Goal: Information Seeking & Learning: Compare options

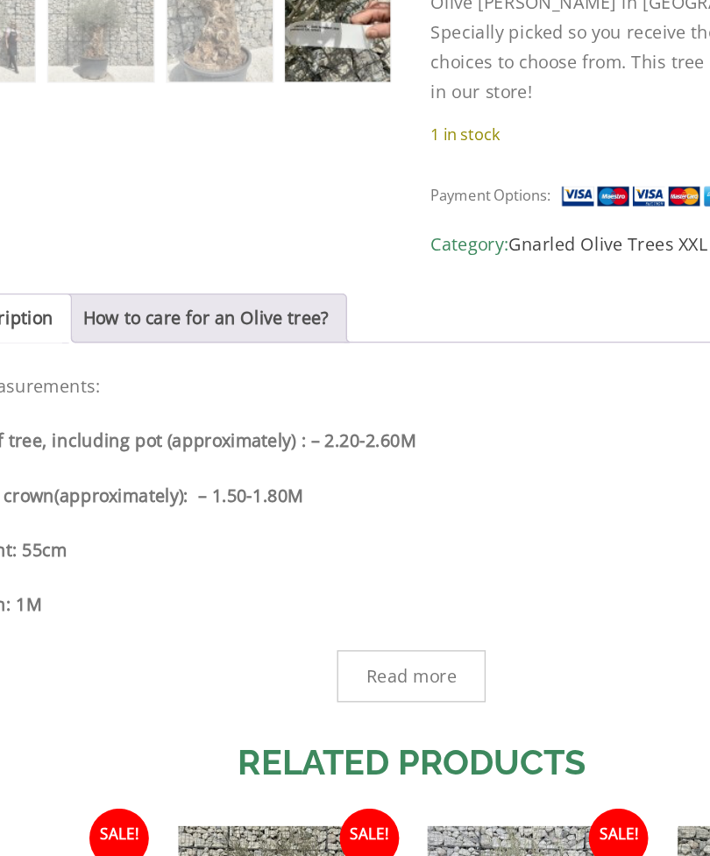
scroll to position [633, 0]
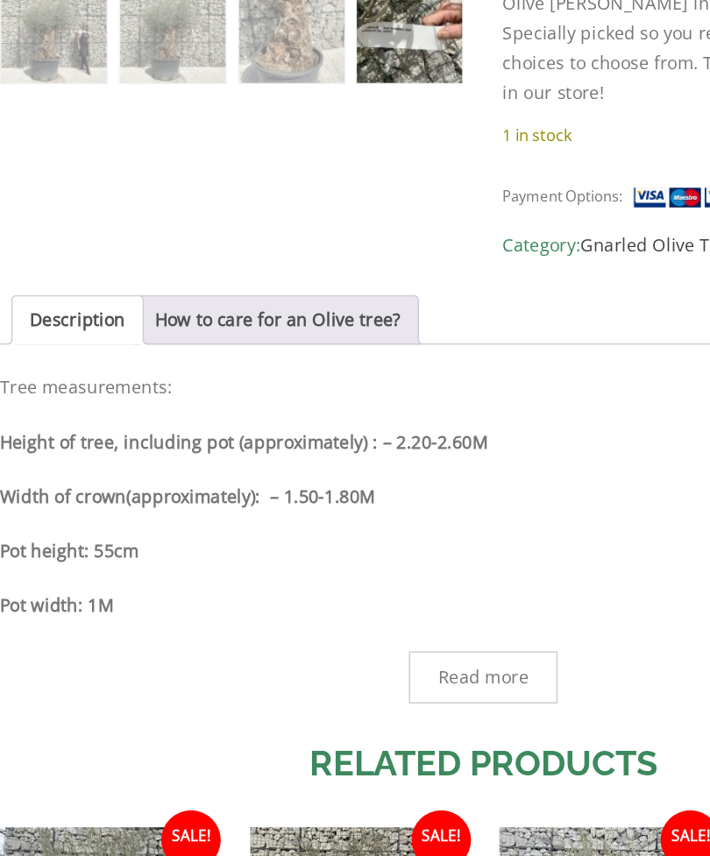
click at [494, 474] on div "Description Tree measurements: Height of tree, including pot (approximately) : …" at bounding box center [354, 591] width 683 height 234
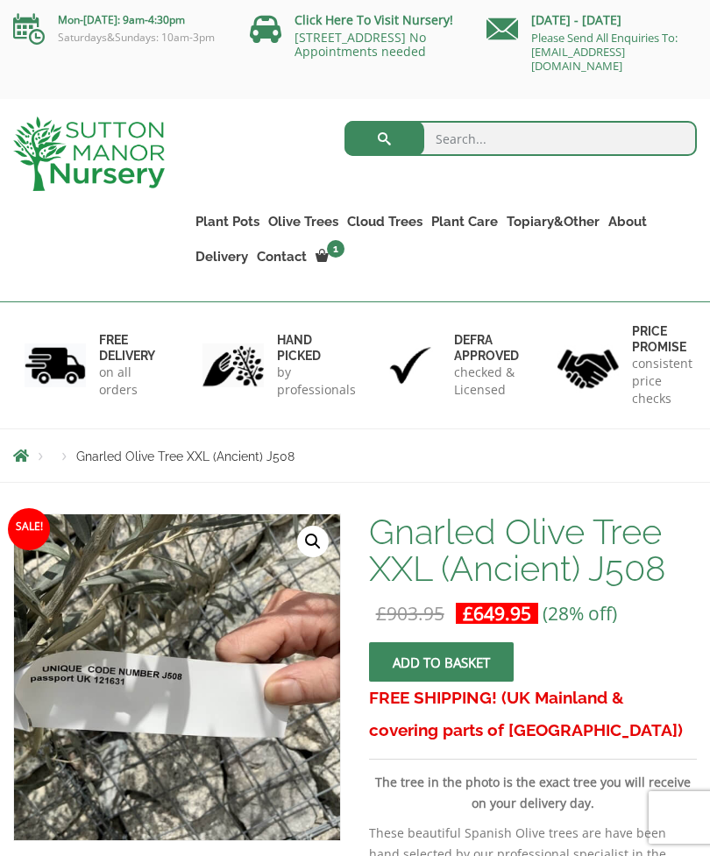
scroll to position [0, 0]
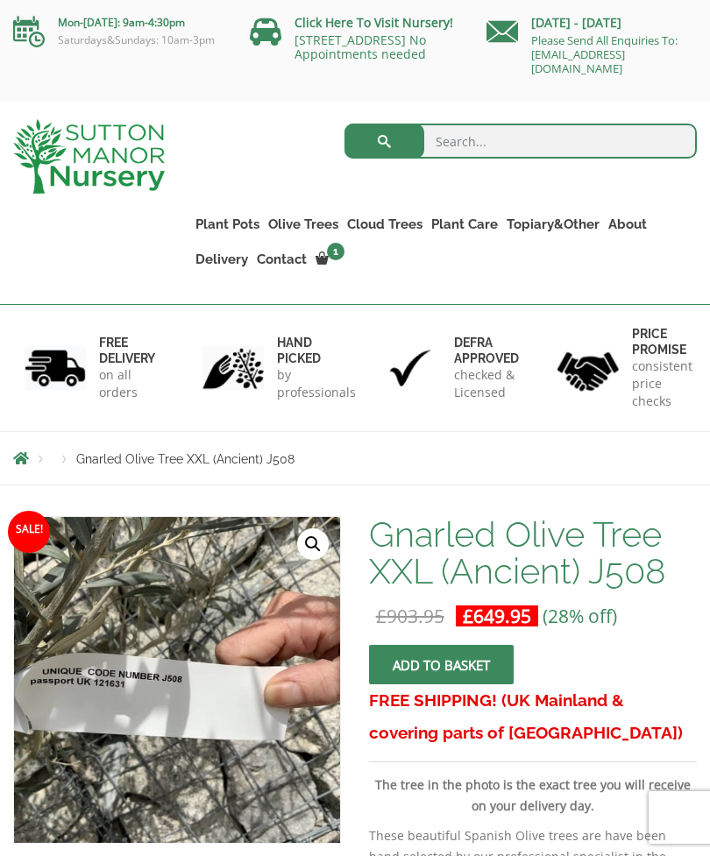
click at [256, 258] on link "Contact" at bounding box center [281, 259] width 59 height 25
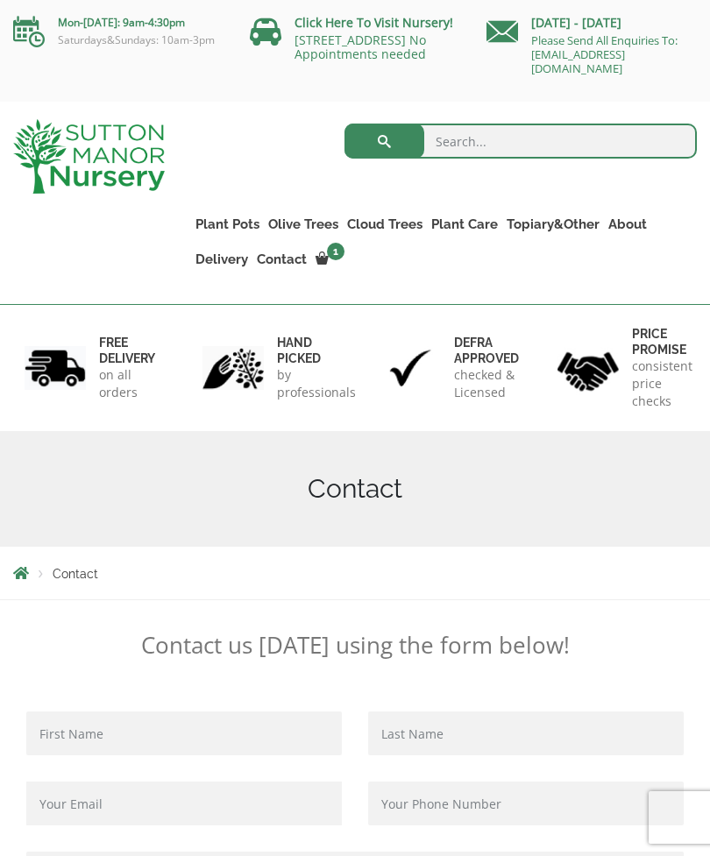
click at [227, 257] on link "Delivery" at bounding box center [221, 259] width 61 height 25
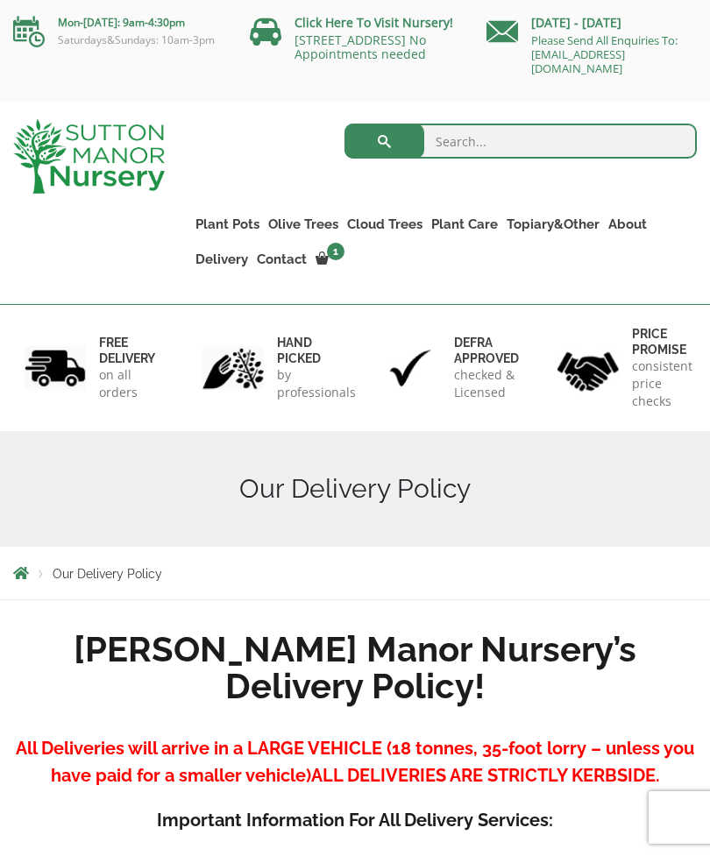
click at [108, 363] on h6 "FREE DELIVERY" at bounding box center [127, 351] width 56 height 32
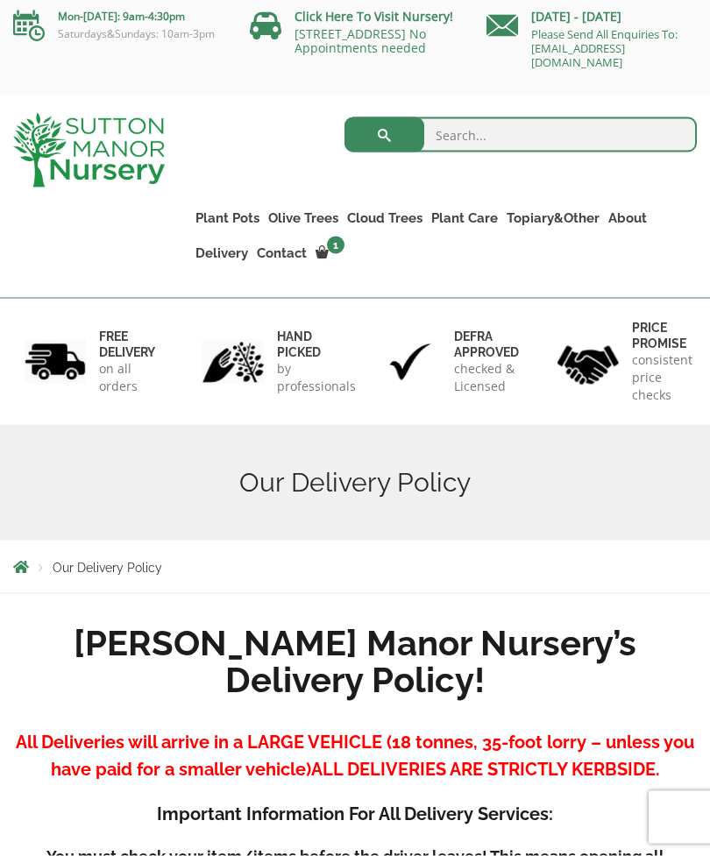
scroll to position [7, 0]
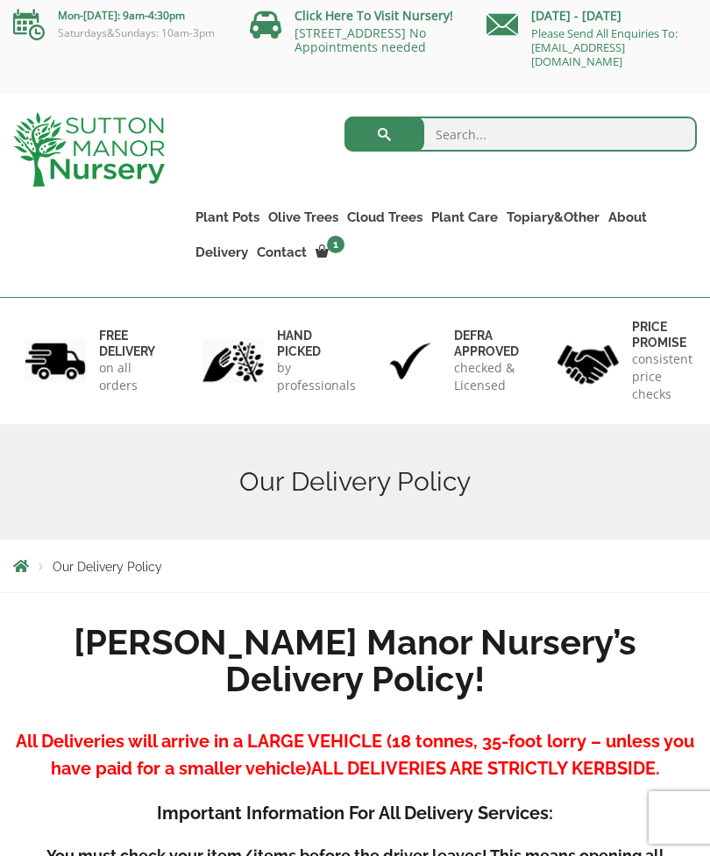
click at [0, 0] on link "Gnarled Plateau Olive Tree XL" at bounding box center [0, 0] width 0 height 0
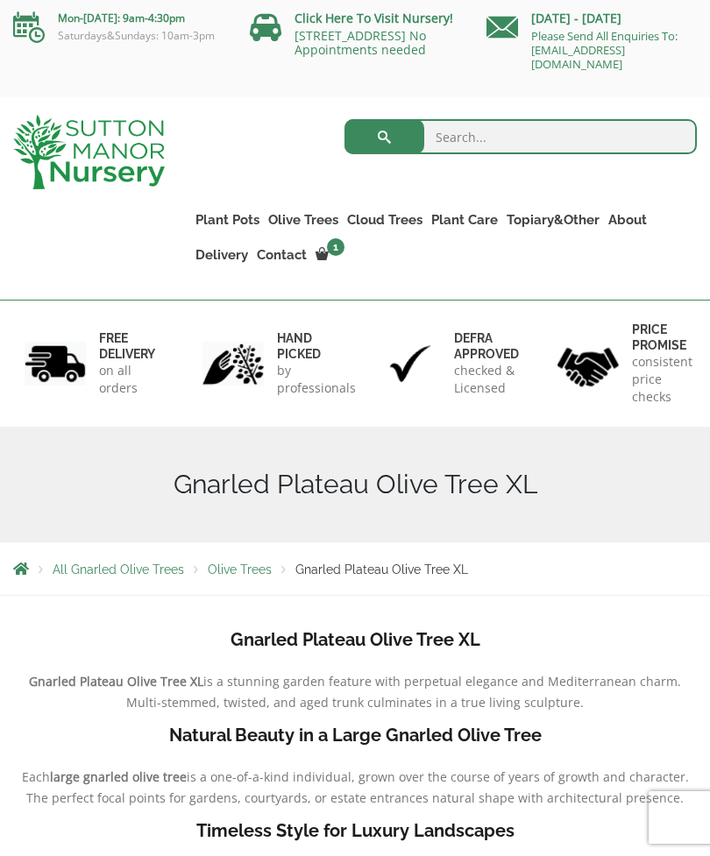
scroll to position [4, 0]
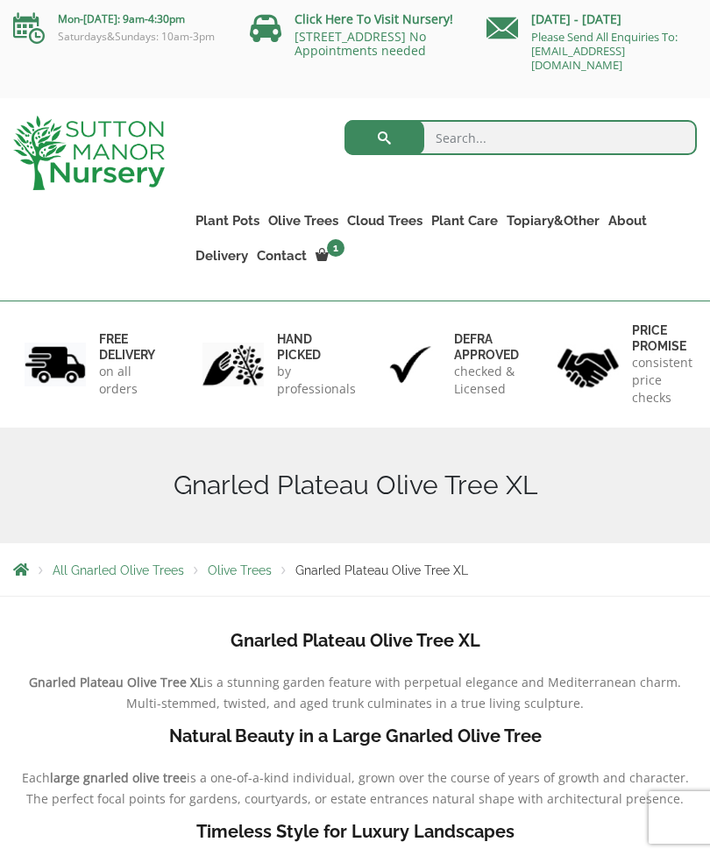
click at [0, 0] on link "Gnarled Multi Stem Olives" at bounding box center [0, 0] width 0 height 0
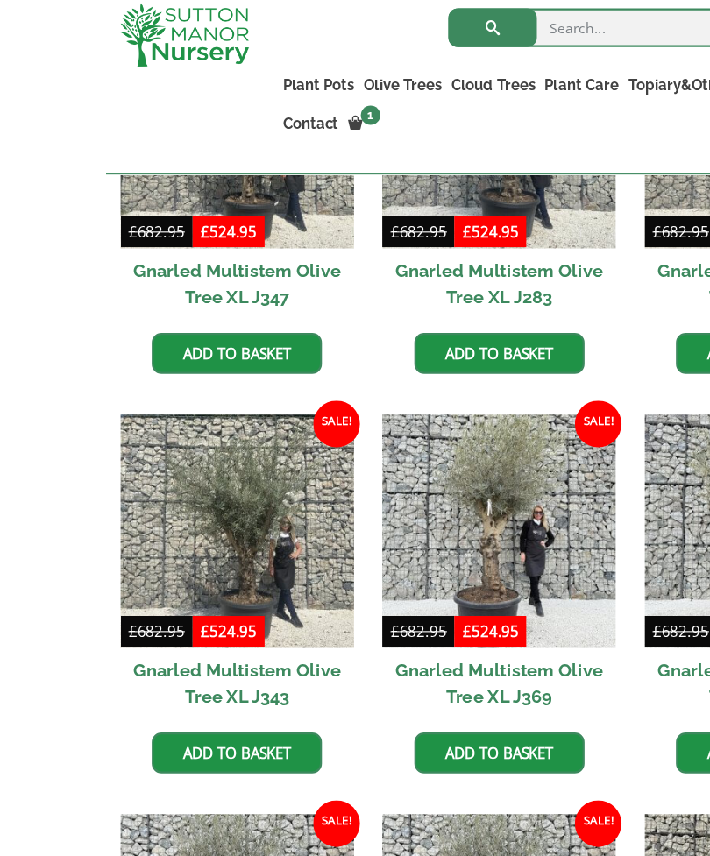
scroll to position [2014, 0]
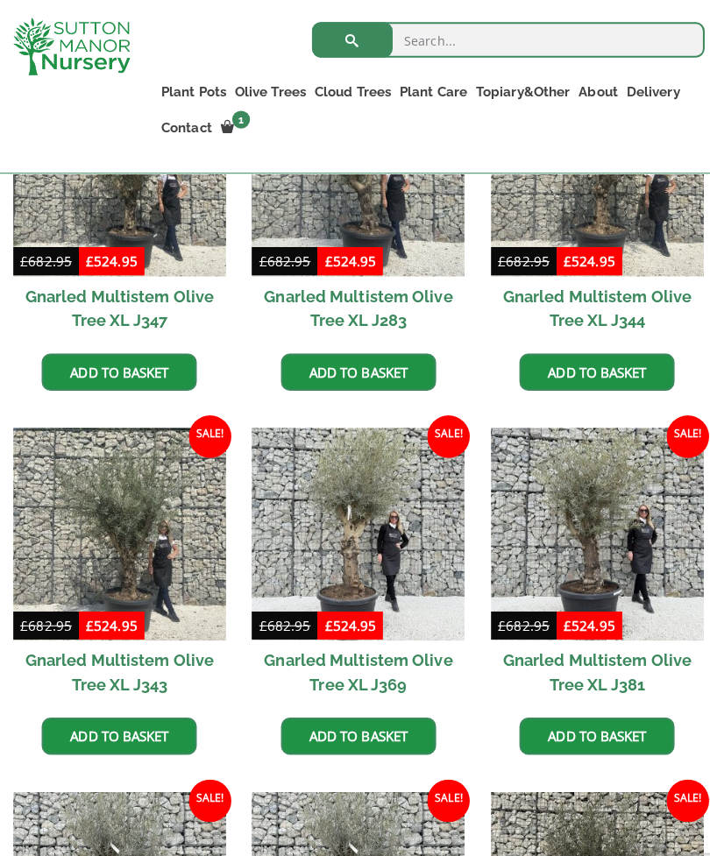
click at [131, 515] on img at bounding box center [118, 528] width 210 height 210
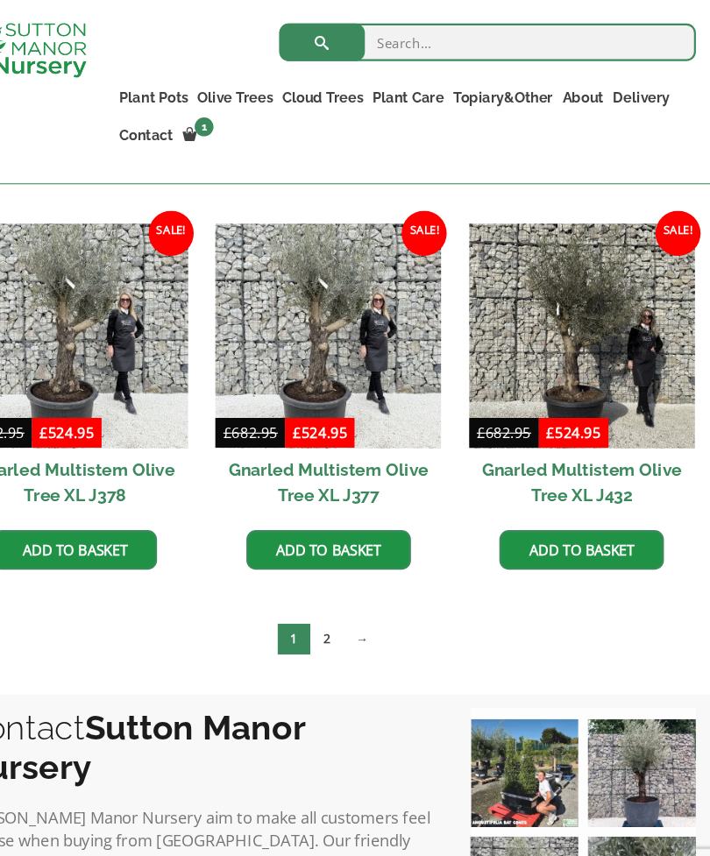
scroll to position [2585, 0]
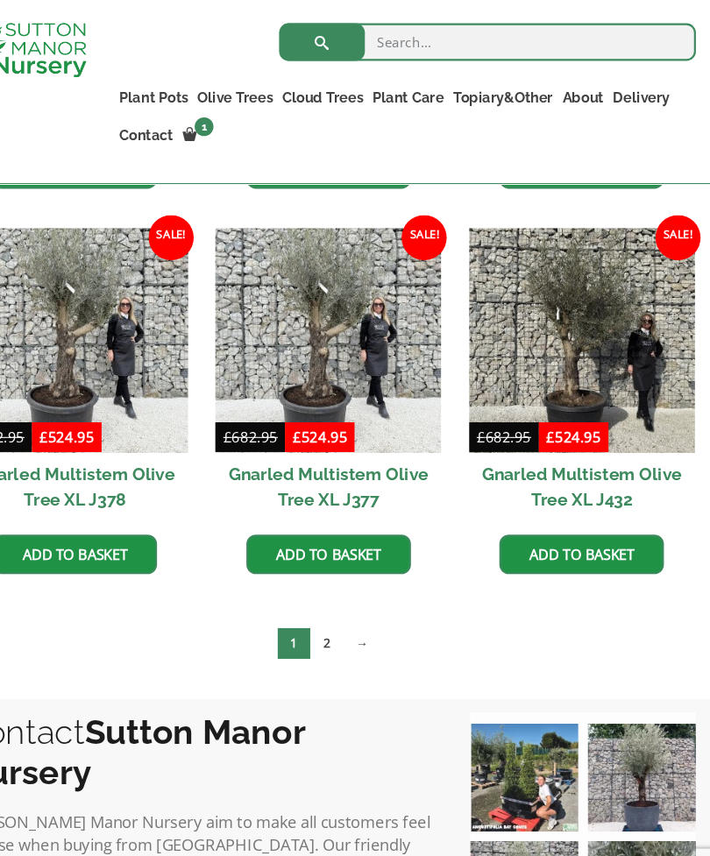
click at [337, 585] on link "2" at bounding box center [352, 599] width 31 height 29
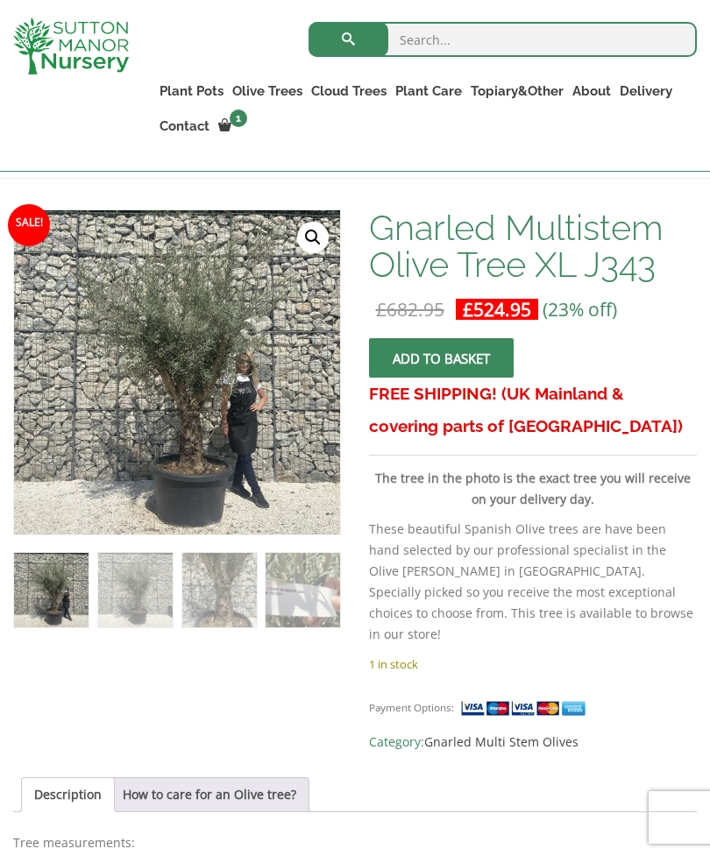
scroll to position [272, 0]
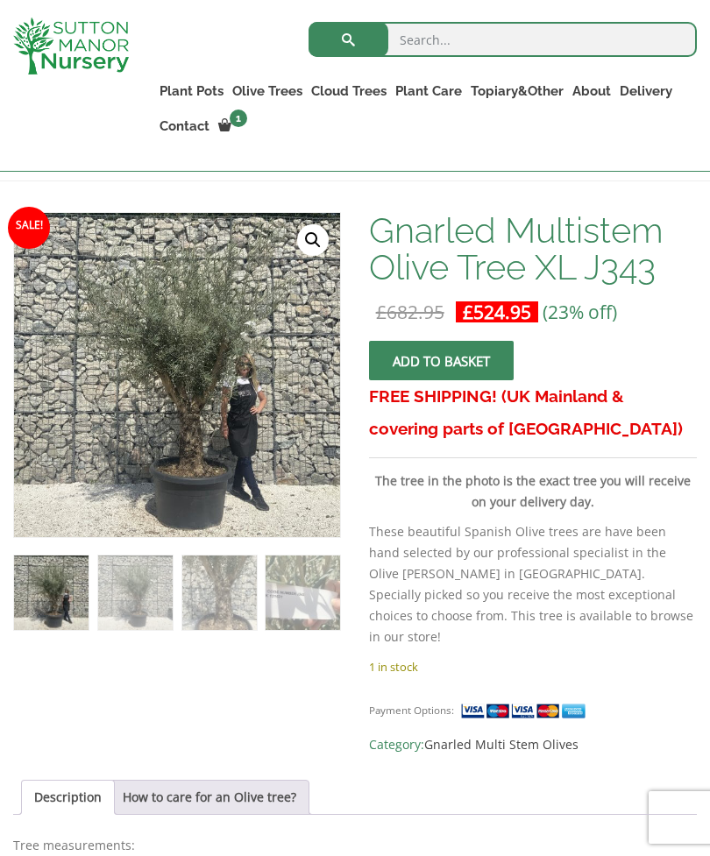
click at [308, 236] on link "🔍" at bounding box center [313, 240] width 32 height 32
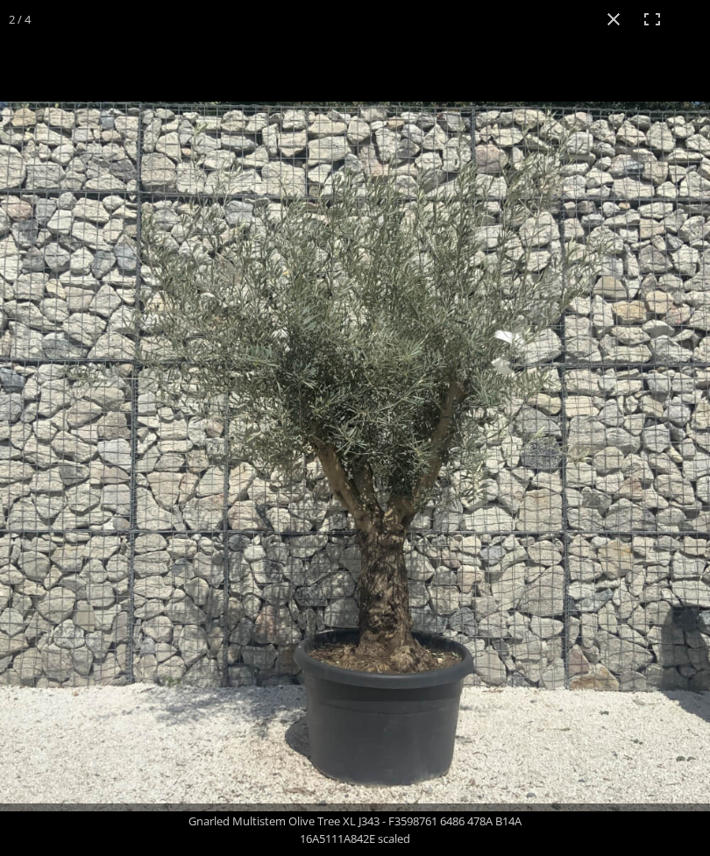
click at [12, 15] on div "2 / 4" at bounding box center [19, 19] width 39 height 39
click at [619, 24] on button "Close (Esc)" at bounding box center [613, 19] width 39 height 39
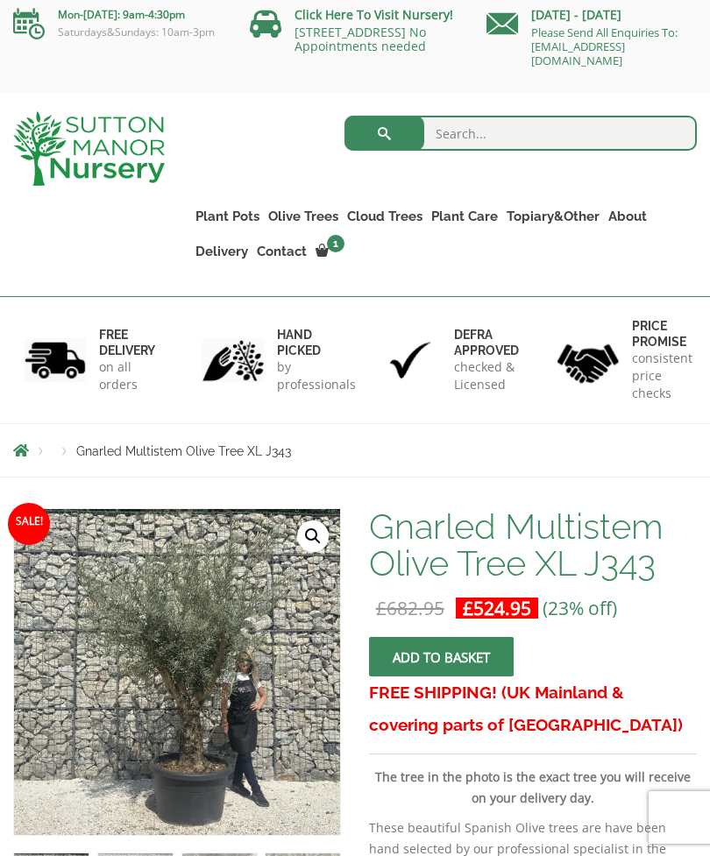
scroll to position [7, 0]
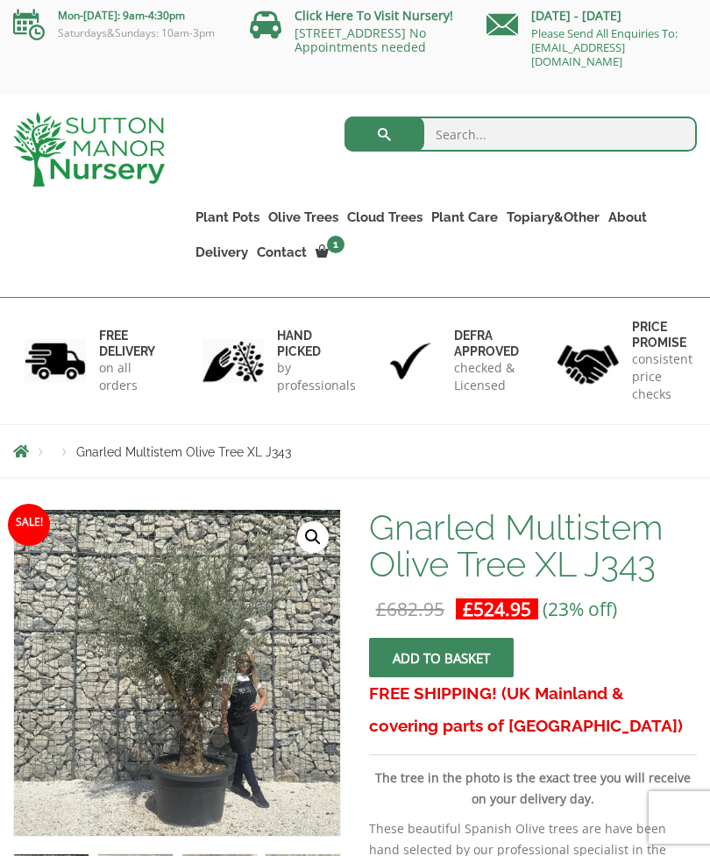
click at [118, 447] on span "Gnarled Multistem Olive Tree XL J343" at bounding box center [183, 452] width 215 height 14
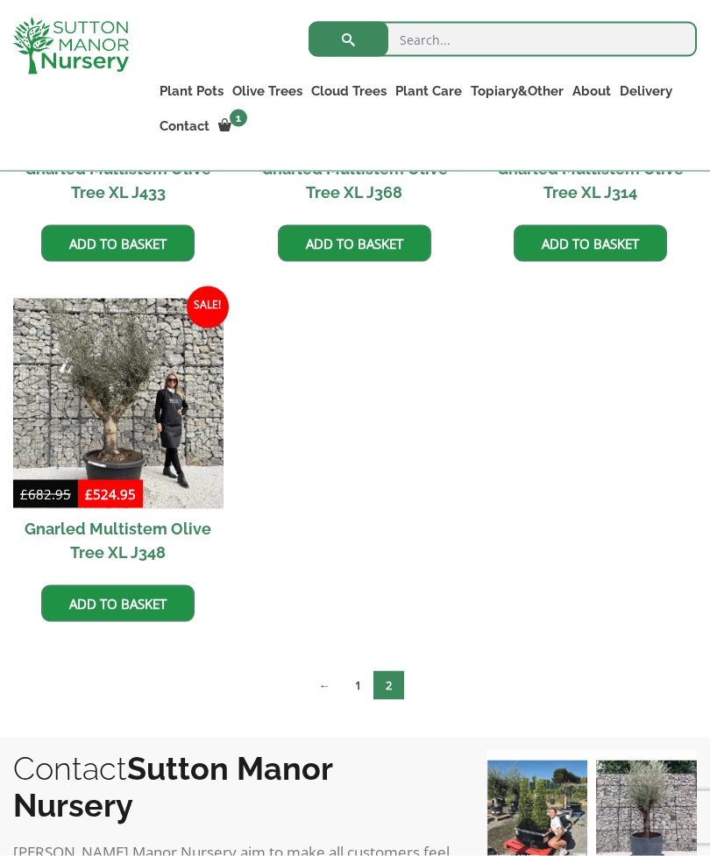
scroll to position [726, 0]
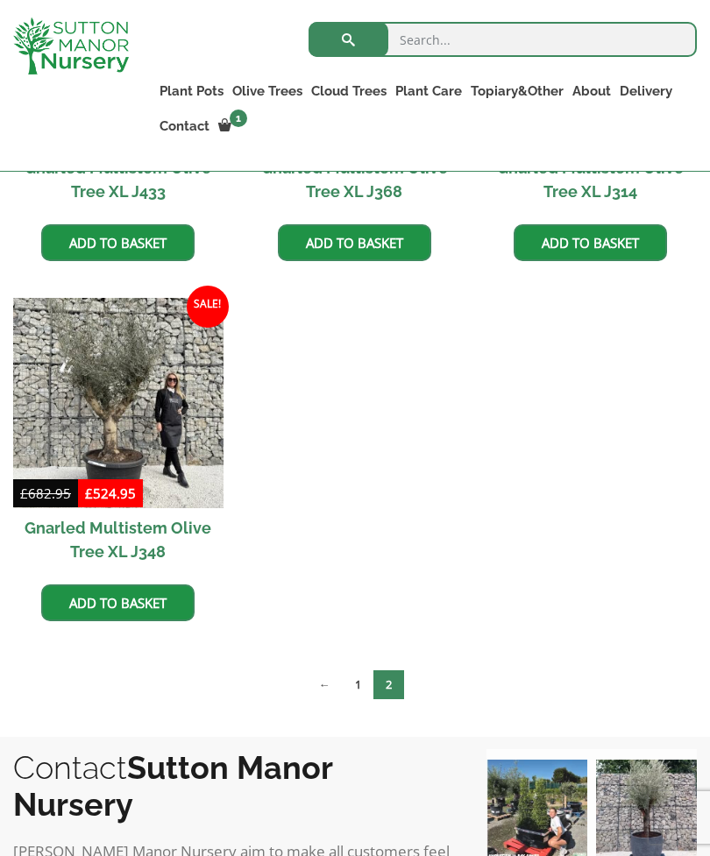
click at [356, 690] on link "1" at bounding box center [358, 684] width 31 height 29
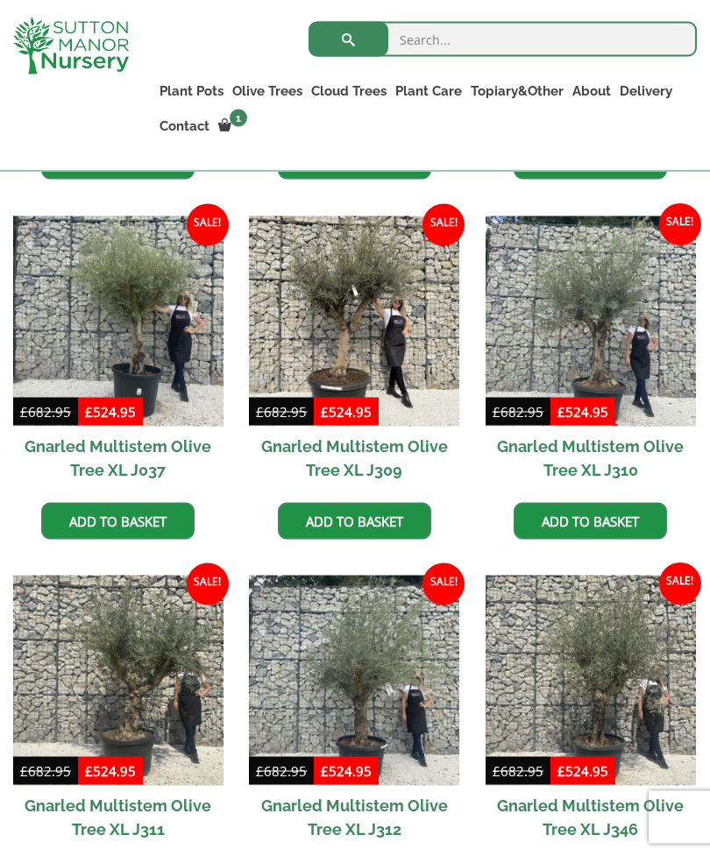
scroll to position [1143, 0]
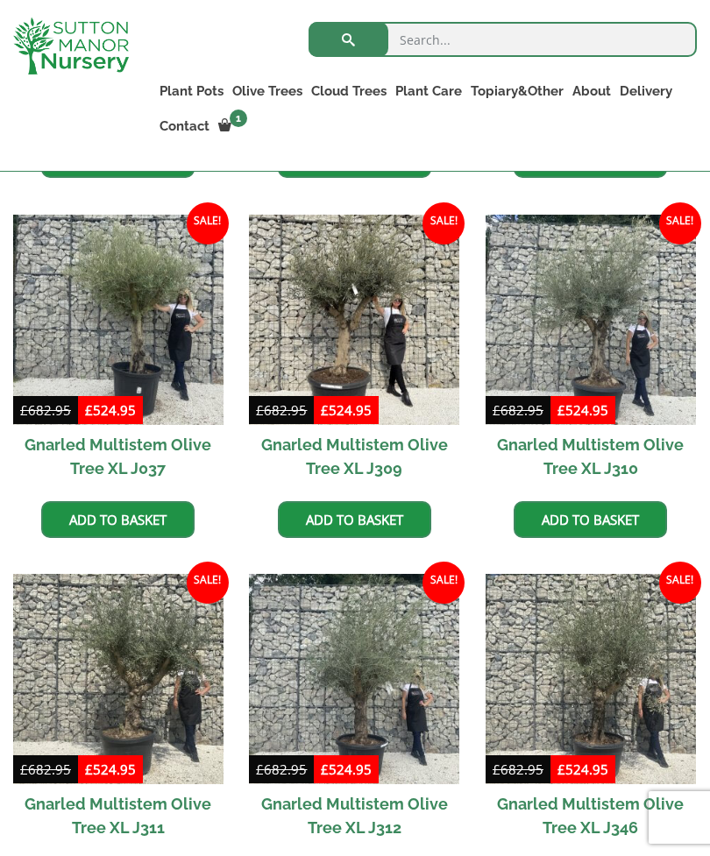
click at [362, 673] on img at bounding box center [354, 679] width 210 height 210
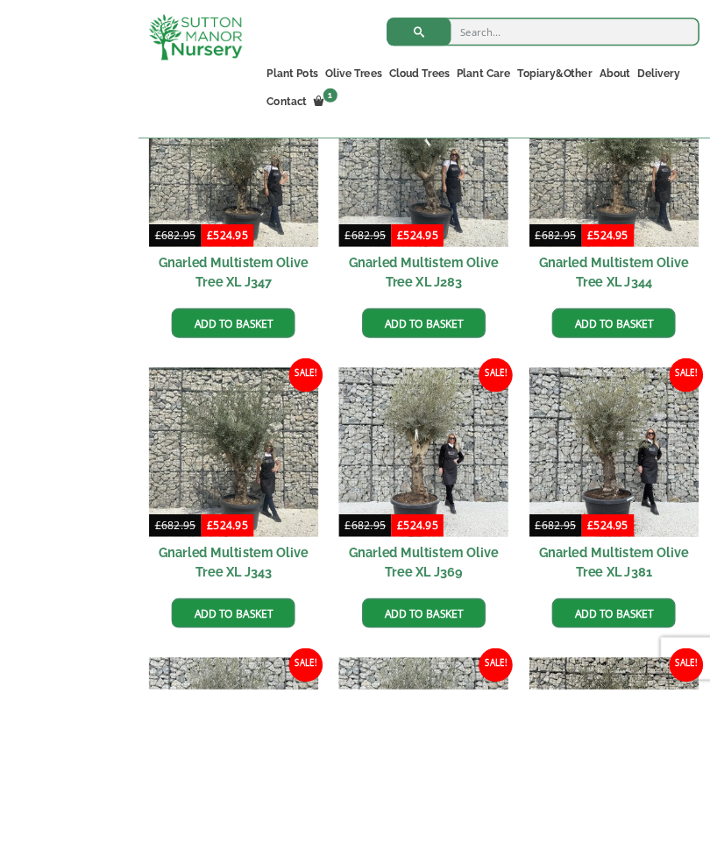
scroll to position [2128, 0]
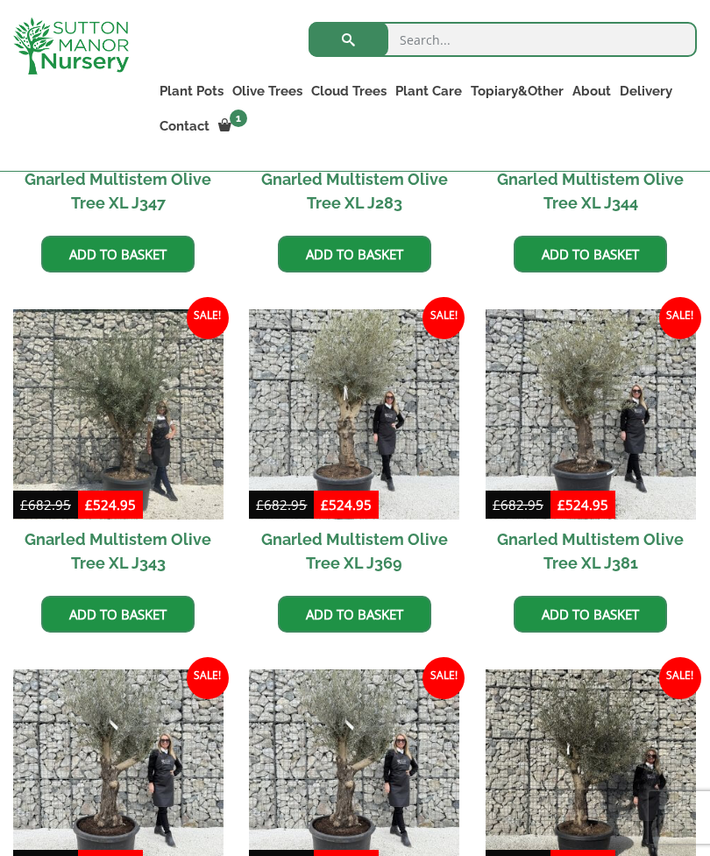
click at [349, 425] on img at bounding box center [354, 414] width 210 height 210
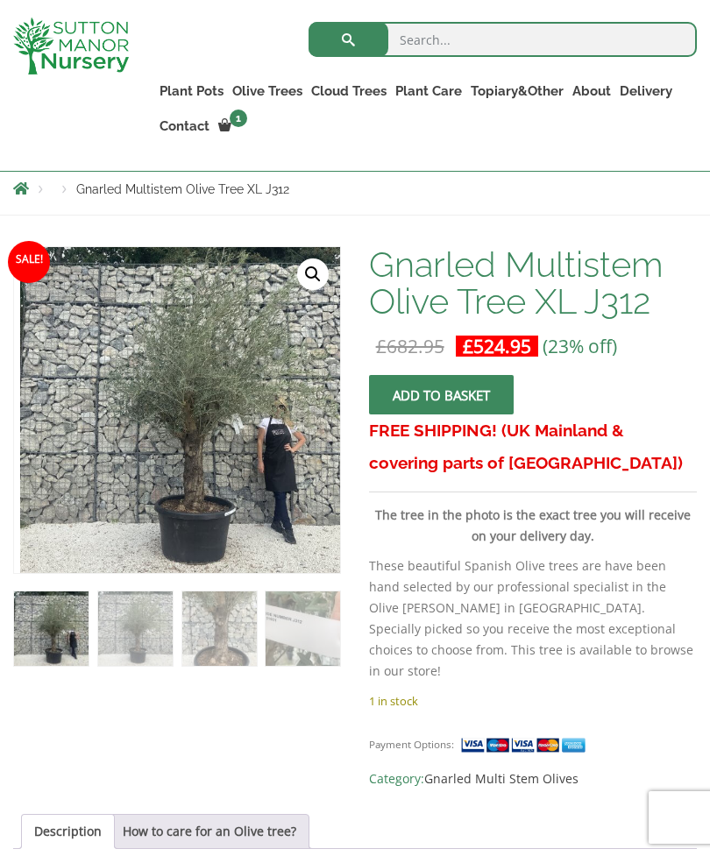
scroll to position [272, 0]
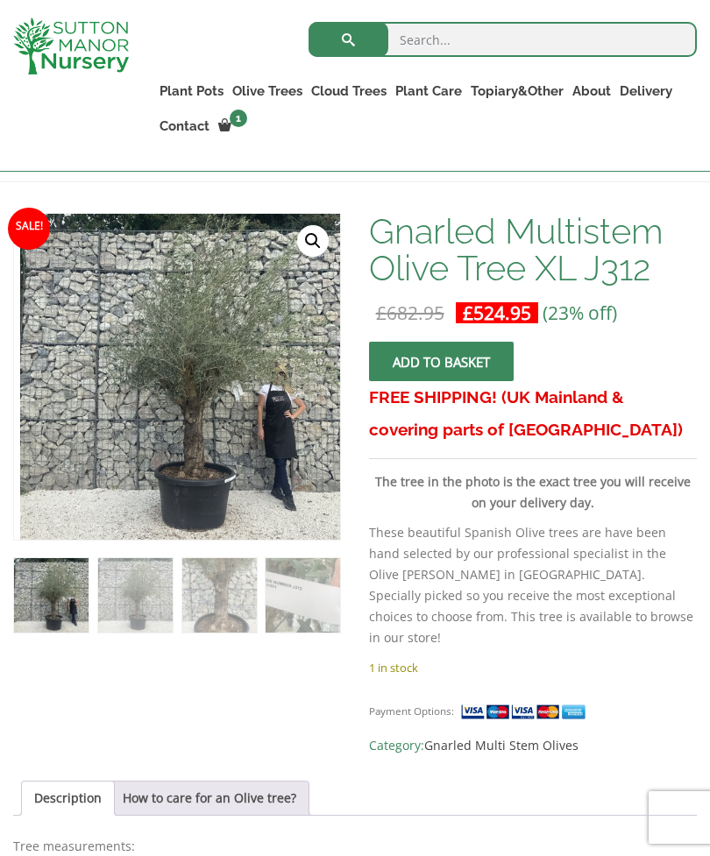
click at [315, 238] on link "🔍" at bounding box center [313, 241] width 32 height 32
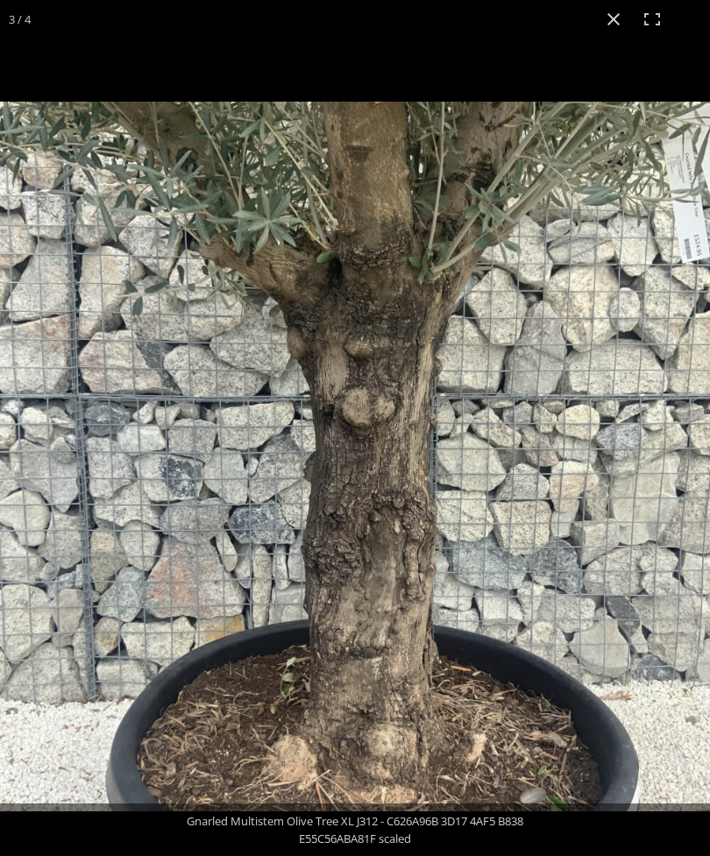
click at [581, 505] on img at bounding box center [355, 457] width 710 height 710
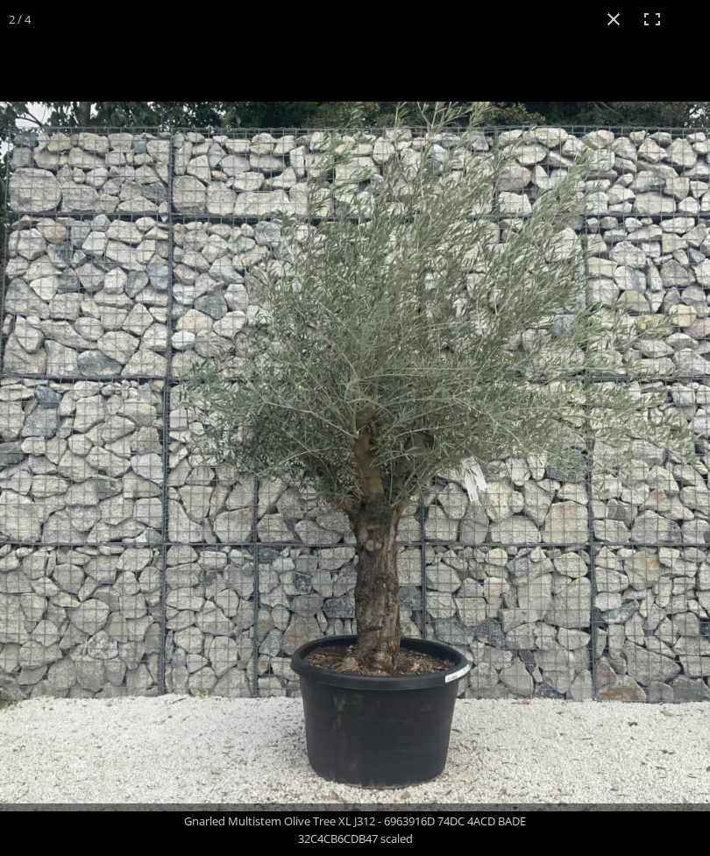
click at [26, 14] on div "2 / 4" at bounding box center [19, 19] width 39 height 39
click at [612, 17] on button "Close (Esc)" at bounding box center [613, 19] width 39 height 39
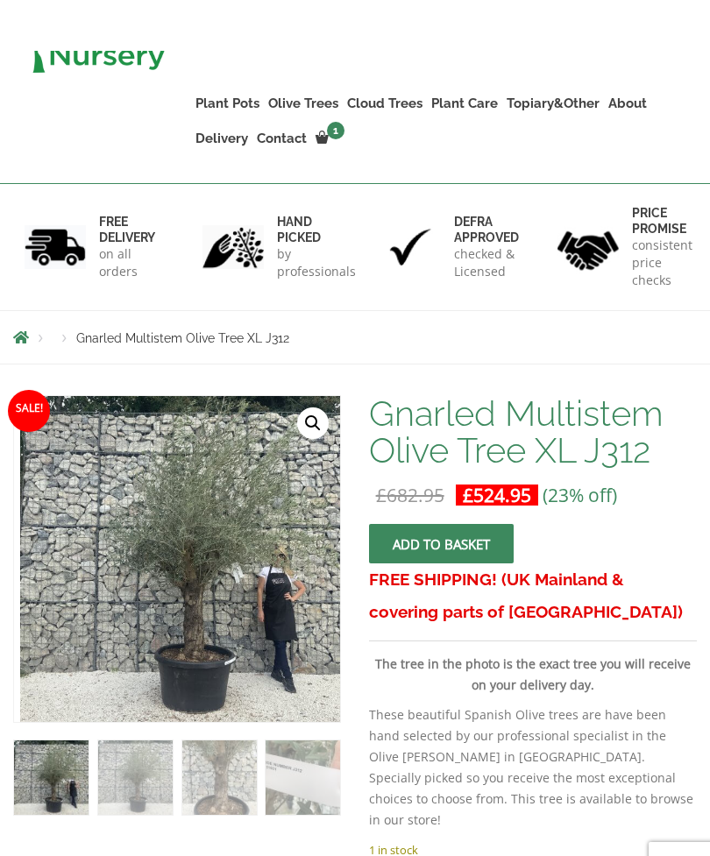
scroll to position [0, 0]
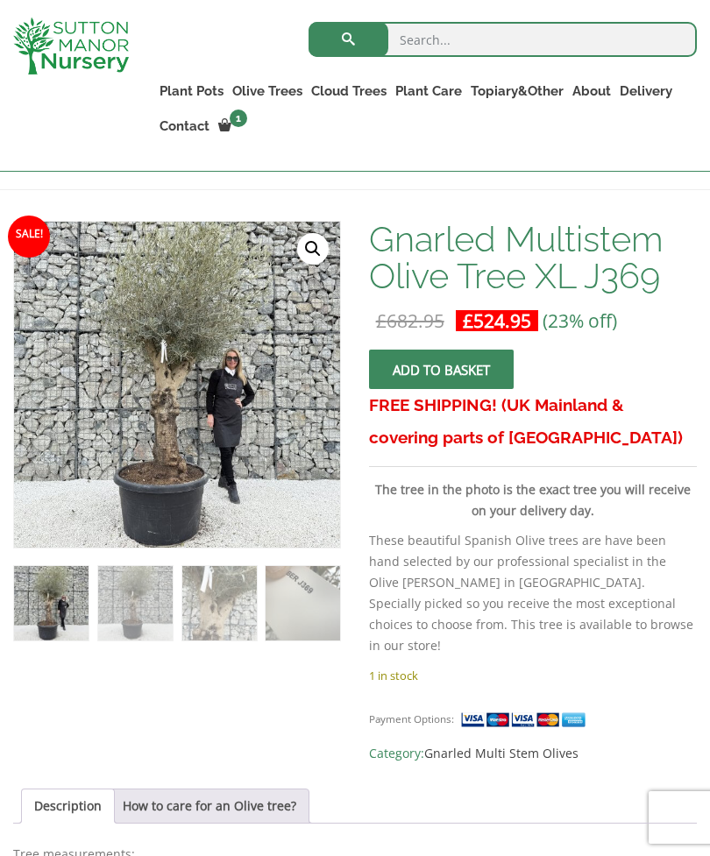
scroll to position [315, 0]
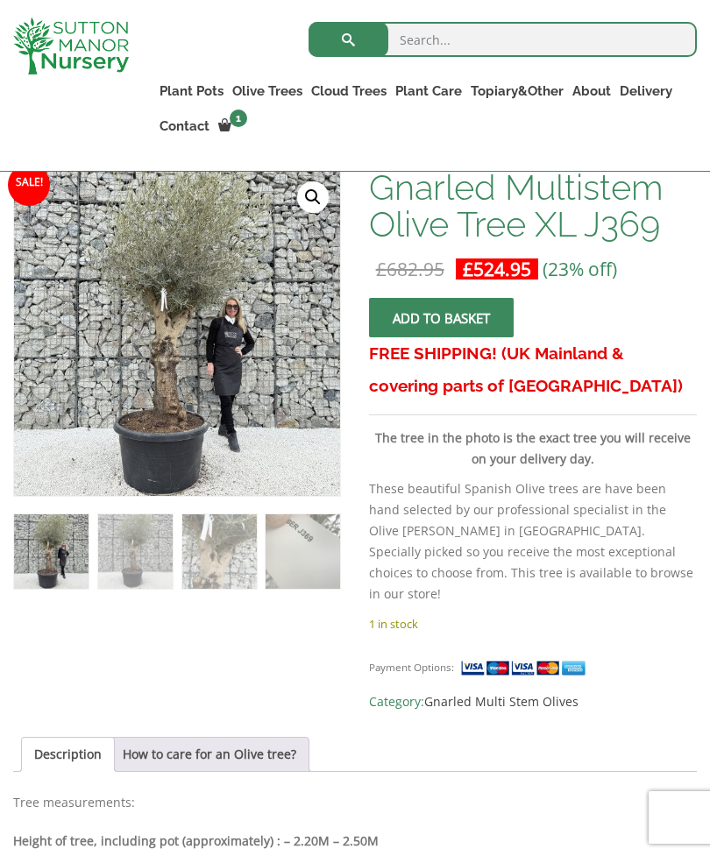
click at [315, 198] on link "🔍" at bounding box center [313, 197] width 32 height 32
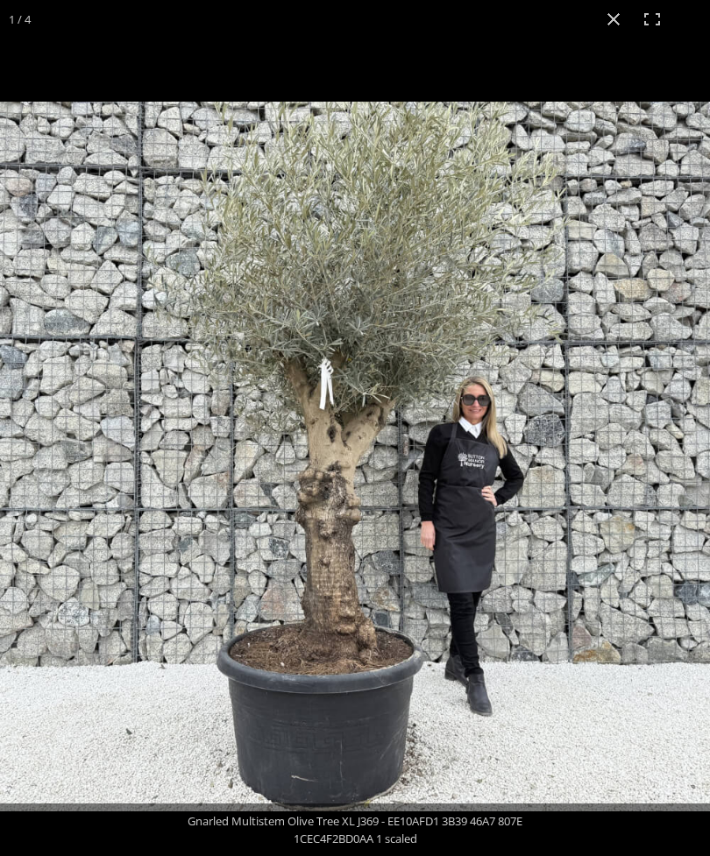
click at [13, 16] on div "1 / 4" at bounding box center [19, 19] width 39 height 39
click at [612, 15] on button "Close (Esc)" at bounding box center [613, 19] width 39 height 39
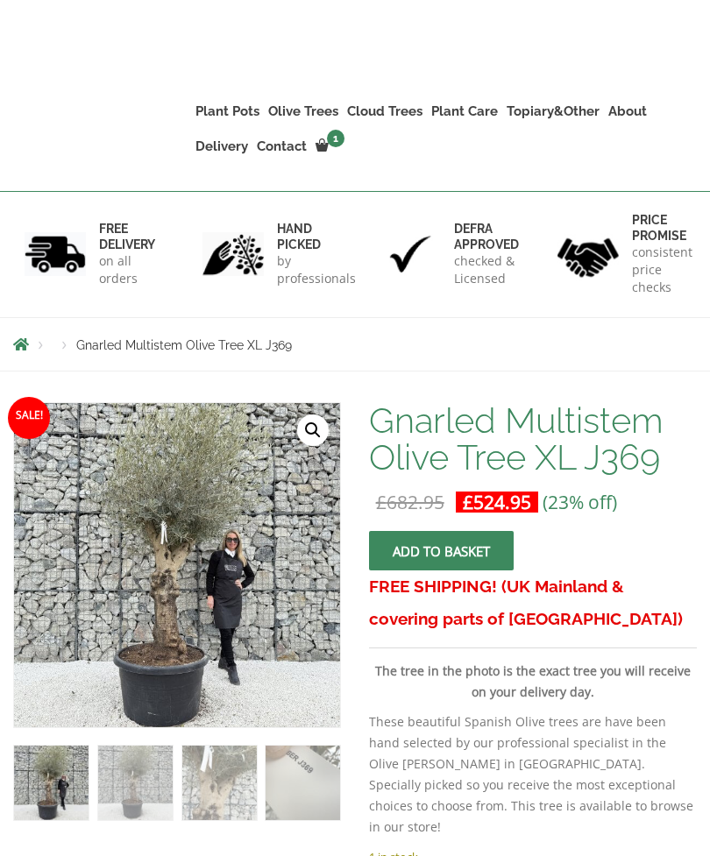
scroll to position [0, 0]
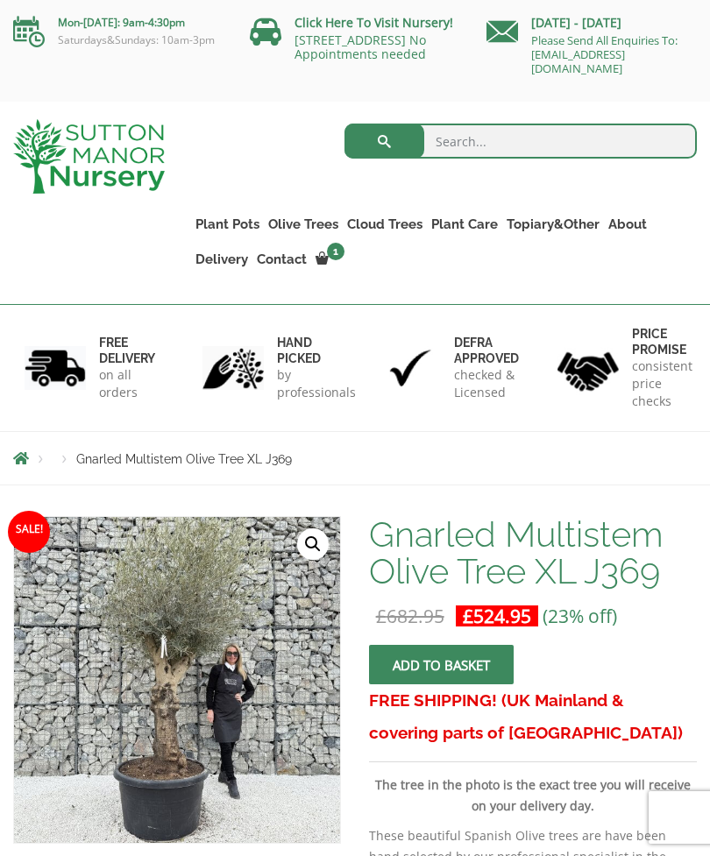
click at [0, 0] on link "Gnarled Olive Trees XXL" at bounding box center [0, 0] width 0 height 0
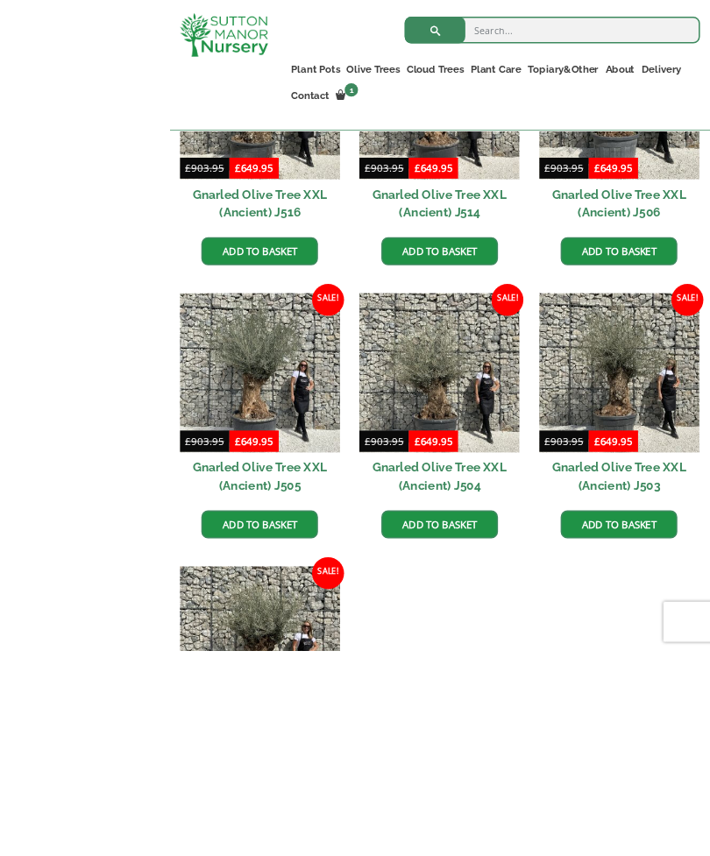
scroll to position [2219, 0]
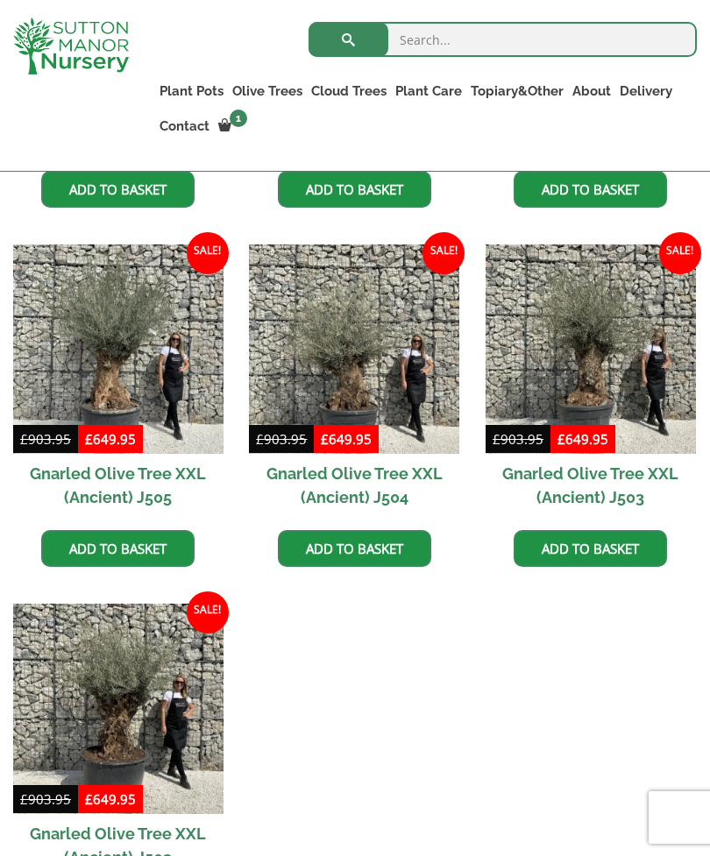
click at [140, 336] on img at bounding box center [118, 349] width 210 height 210
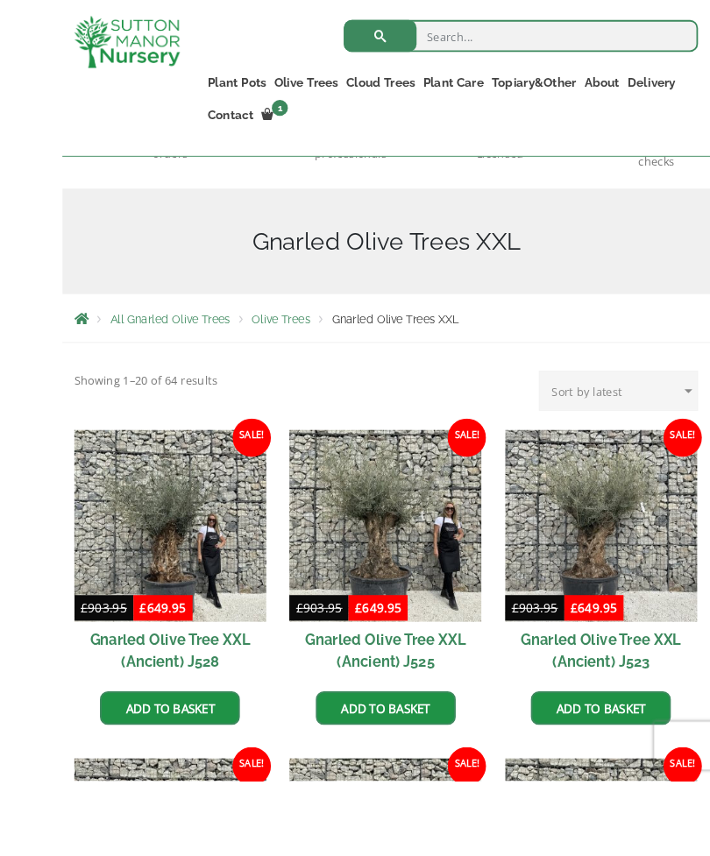
scroll to position [322, 0]
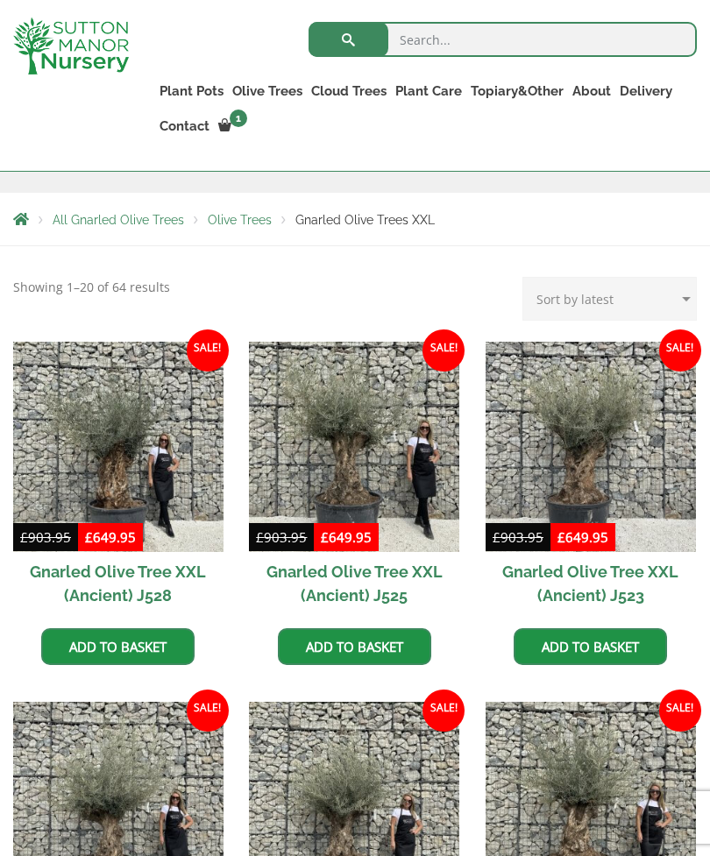
click at [586, 431] on img at bounding box center [590, 447] width 210 height 210
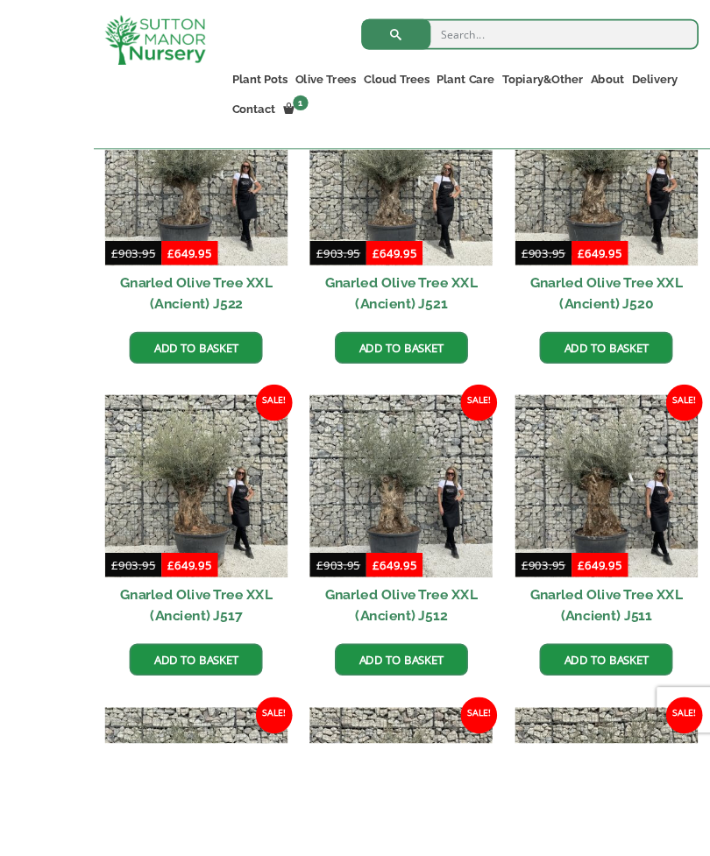
scroll to position [1060, 0]
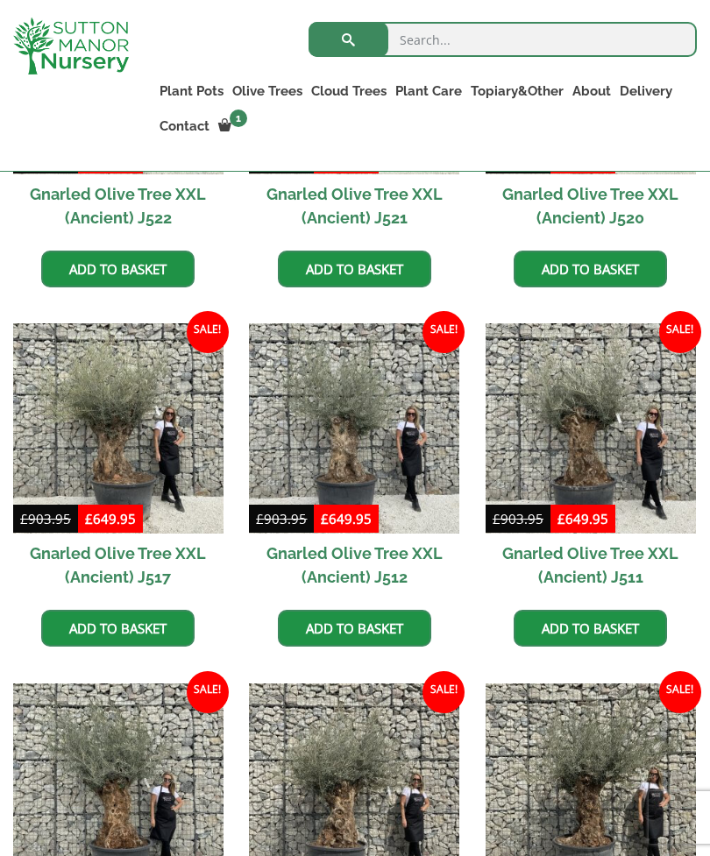
click at [590, 435] on img at bounding box center [590, 428] width 210 height 210
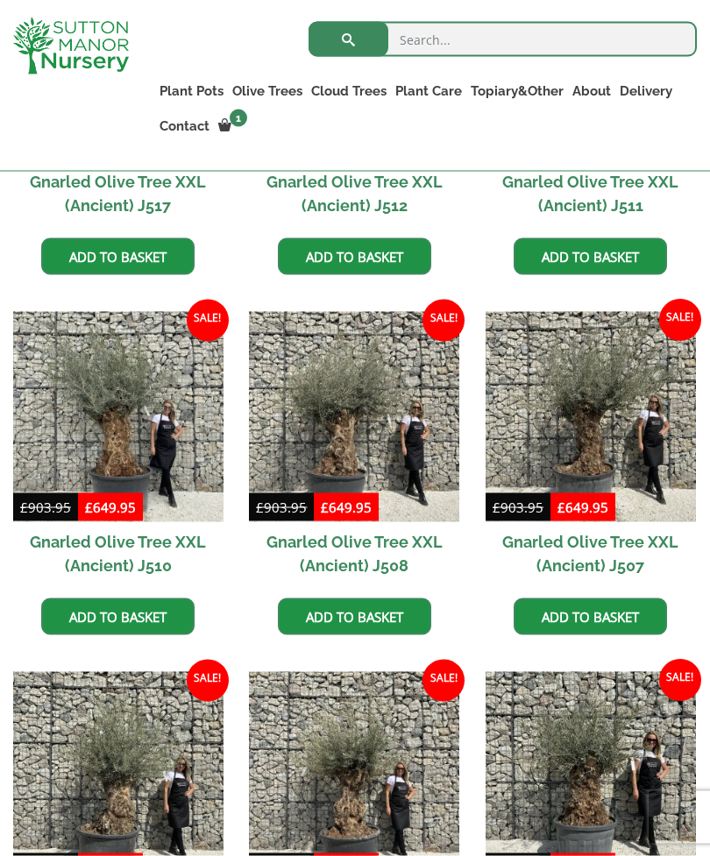
scroll to position [1459, 0]
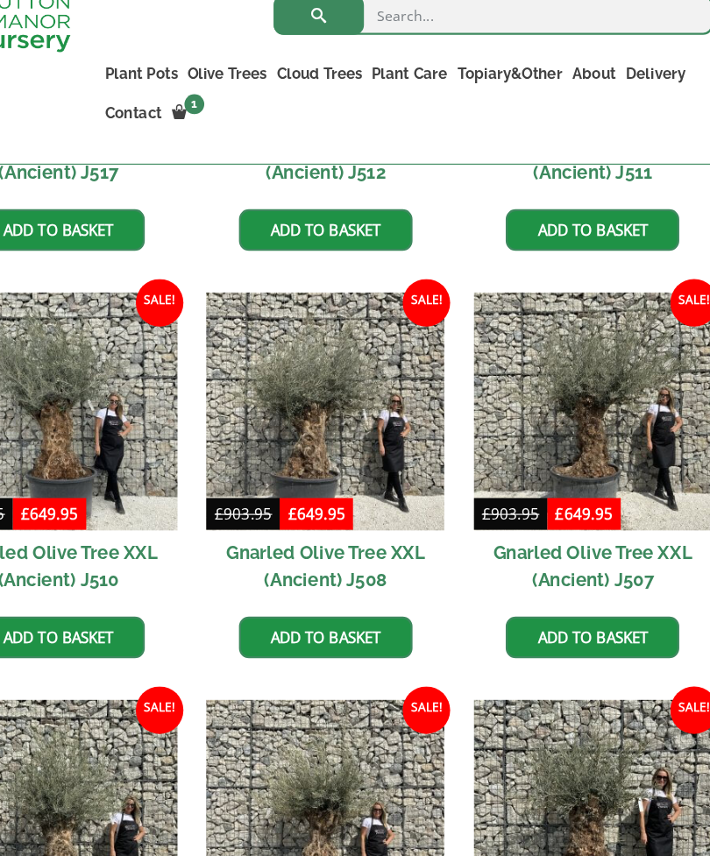
click at [286, 379] on img at bounding box center [354, 390] width 210 height 210
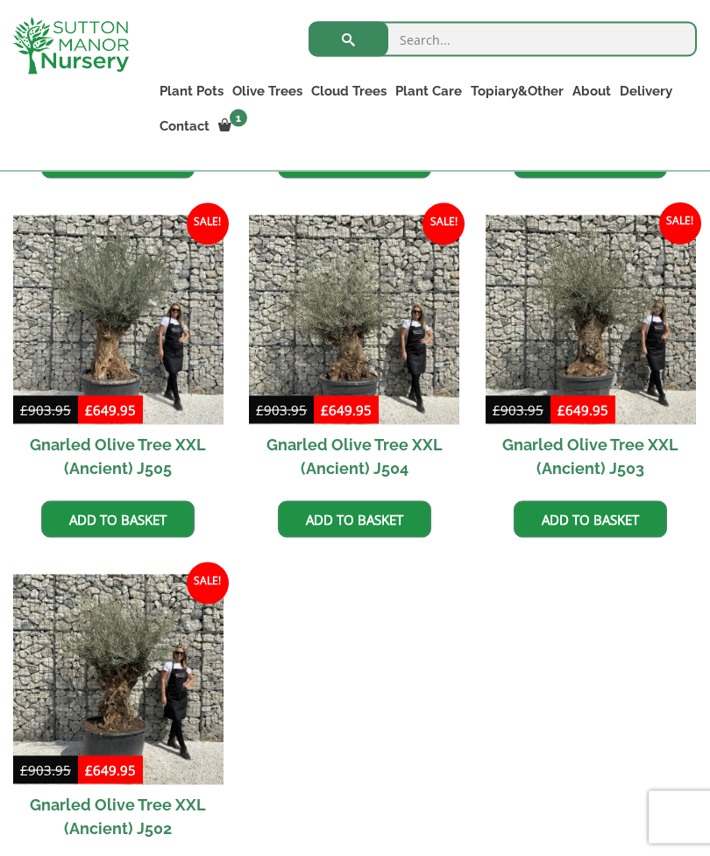
scroll to position [2249, 0]
click at [120, 322] on img at bounding box center [118, 320] width 210 height 210
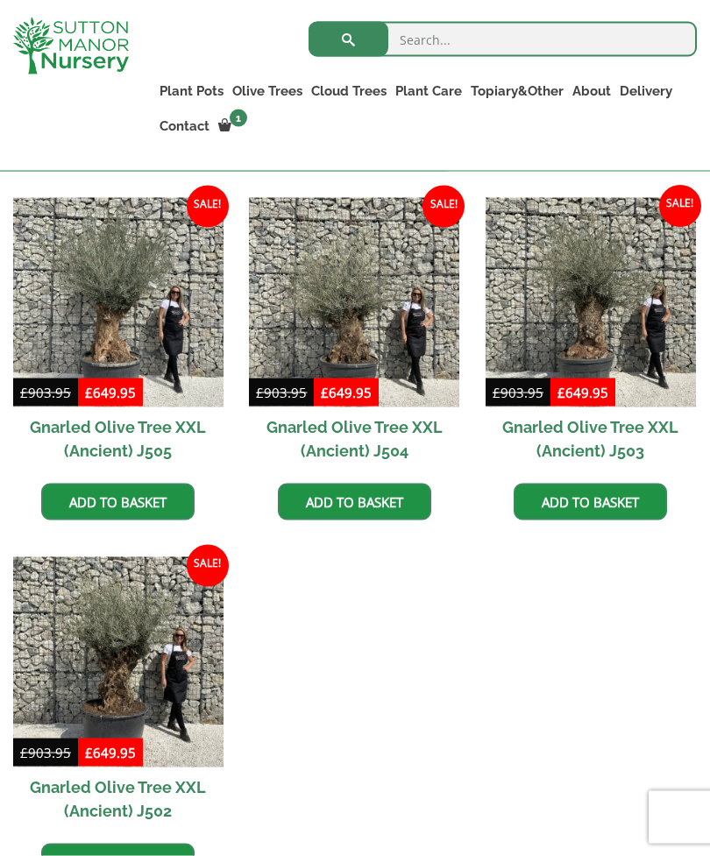
scroll to position [2266, 0]
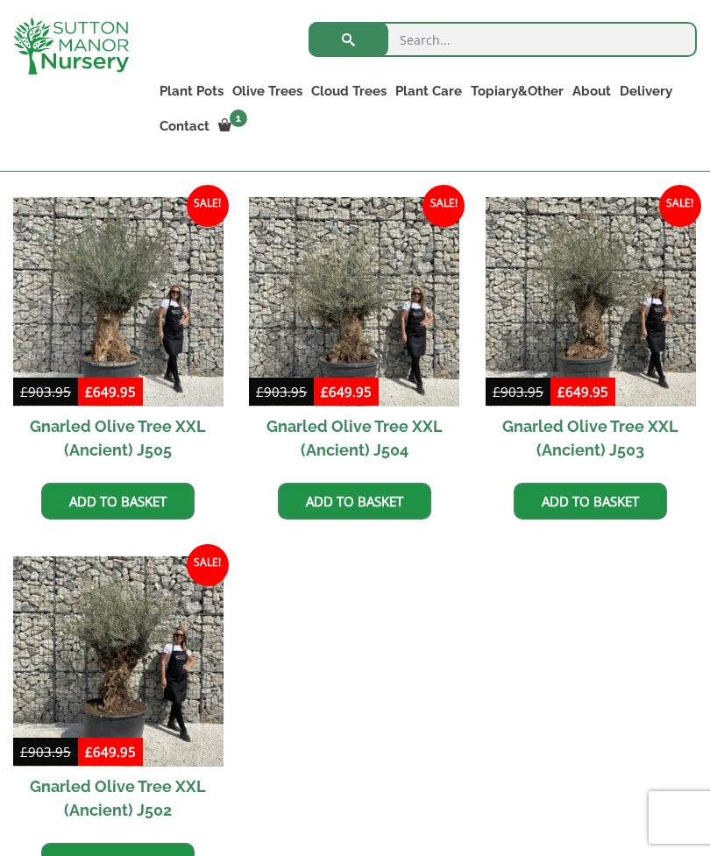
click at [596, 319] on img at bounding box center [590, 302] width 210 height 210
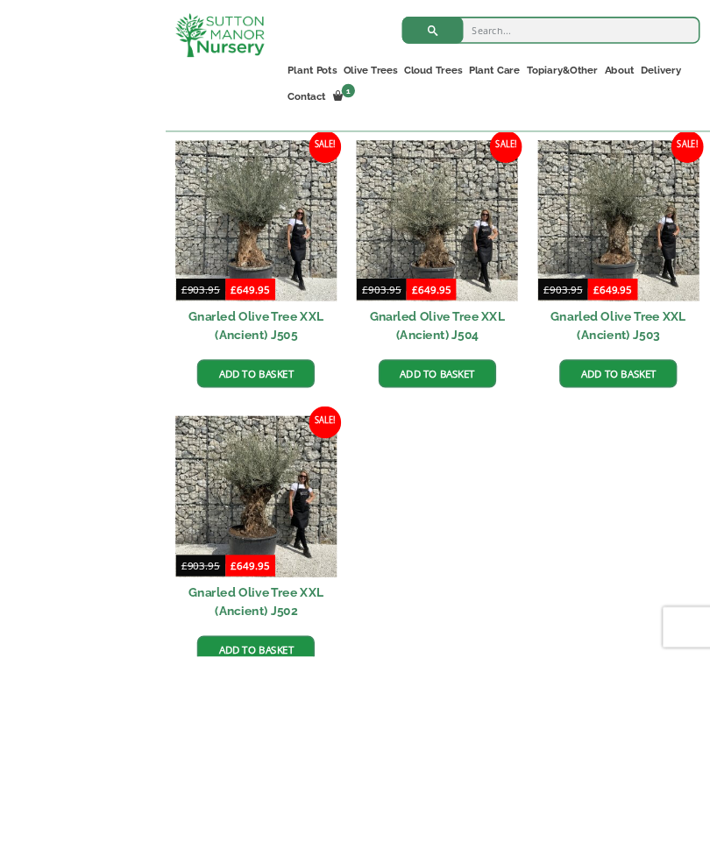
scroll to position [2465, 0]
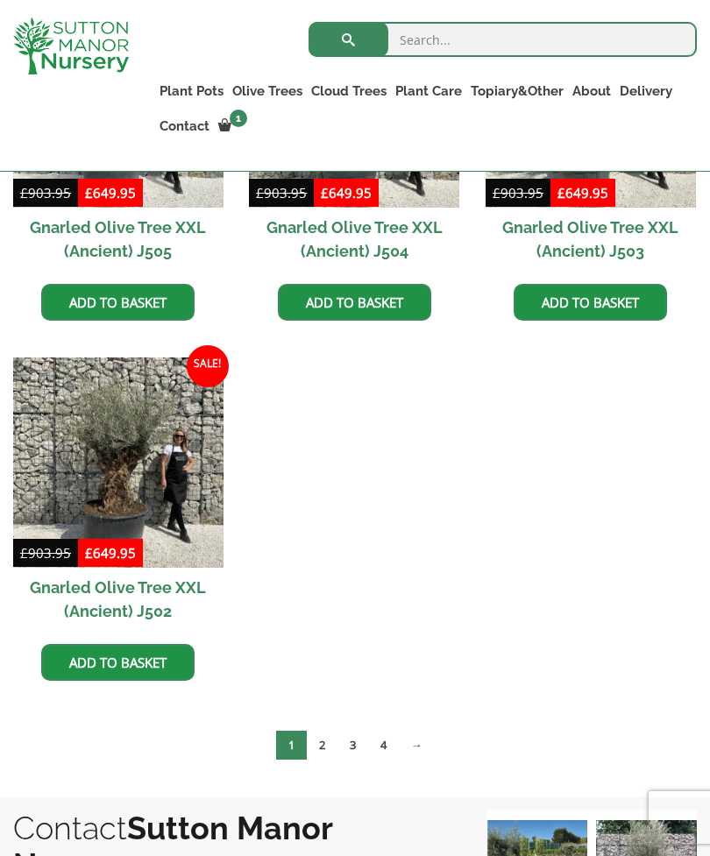
click at [118, 480] on img at bounding box center [118, 462] width 210 height 210
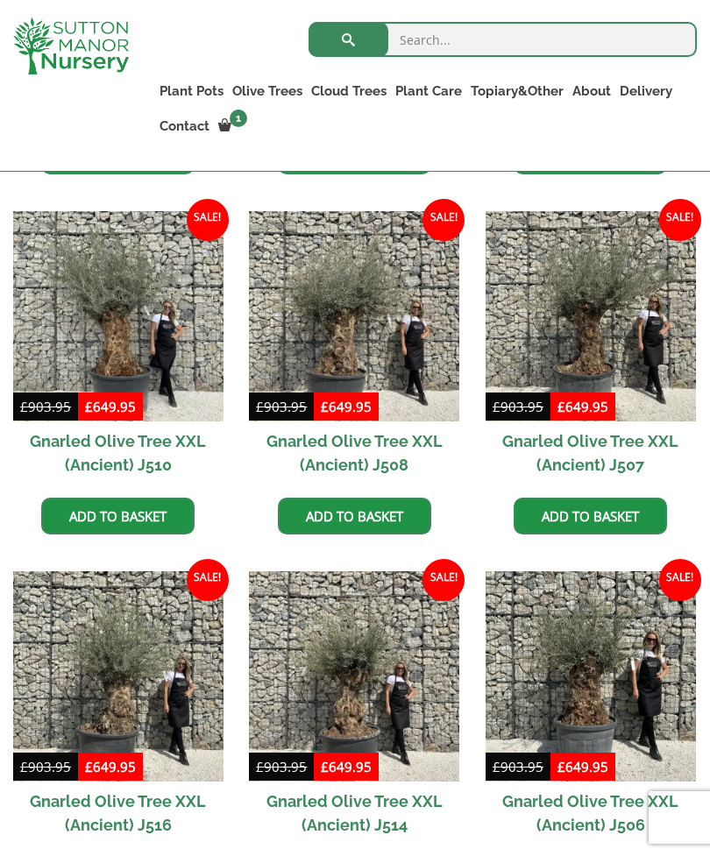
scroll to position [1545, 0]
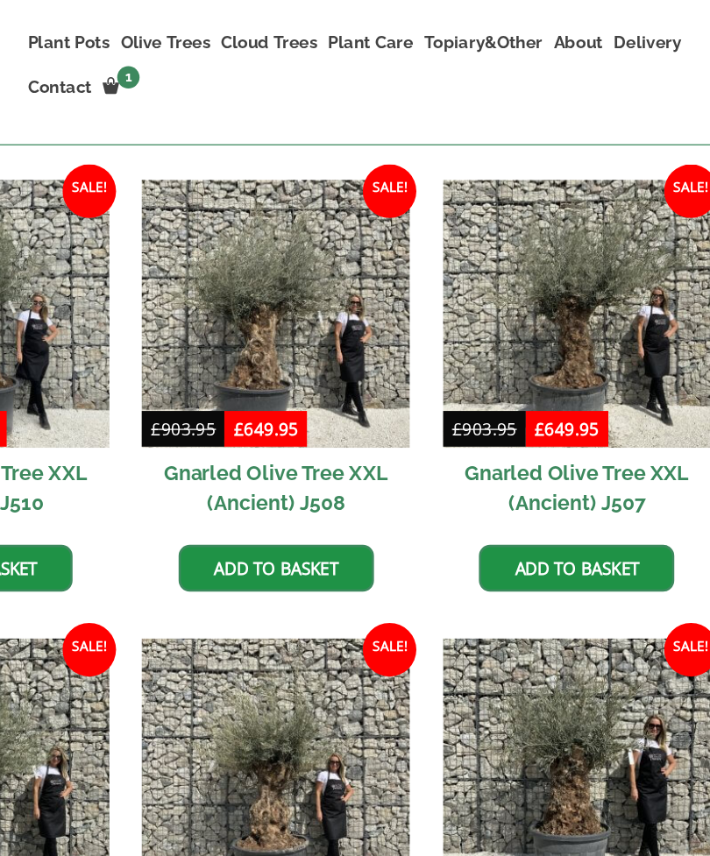
click at [485, 273] on img at bounding box center [590, 304] width 210 height 210
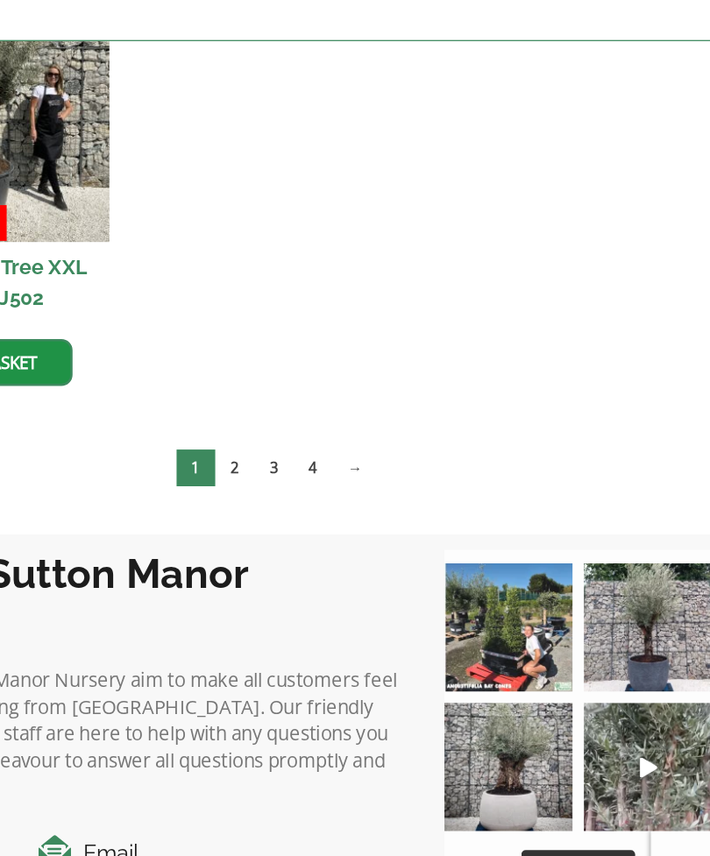
scroll to position [2705, 0]
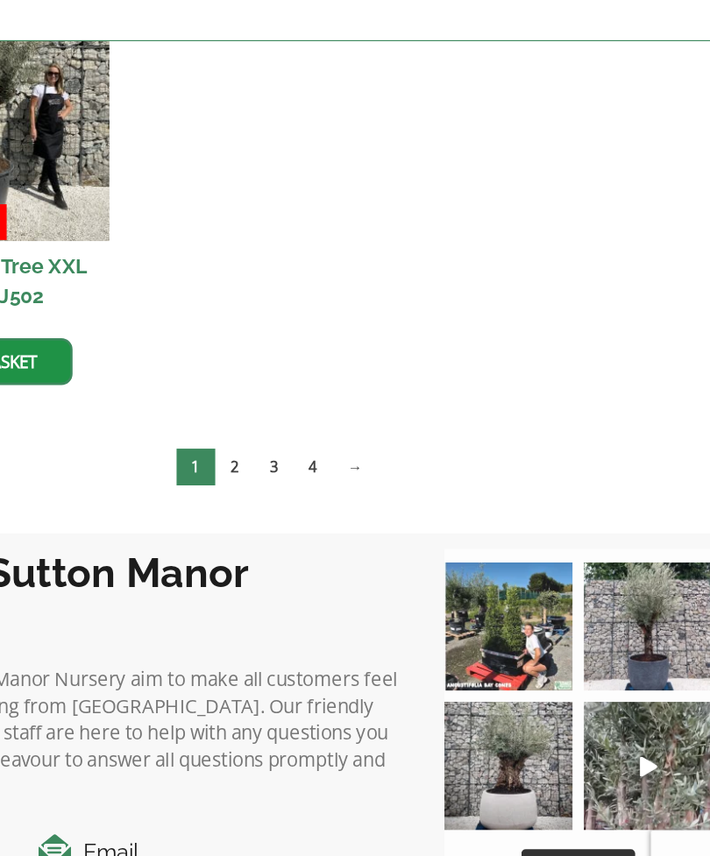
click at [307, 491] on link "2" at bounding box center [322, 505] width 31 height 29
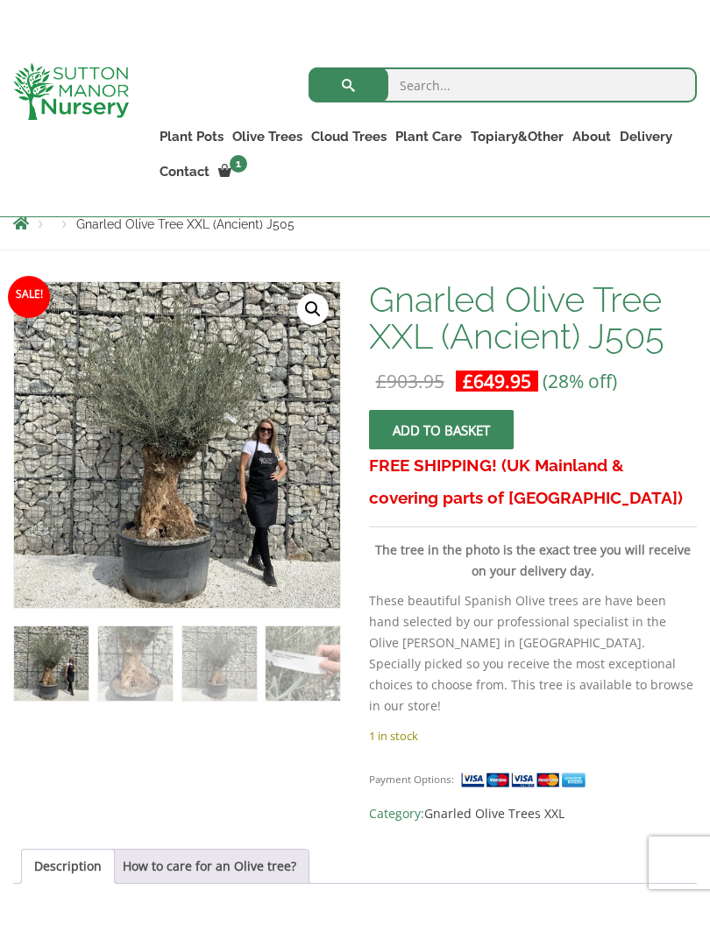
scroll to position [250, 0]
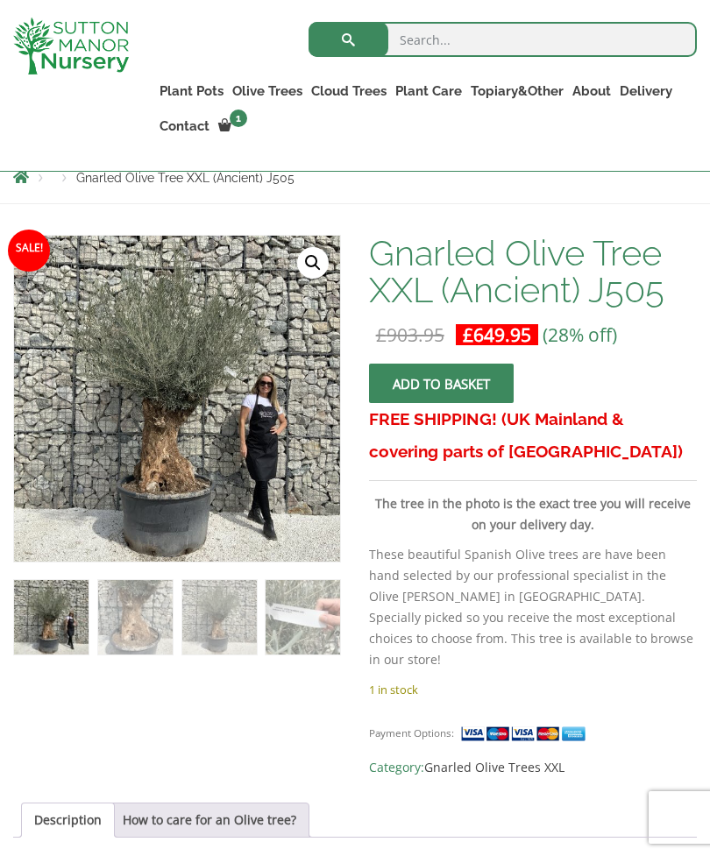
click at [313, 253] on link "🔍" at bounding box center [313, 263] width 32 height 32
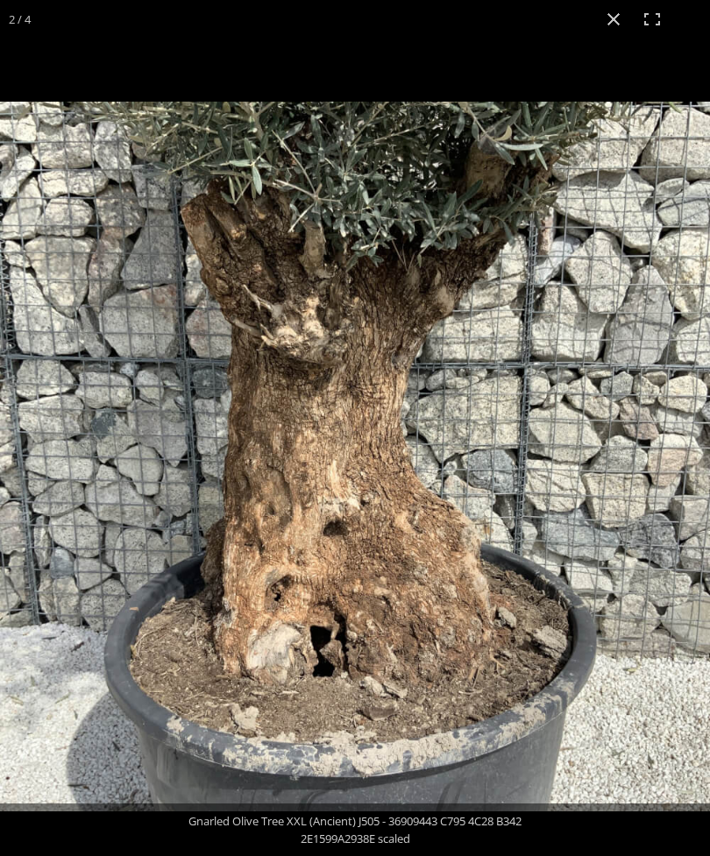
click at [634, 18] on button "Toggle fullscreen" at bounding box center [652, 19] width 39 height 39
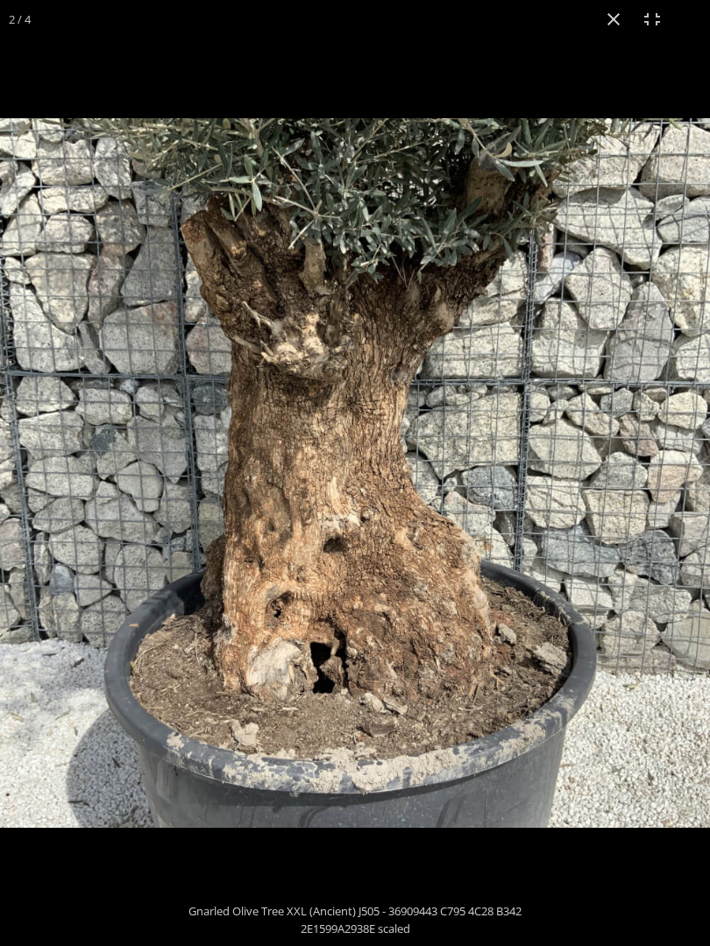
scroll to position [0, 0]
click at [613, 19] on button "Close (Esc)" at bounding box center [613, 19] width 39 height 39
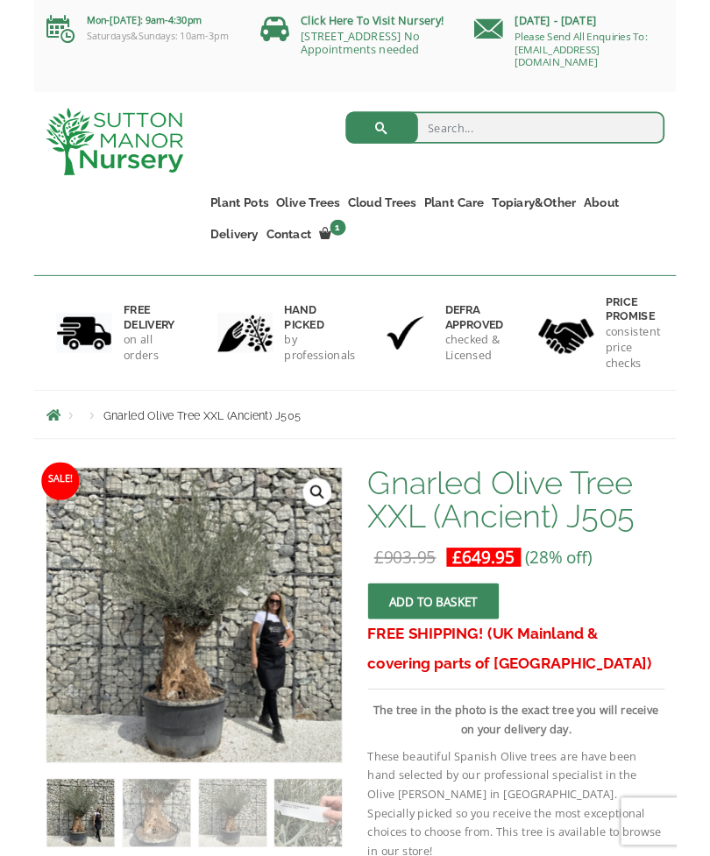
scroll to position [250, 0]
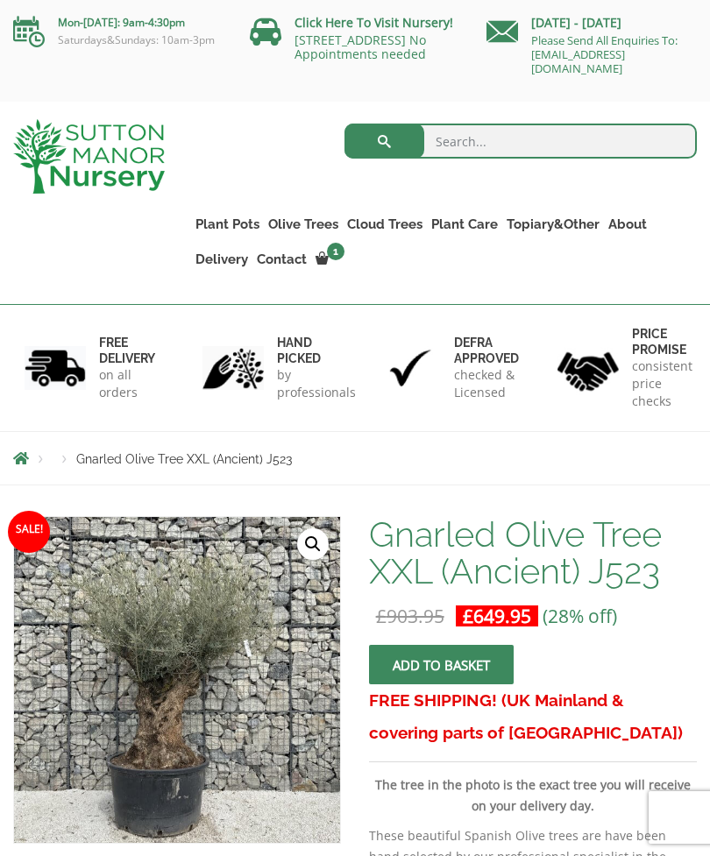
scroll to position [197, 0]
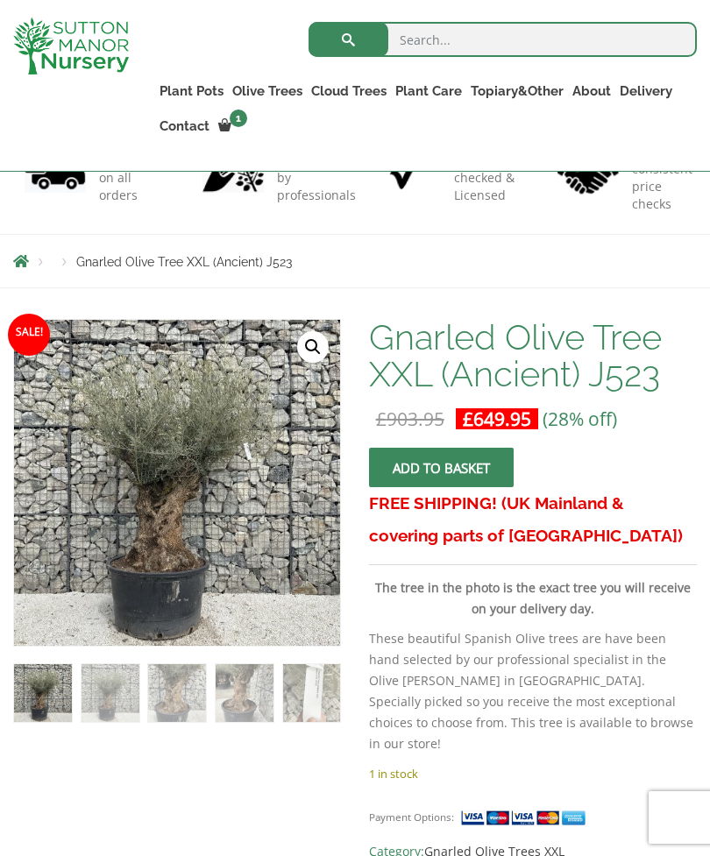
click at [317, 343] on link "🔍" at bounding box center [313, 347] width 32 height 32
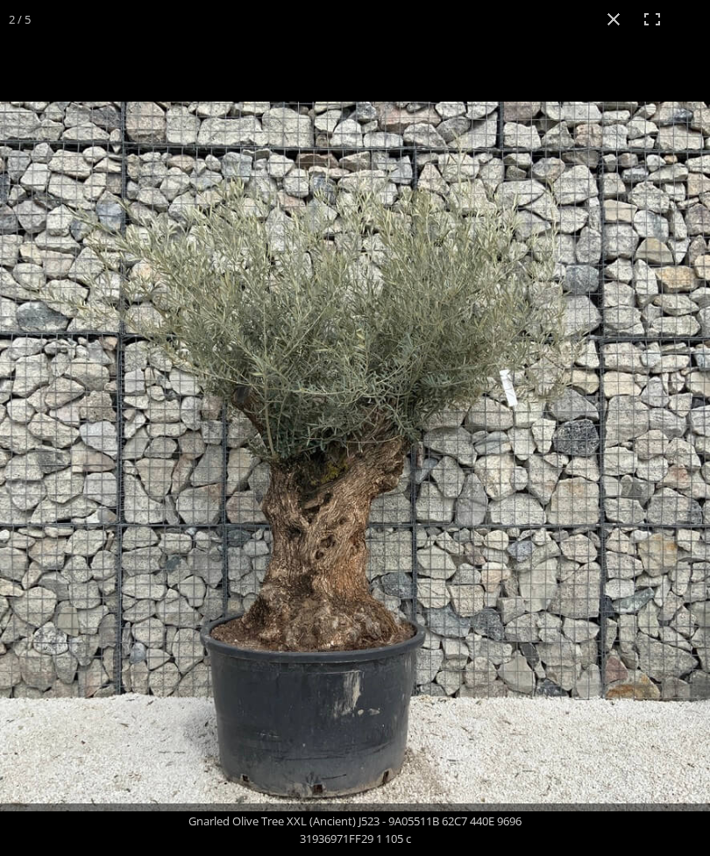
click at [617, 16] on button "Close (Esc)" at bounding box center [613, 19] width 39 height 39
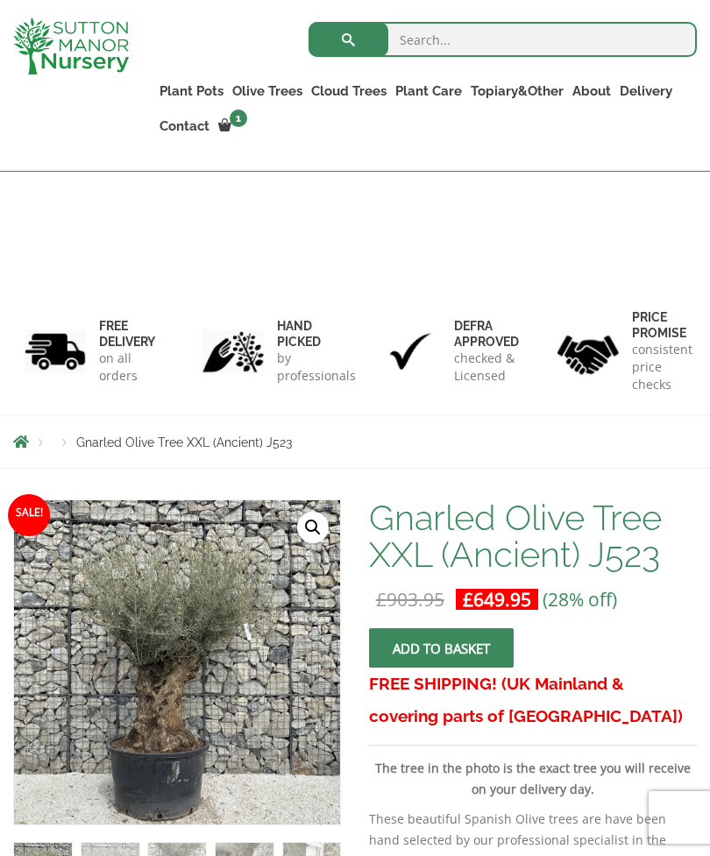
scroll to position [0, 0]
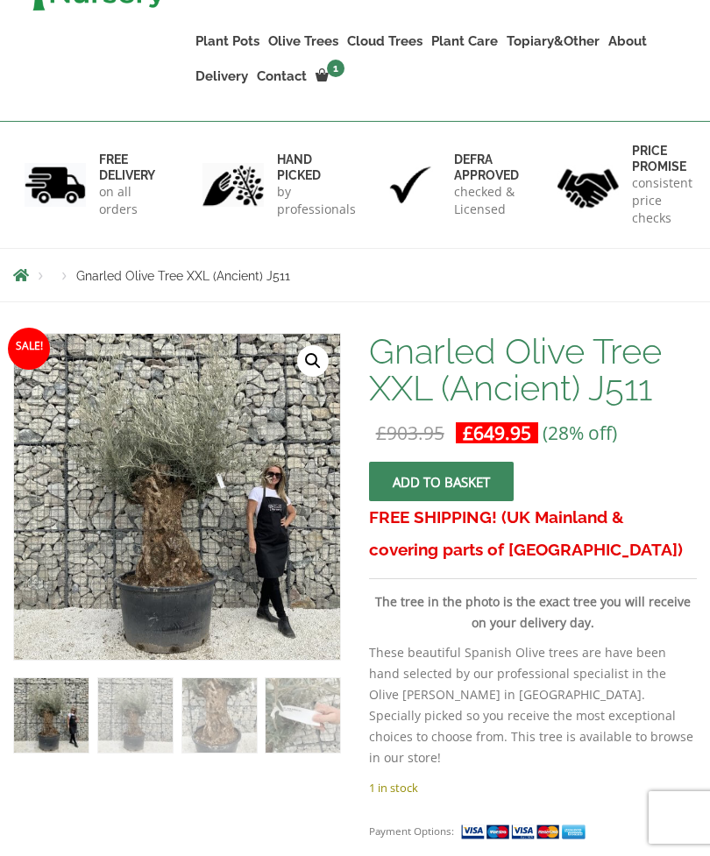
scroll to position [231, 0]
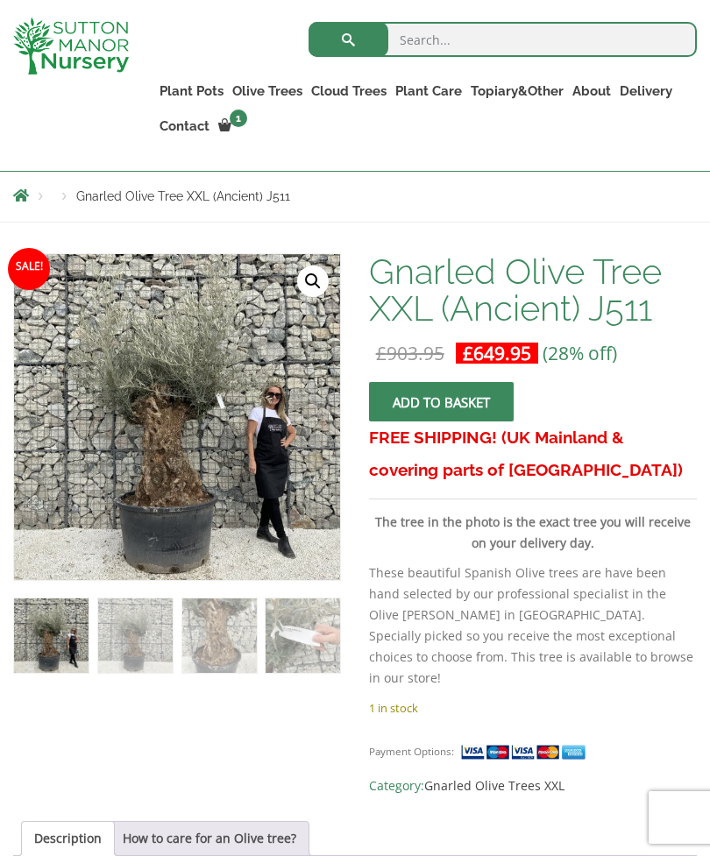
click at [314, 285] on link "🔍" at bounding box center [313, 281] width 32 height 32
click at [187, 476] on img at bounding box center [402, 642] width 776 height 776
click at [321, 272] on link "🔍" at bounding box center [313, 281] width 32 height 32
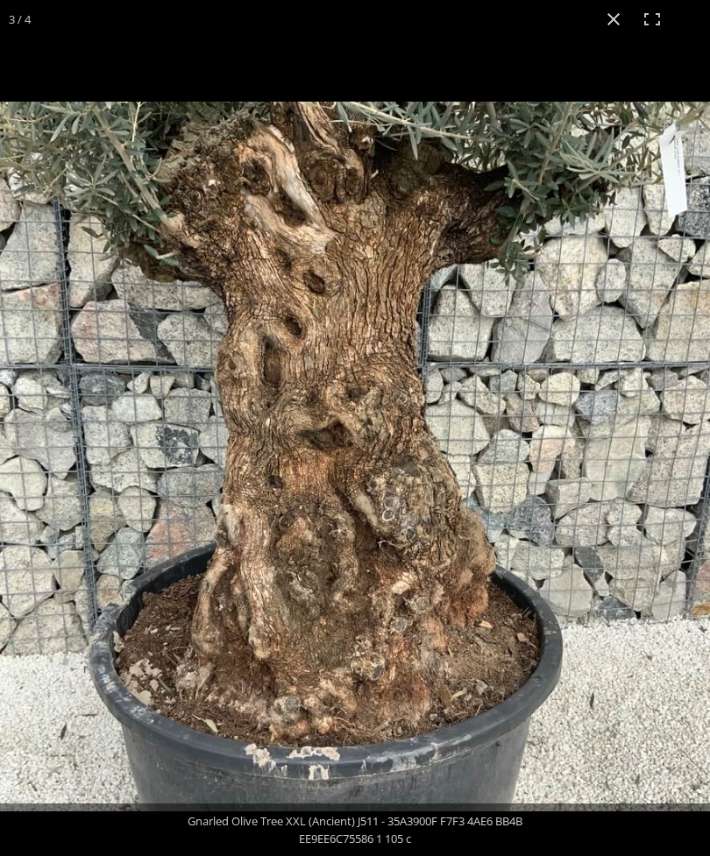
click at [599, 25] on button "Close (Esc)" at bounding box center [613, 19] width 39 height 39
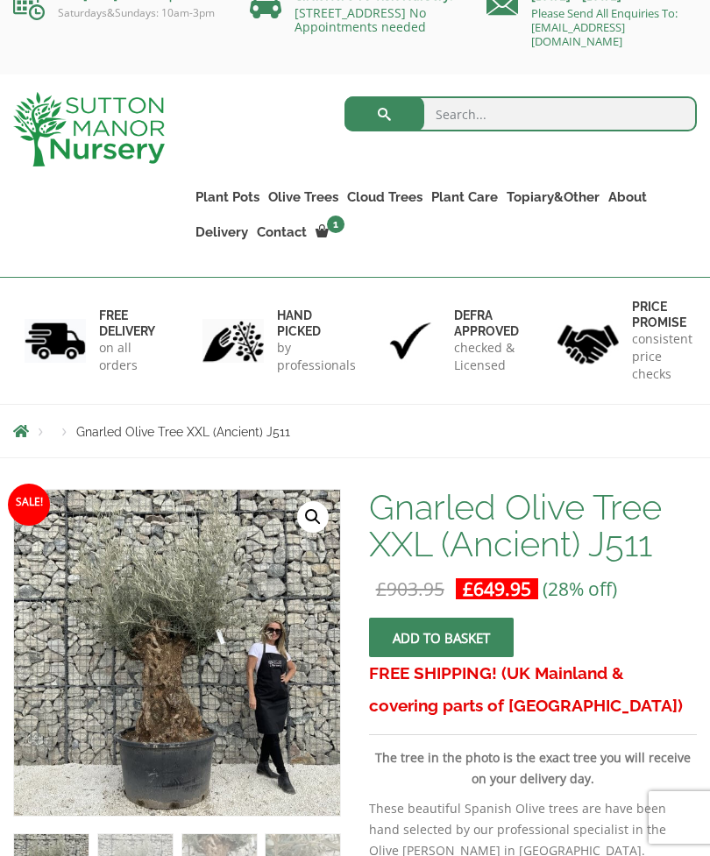
scroll to position [0, 0]
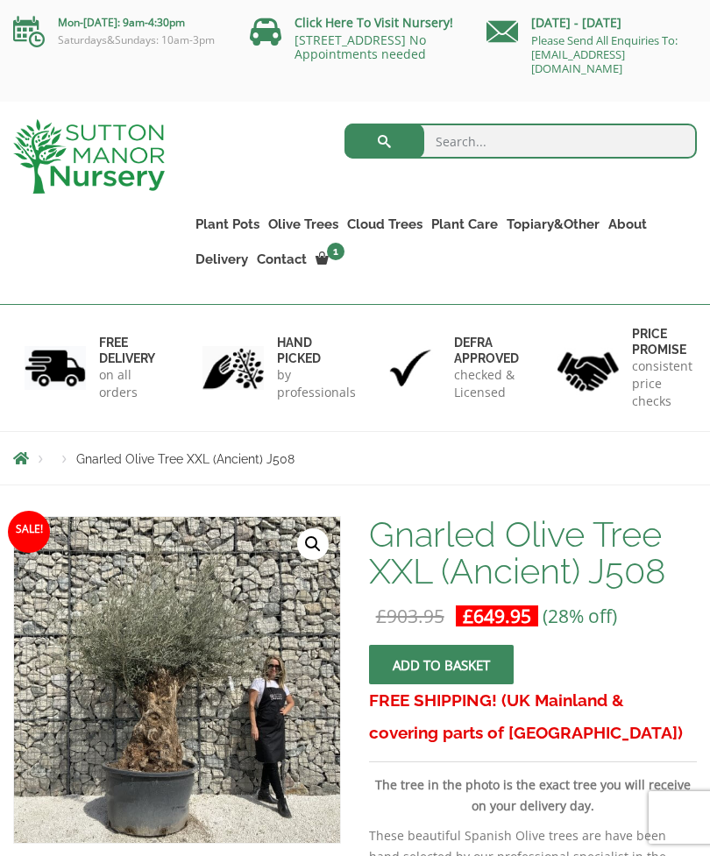
click at [319, 543] on link "🔍" at bounding box center [313, 544] width 32 height 32
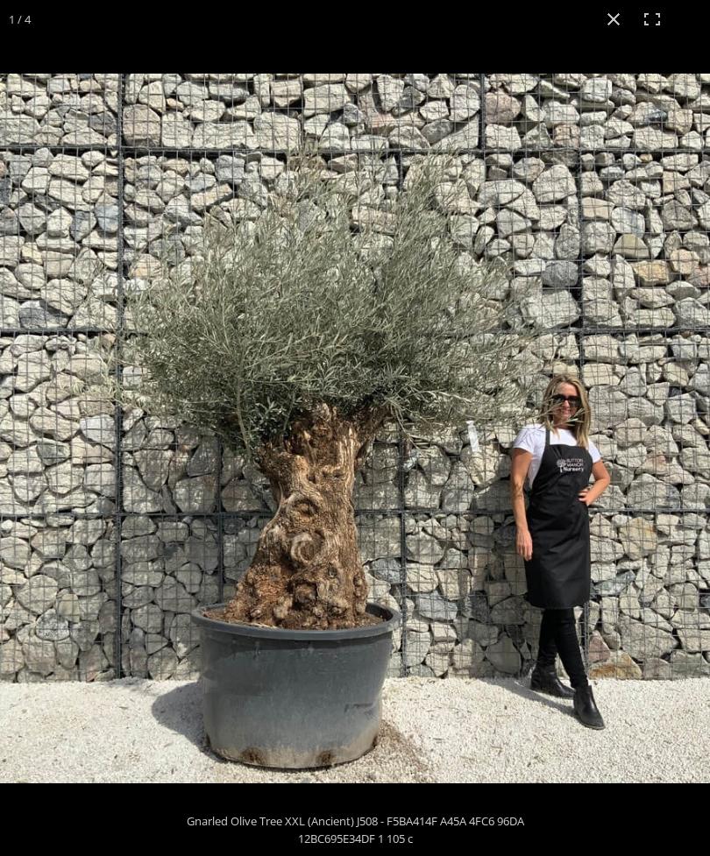
click at [608, 23] on button "Close (Esc)" at bounding box center [613, 19] width 39 height 39
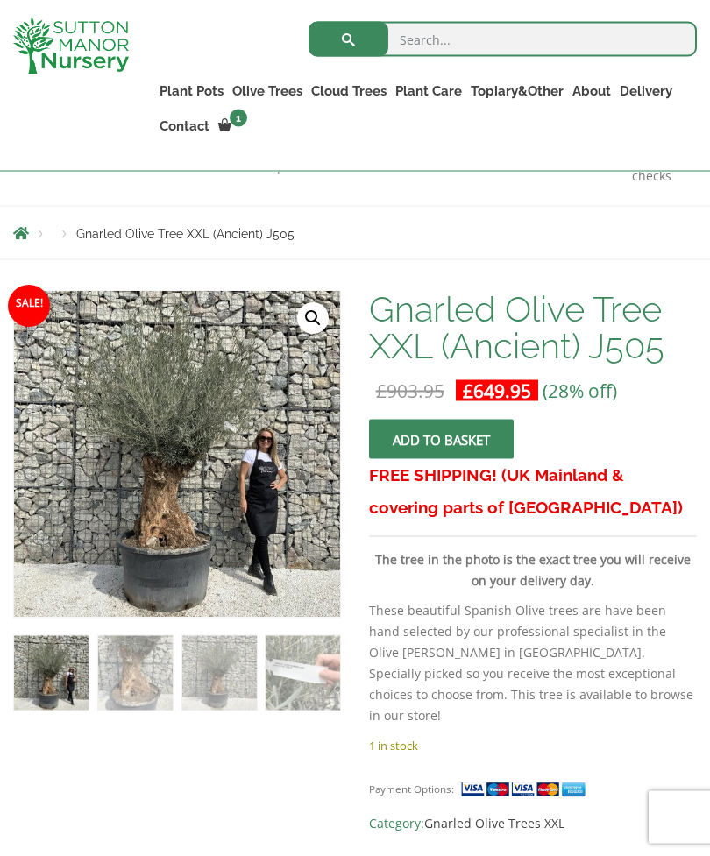
scroll to position [194, 0]
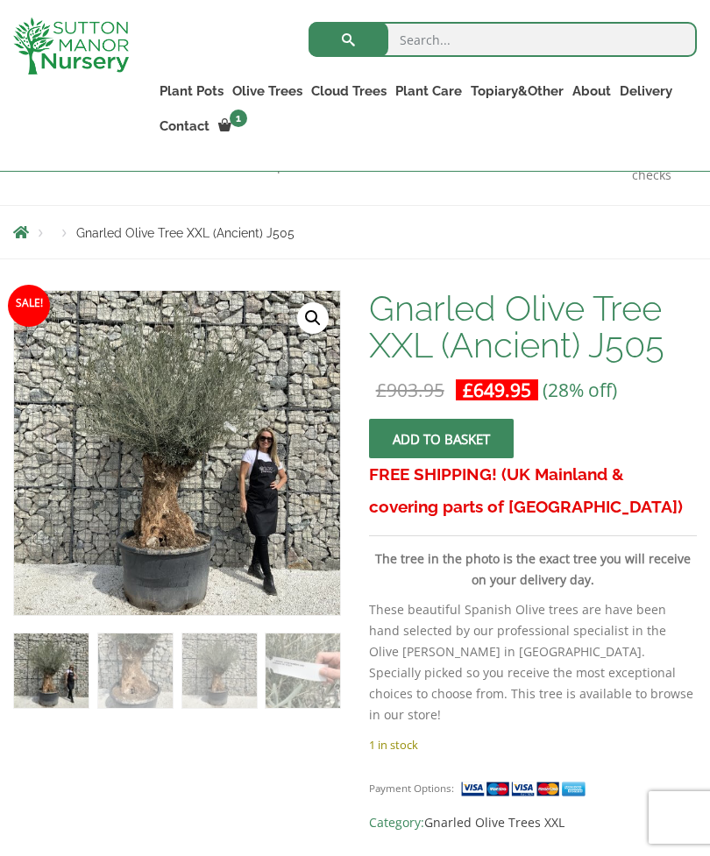
click at [314, 318] on link "🔍" at bounding box center [313, 318] width 32 height 32
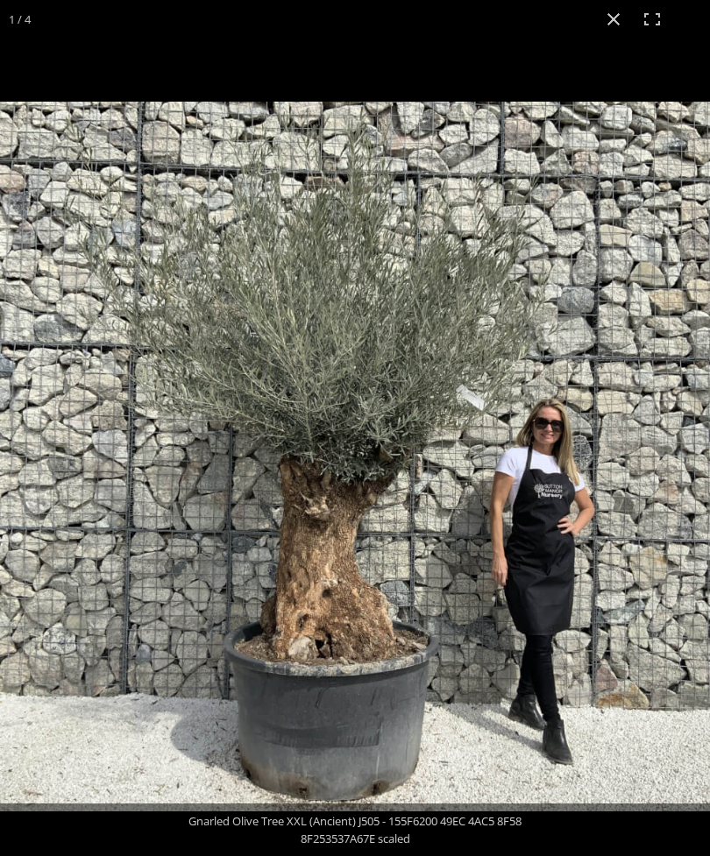
click at [614, 35] on button "Close (Esc)" at bounding box center [613, 19] width 39 height 39
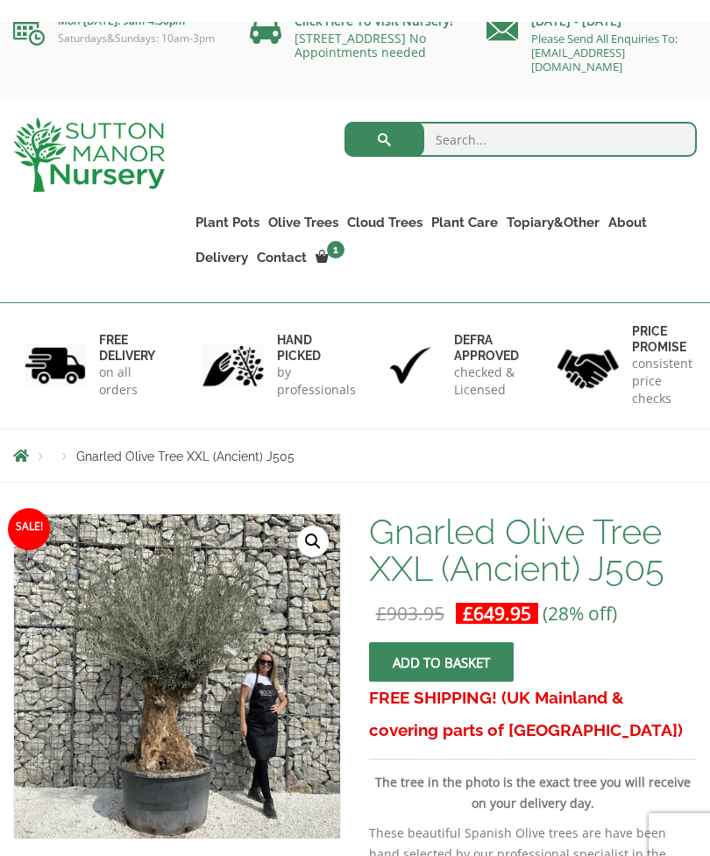
scroll to position [0, 0]
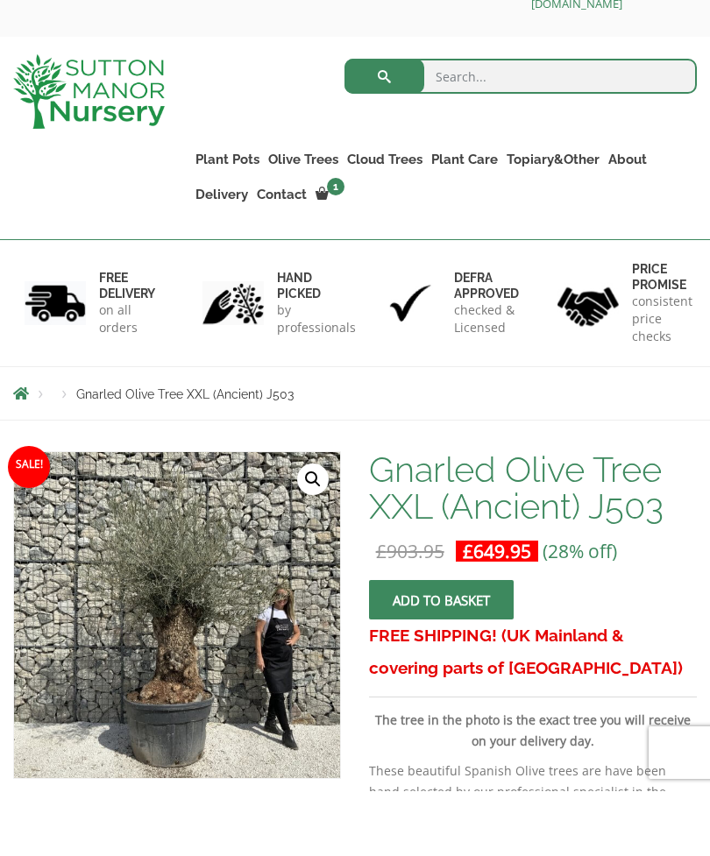
scroll to position [309, 0]
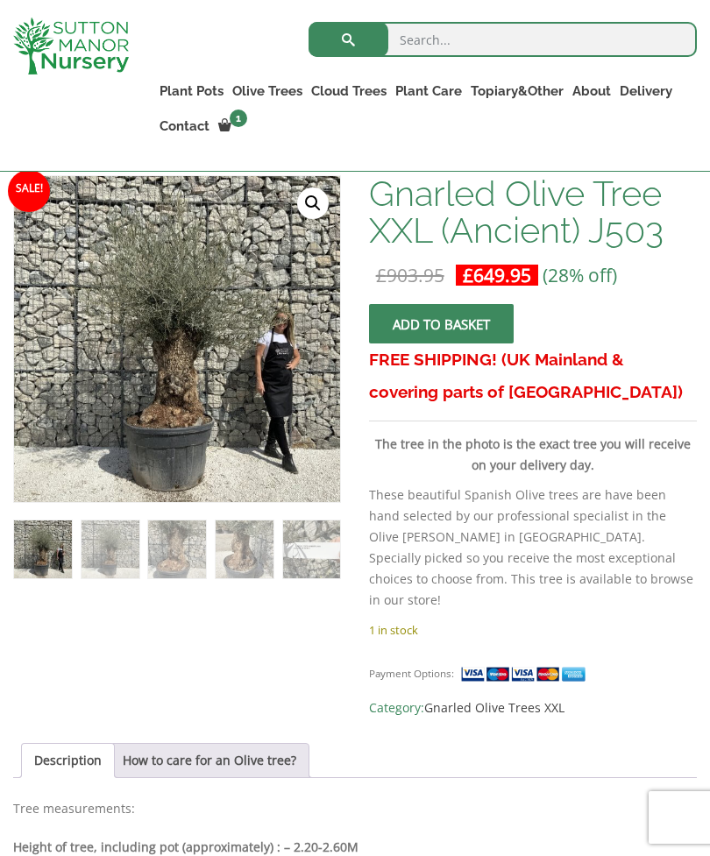
click at [317, 196] on link "🔍" at bounding box center [313, 203] width 32 height 32
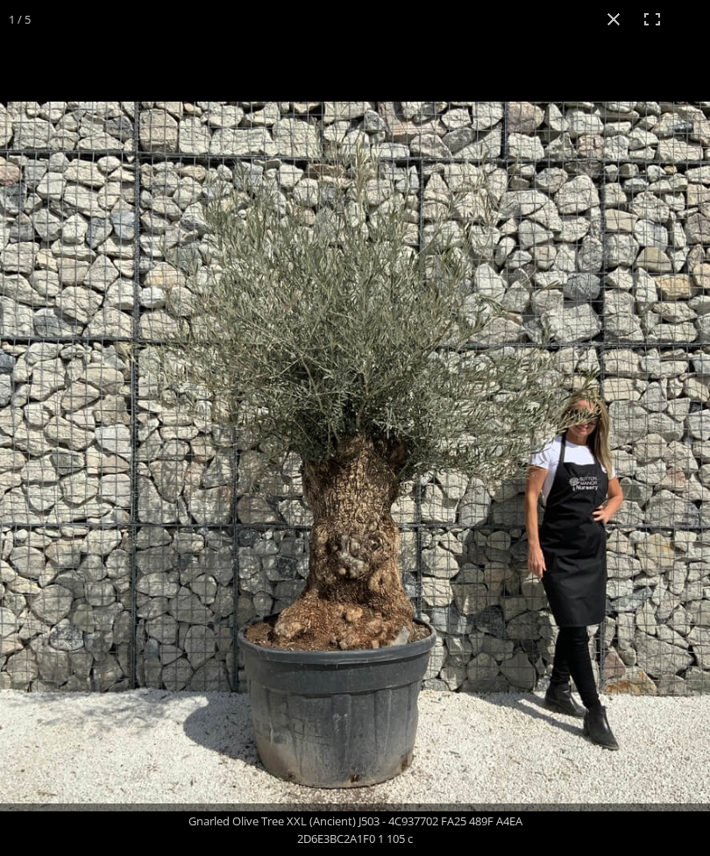
click at [610, 18] on button "Close (Esc)" at bounding box center [613, 19] width 39 height 39
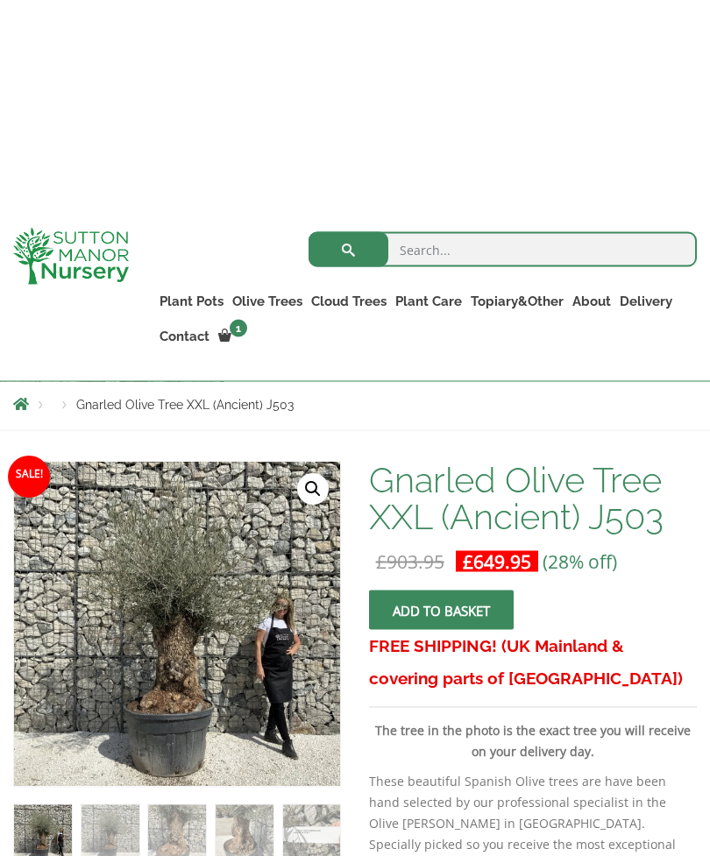
scroll to position [0, 0]
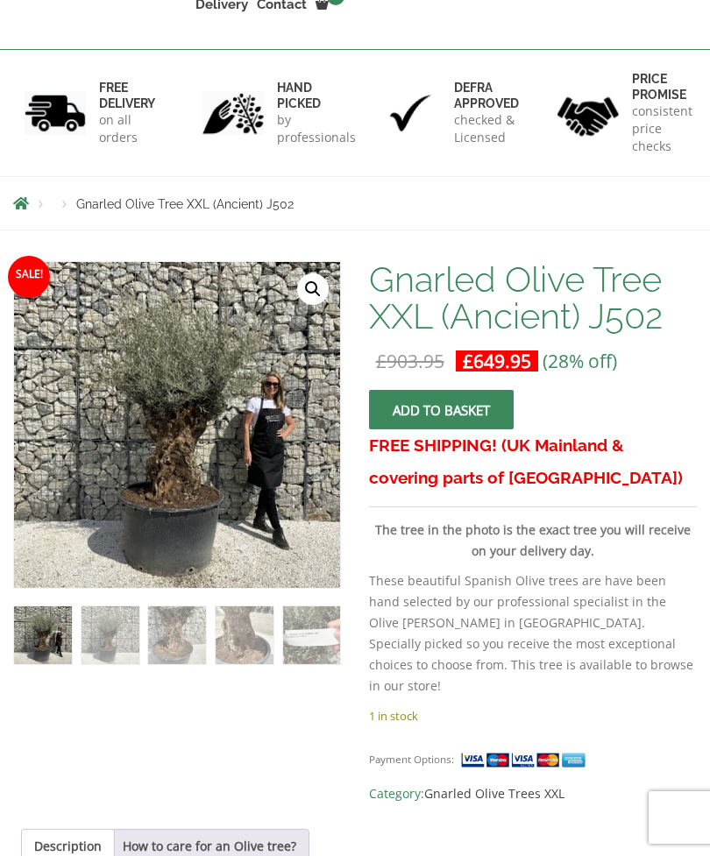
scroll to position [270, 0]
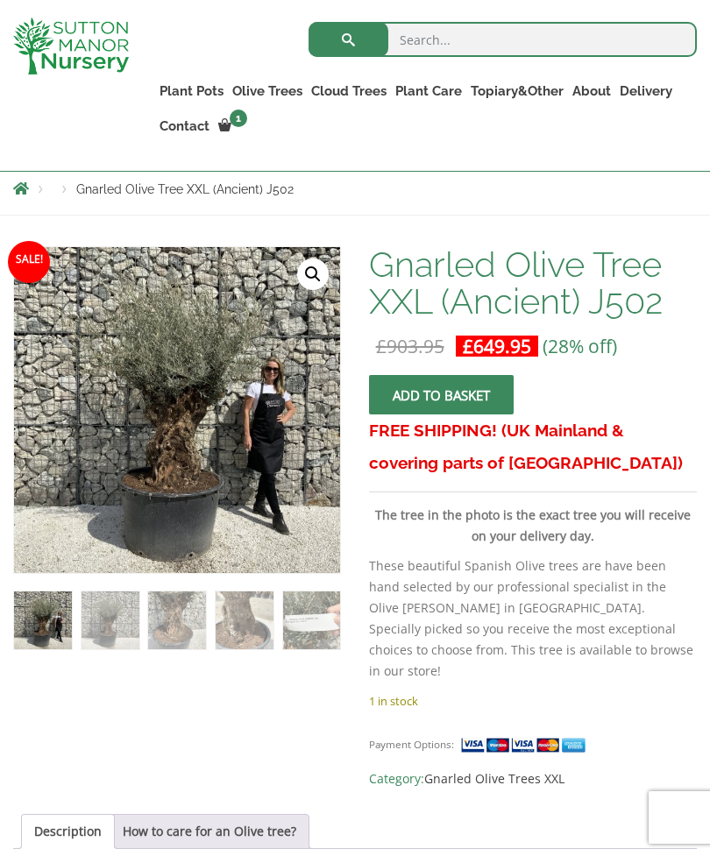
click at [319, 265] on link "🔍" at bounding box center [313, 274] width 32 height 32
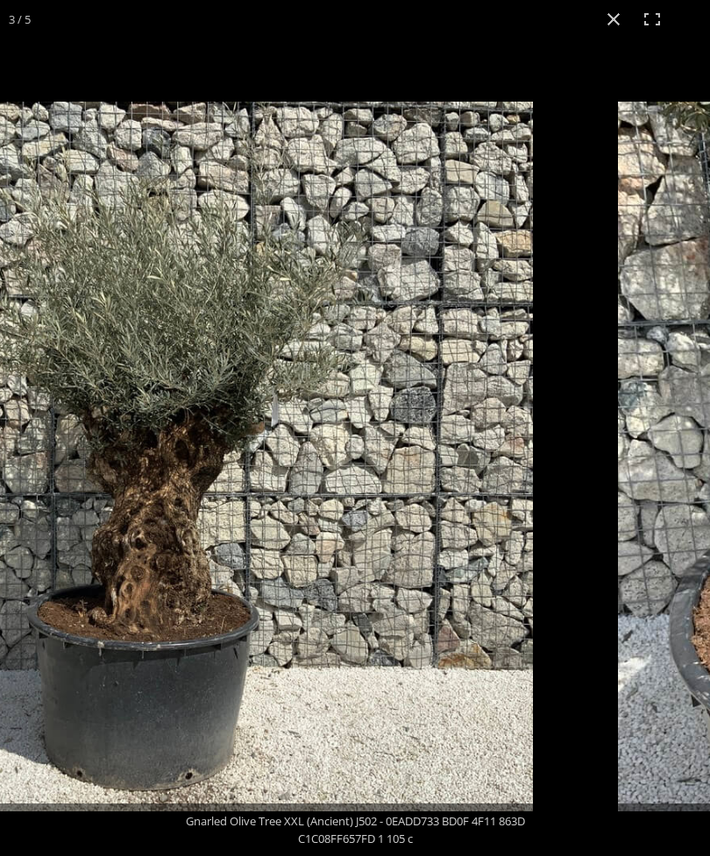
click at [499, 586] on img at bounding box center [178, 457] width 710 height 710
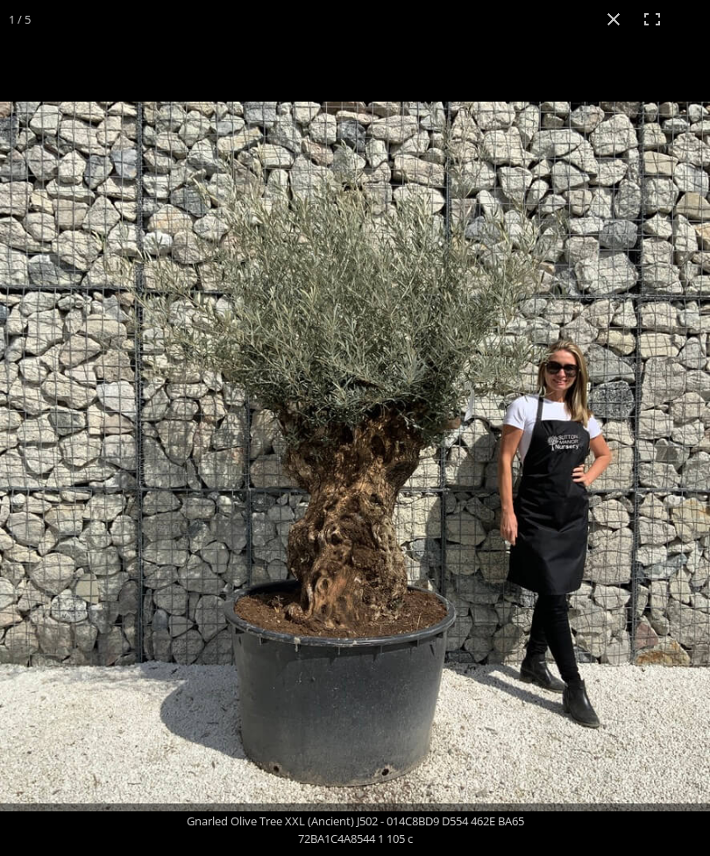
click at [605, 17] on button "Close (Esc)" at bounding box center [613, 19] width 39 height 39
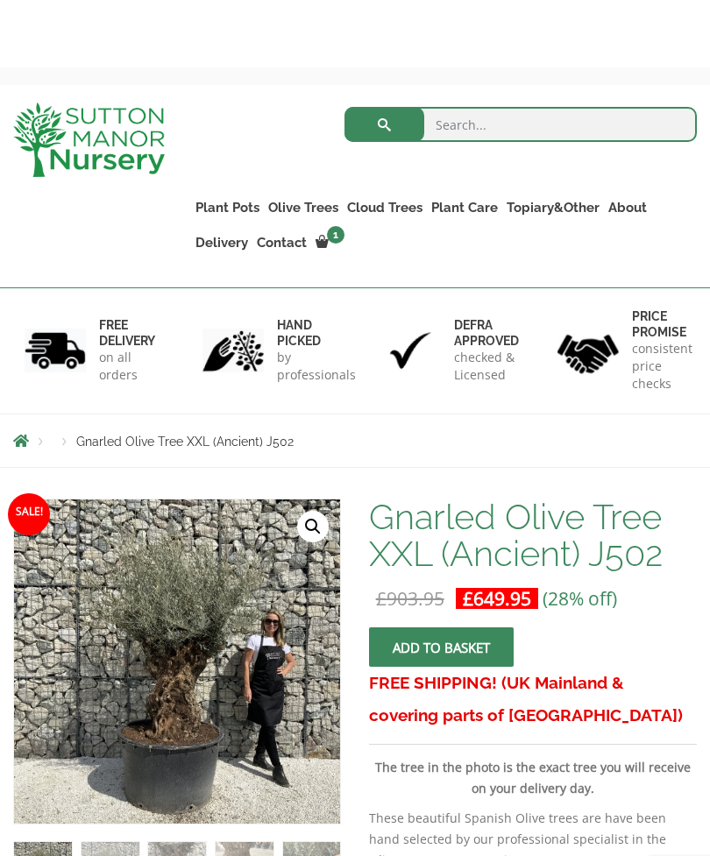
scroll to position [0, 0]
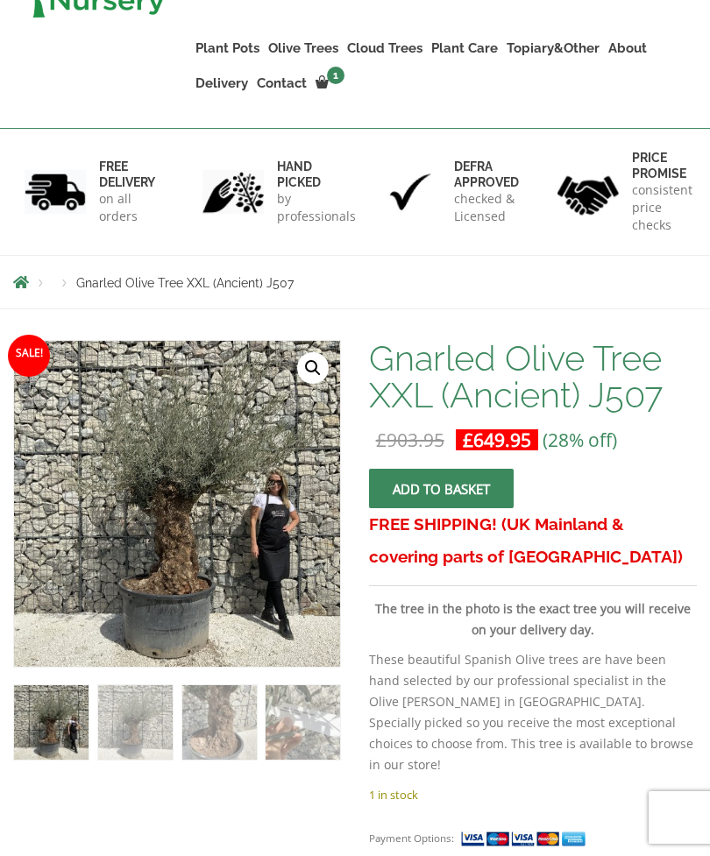
scroll to position [204, 0]
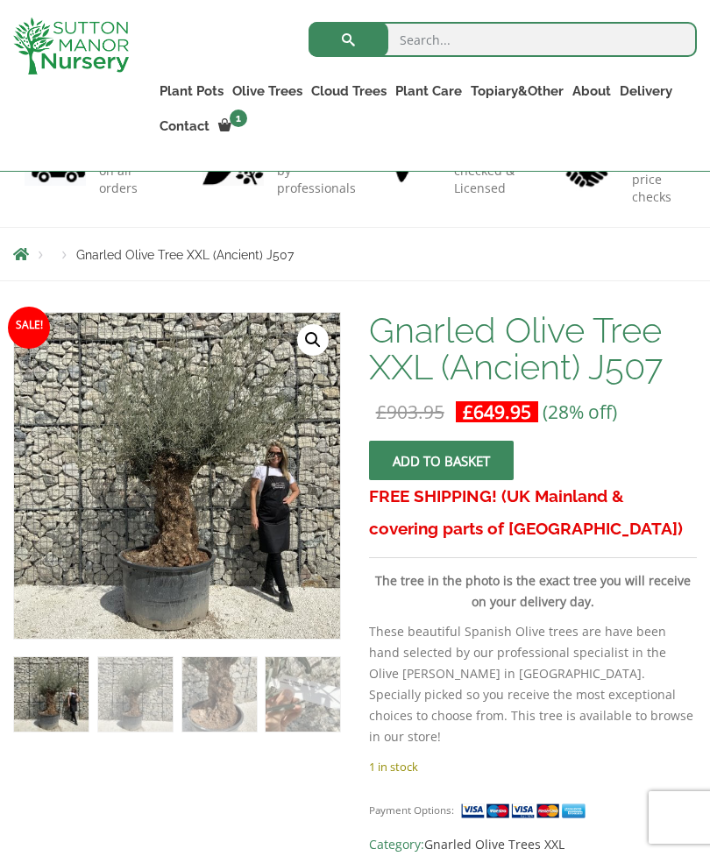
click at [314, 347] on link "🔍" at bounding box center [313, 340] width 32 height 32
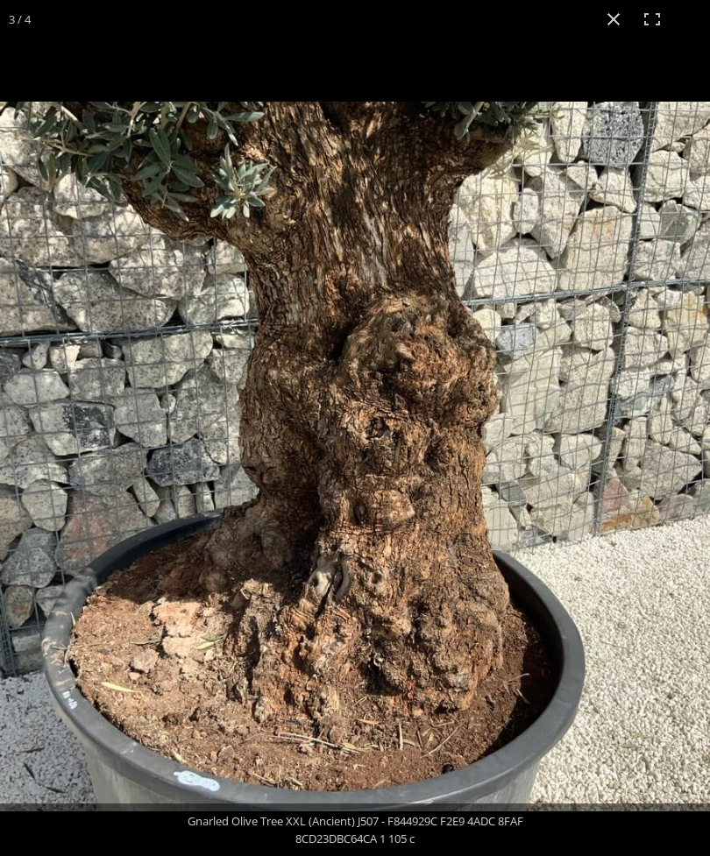
click at [619, 23] on button "Close (Esc)" at bounding box center [613, 19] width 39 height 39
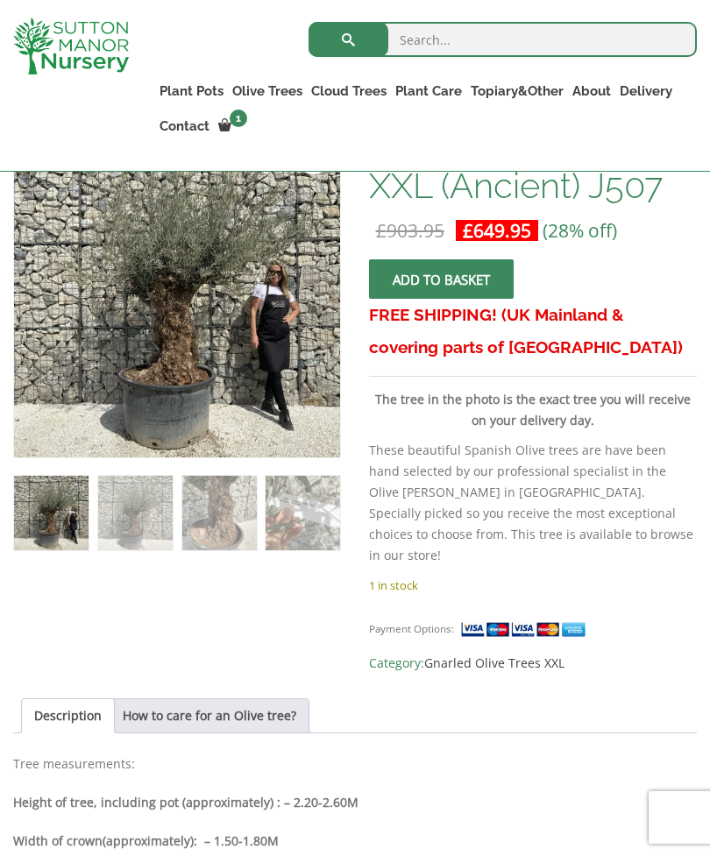
scroll to position [0, 0]
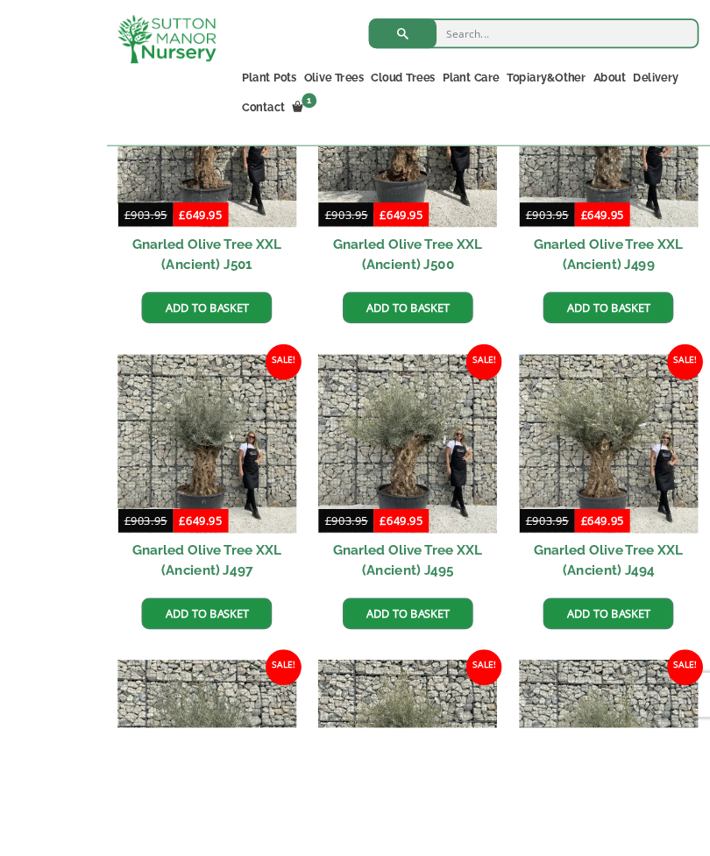
scroll to position [723, 0]
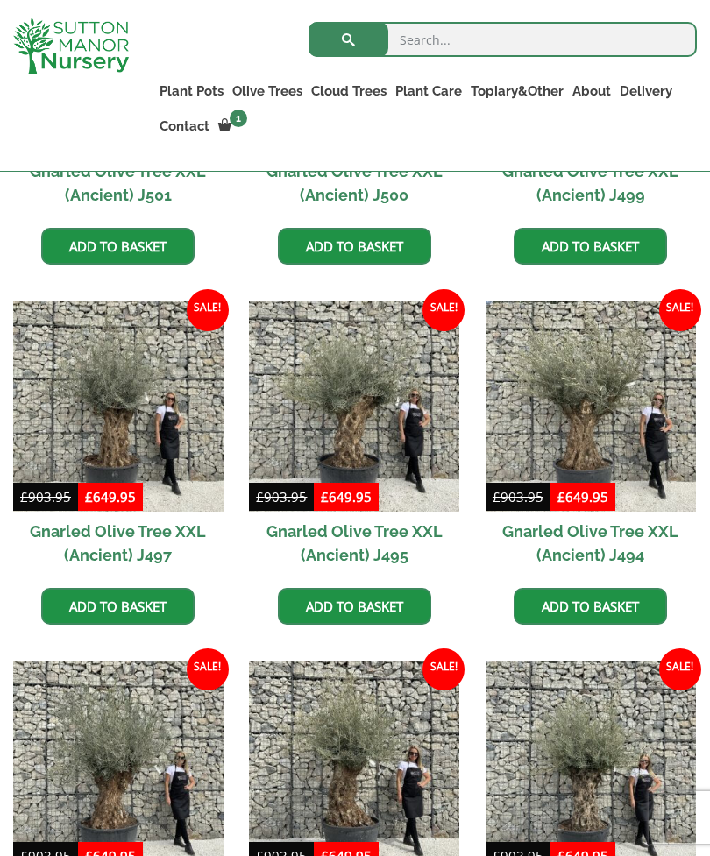
click at [576, 420] on img at bounding box center [590, 406] width 210 height 210
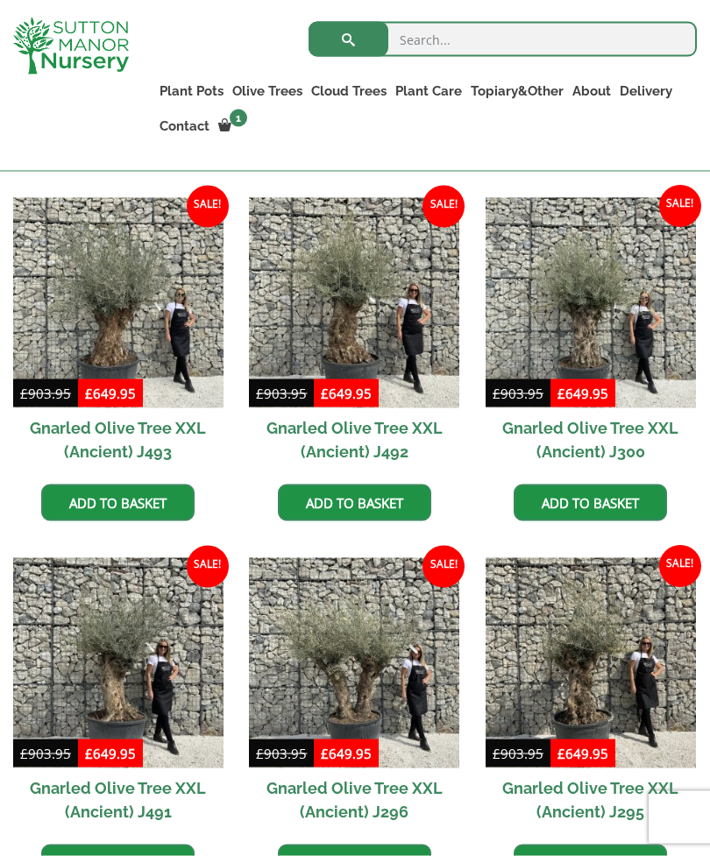
scroll to position [1187, 0]
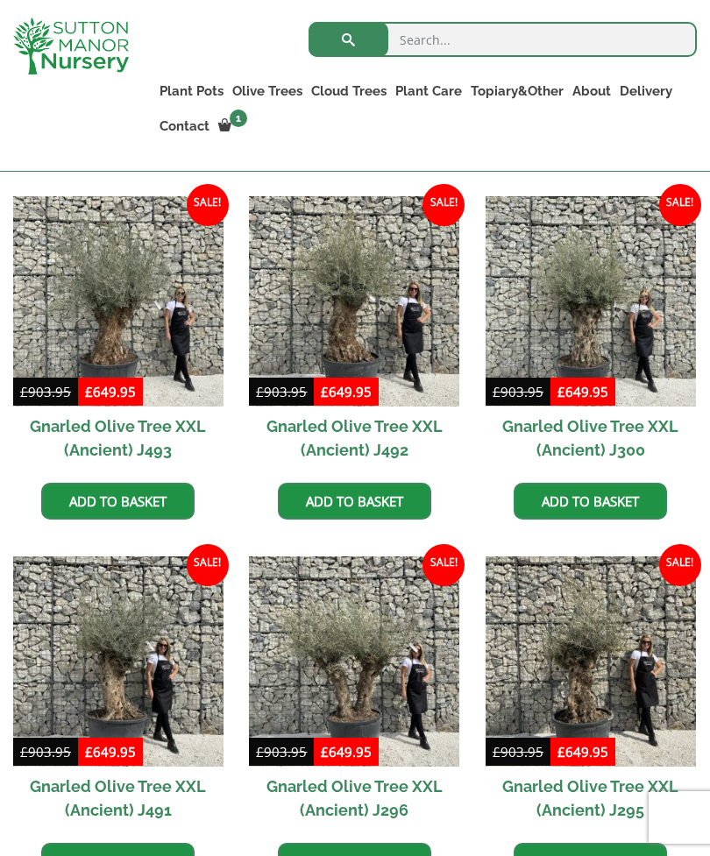
click at [347, 311] on img at bounding box center [354, 301] width 210 height 210
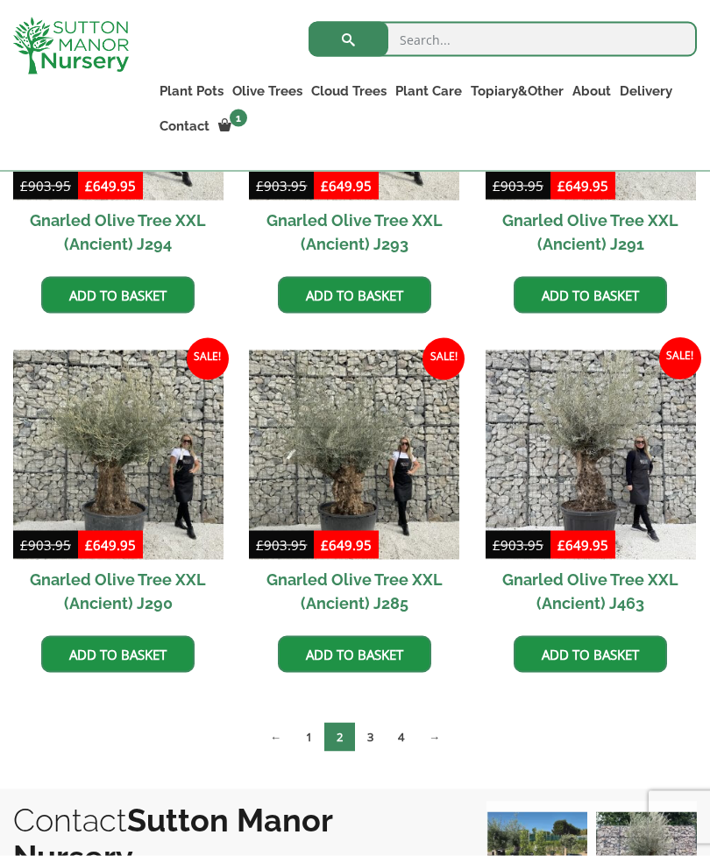
scroll to position [2114, 0]
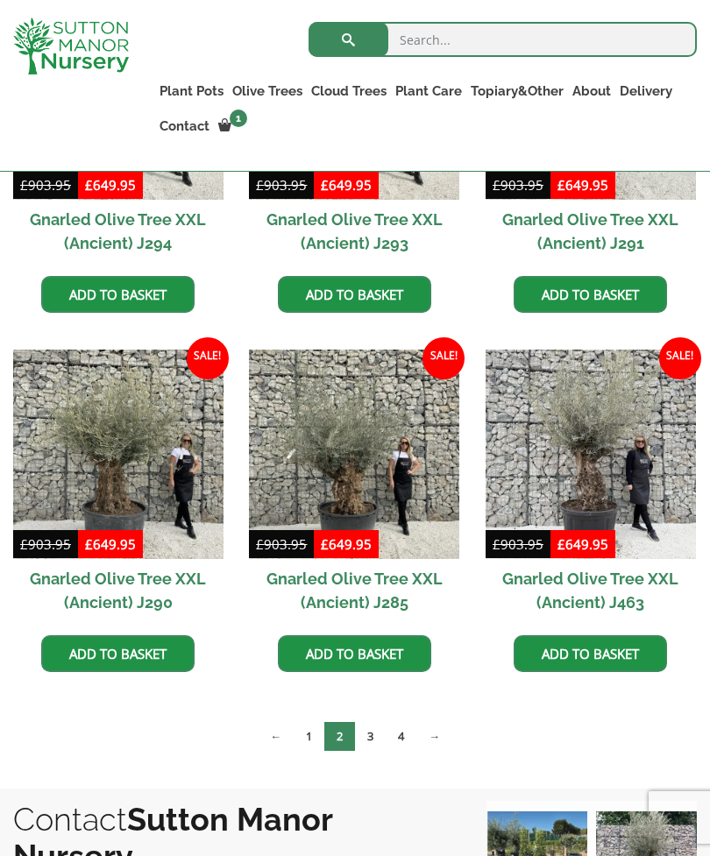
click at [591, 464] on img at bounding box center [590, 455] width 210 height 210
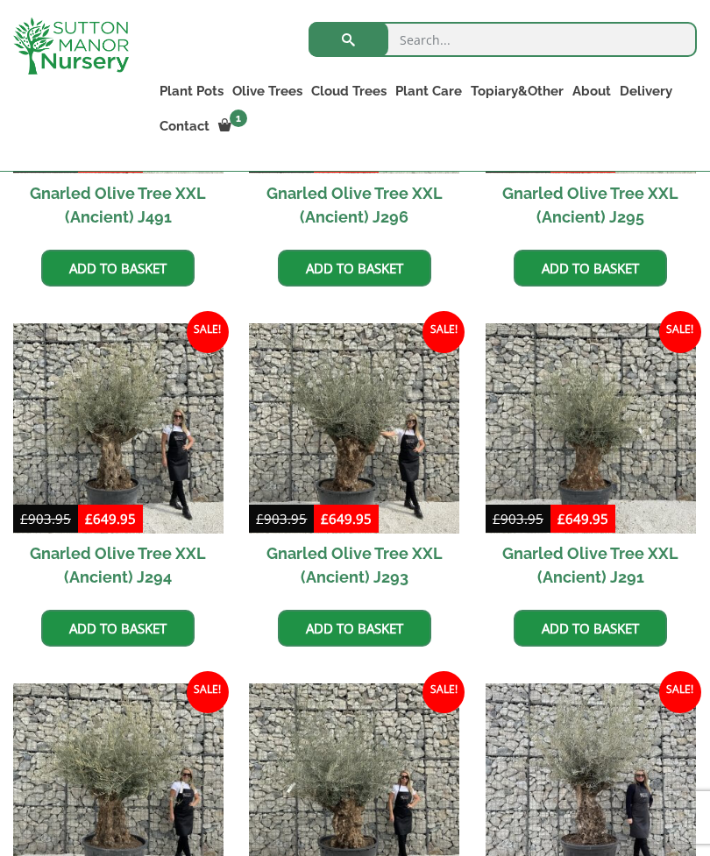
scroll to position [1779, 0]
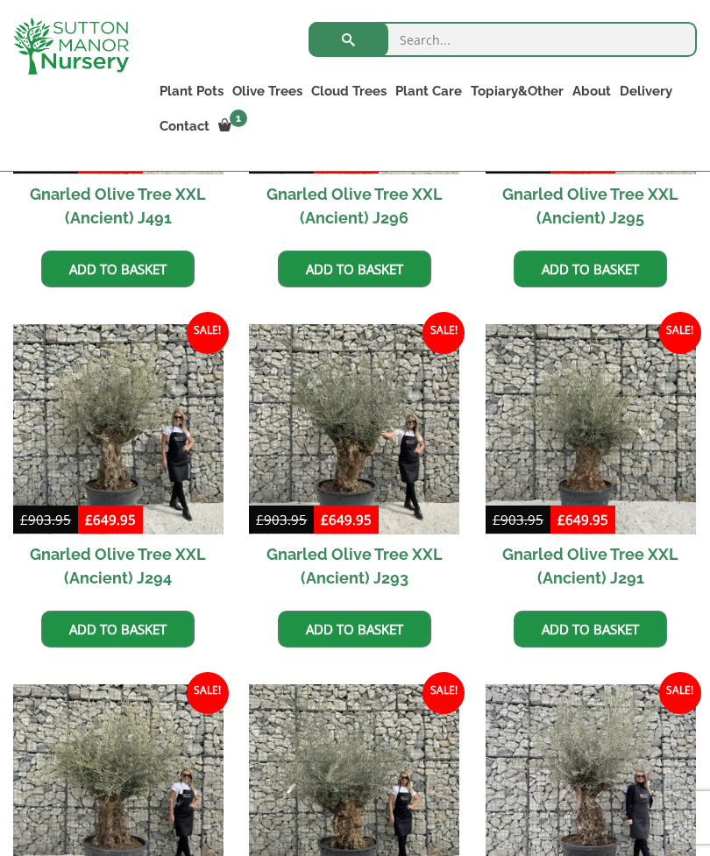
click at [355, 442] on img at bounding box center [354, 429] width 210 height 210
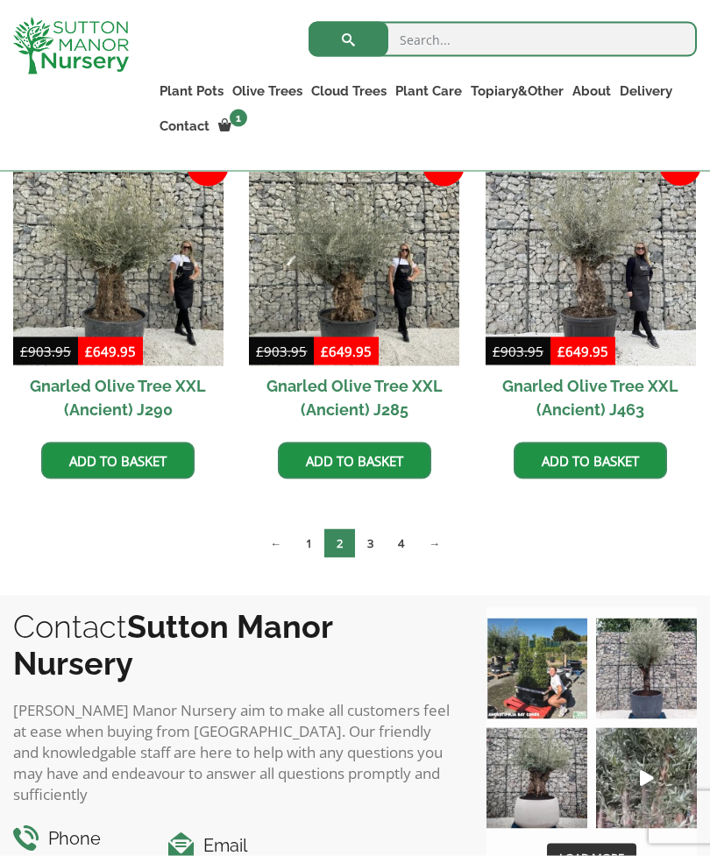
scroll to position [2308, 0]
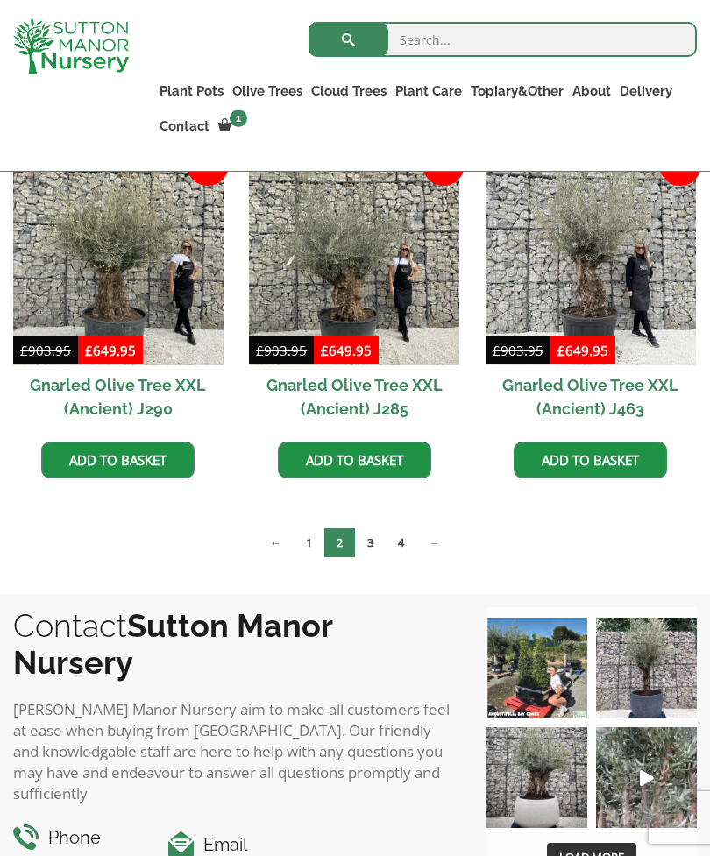
click at [378, 546] on link "3" at bounding box center [370, 542] width 31 height 29
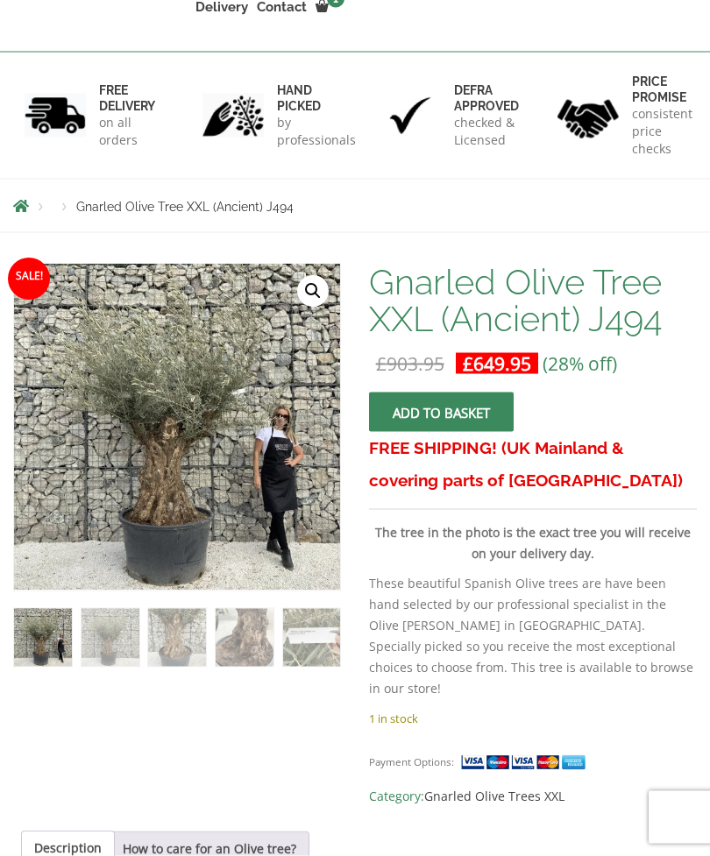
scroll to position [276, 0]
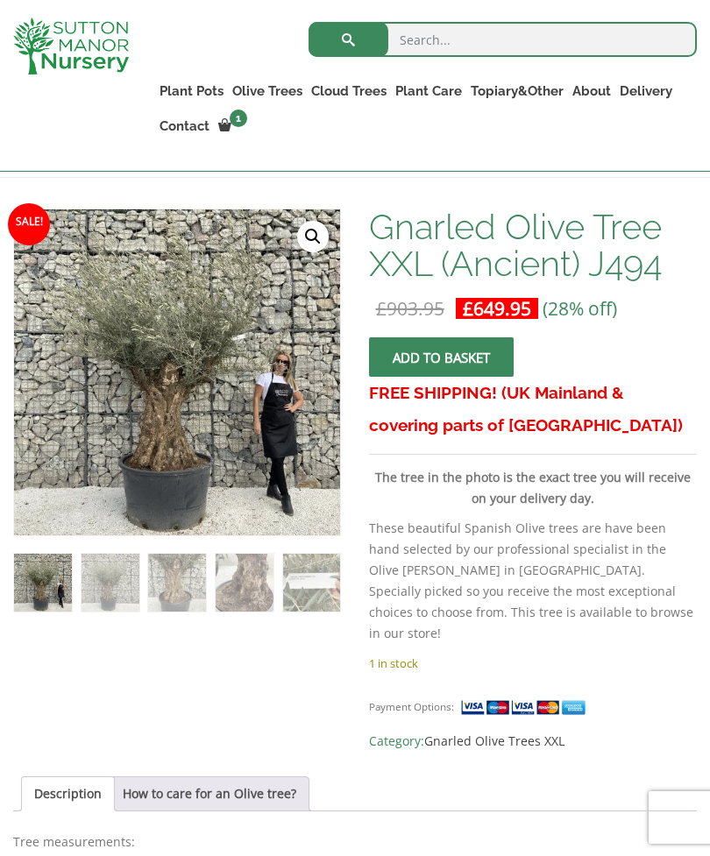
click at [312, 237] on link "🔍" at bounding box center [313, 237] width 32 height 32
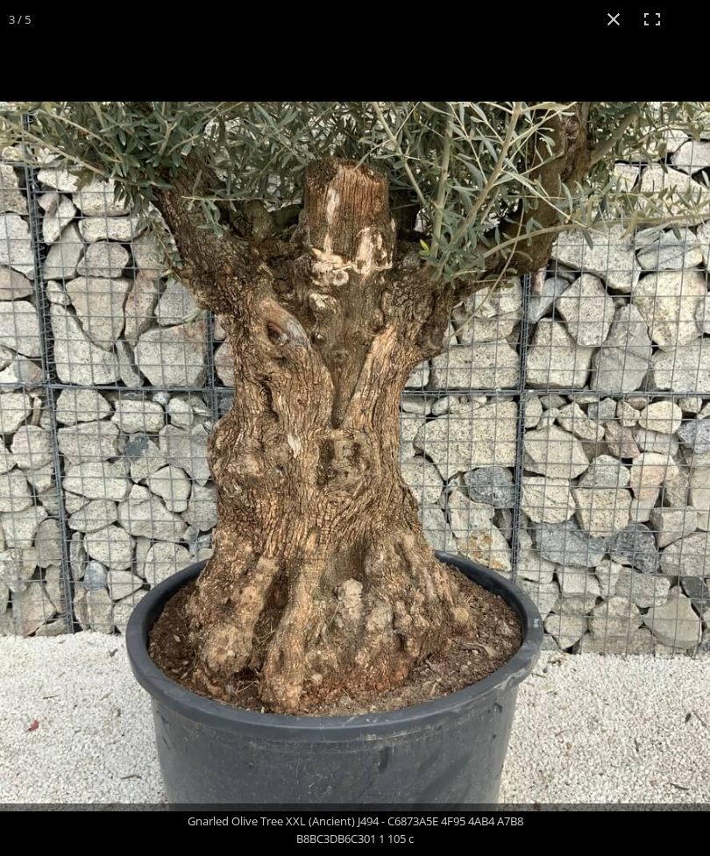
click at [621, 12] on button "Close (Esc)" at bounding box center [613, 19] width 39 height 39
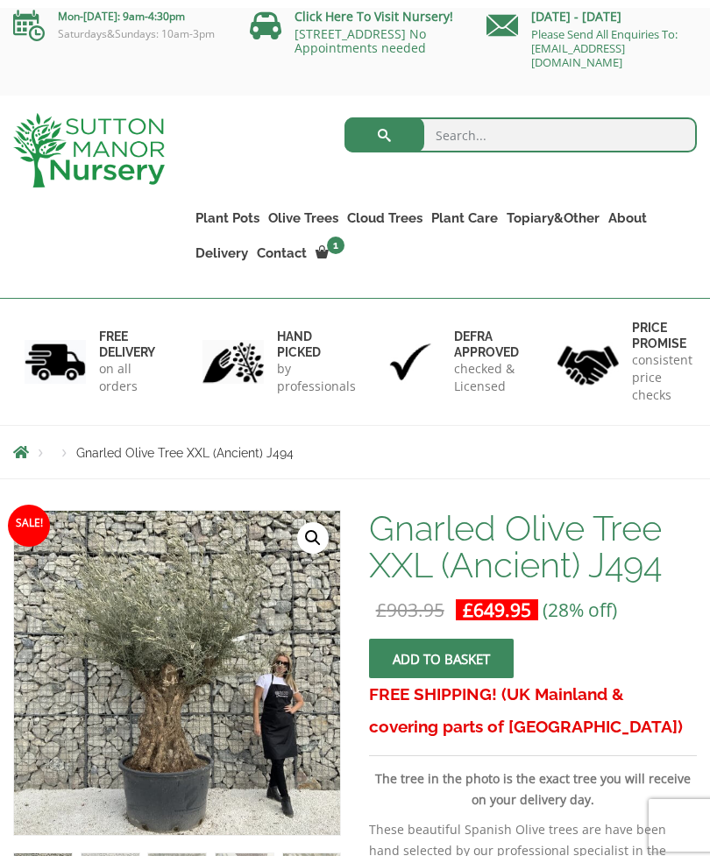
scroll to position [0, 0]
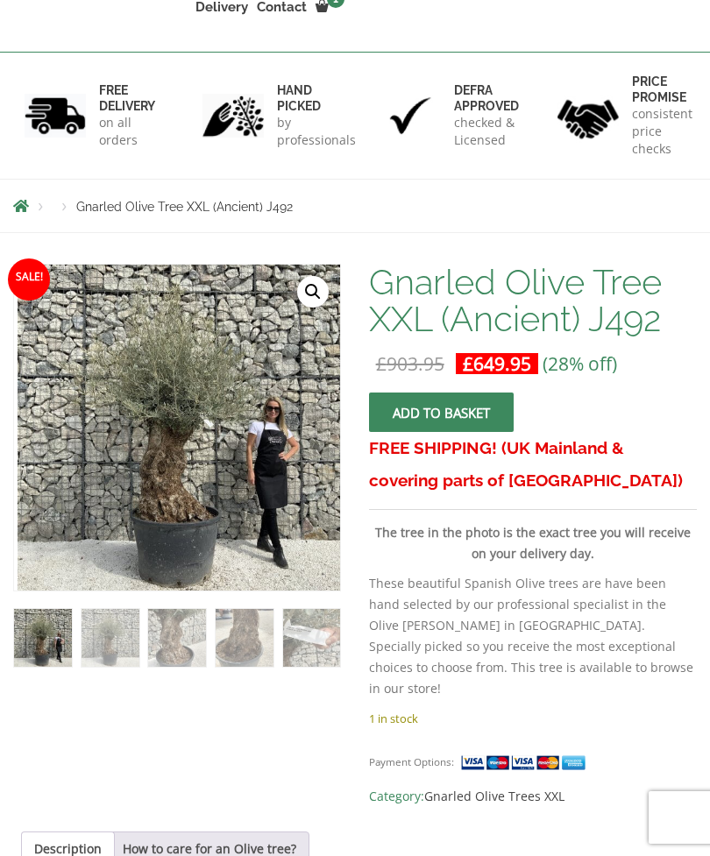
scroll to position [302, 0]
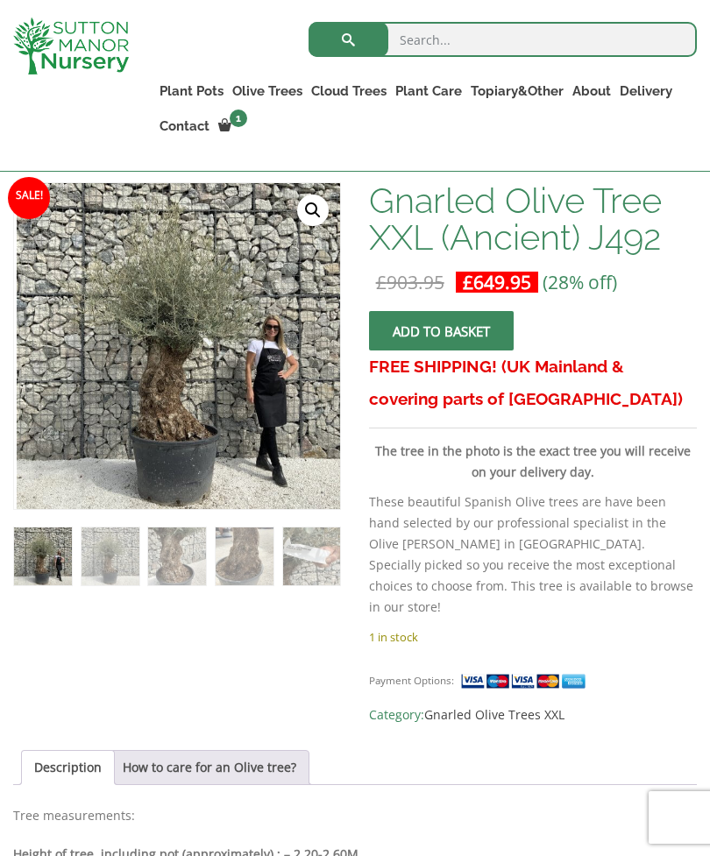
click at [311, 217] on link "🔍" at bounding box center [313, 210] width 32 height 32
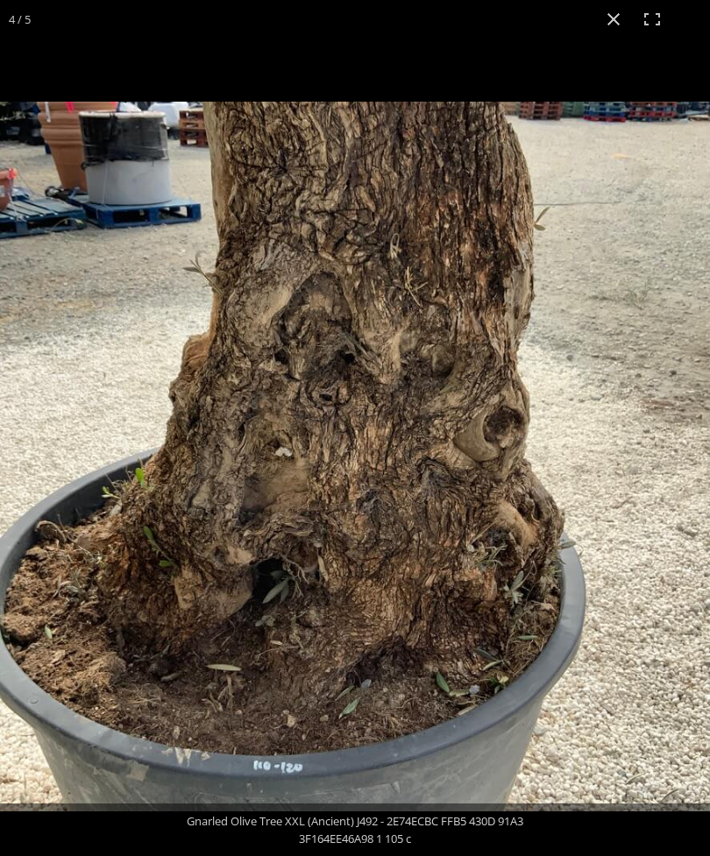
click at [610, 468] on img at bounding box center [355, 457] width 710 height 710
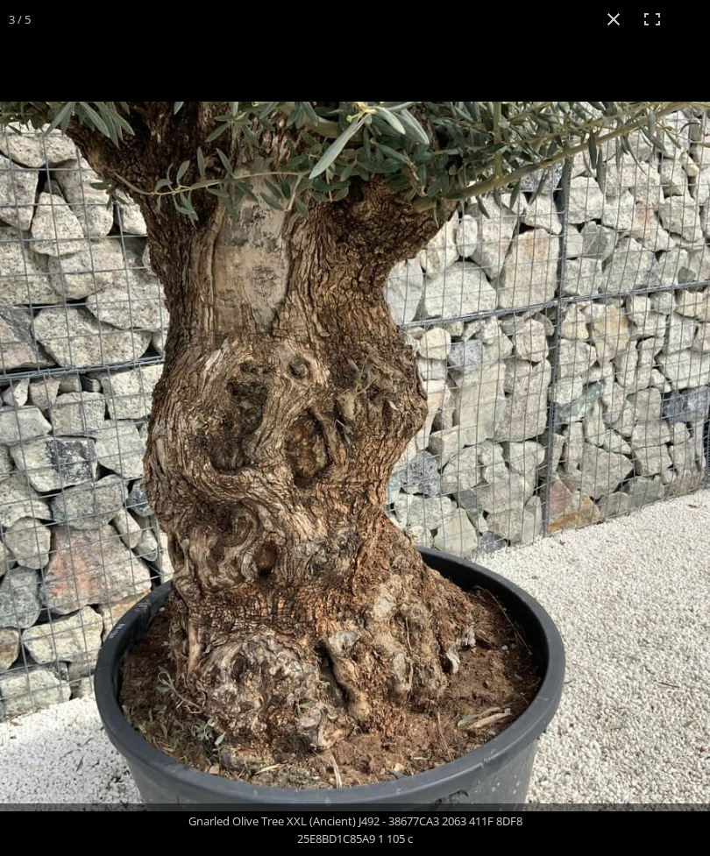
click at [619, 16] on button "Close (Esc)" at bounding box center [613, 19] width 39 height 39
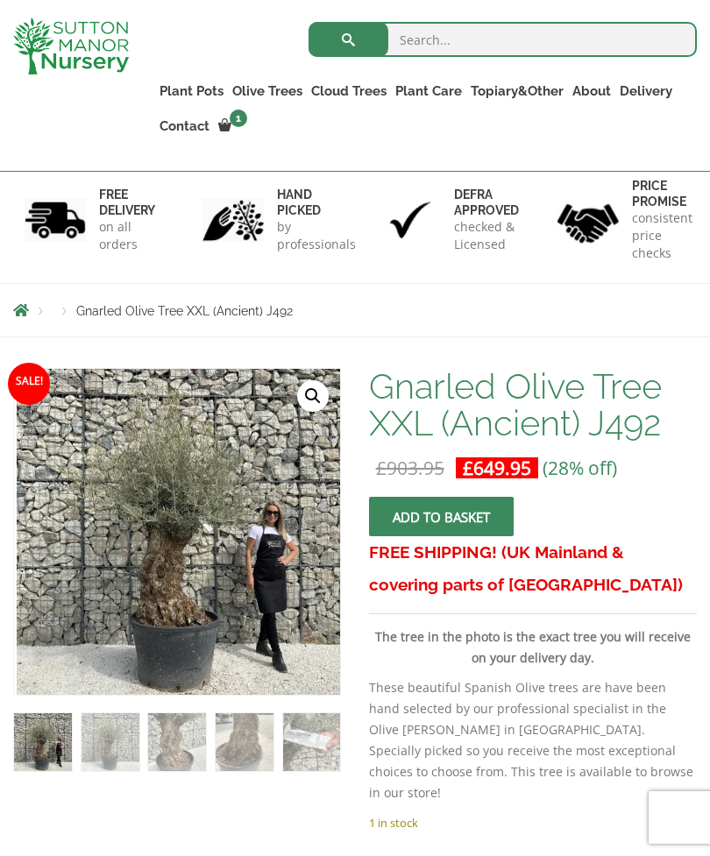
scroll to position [0, 0]
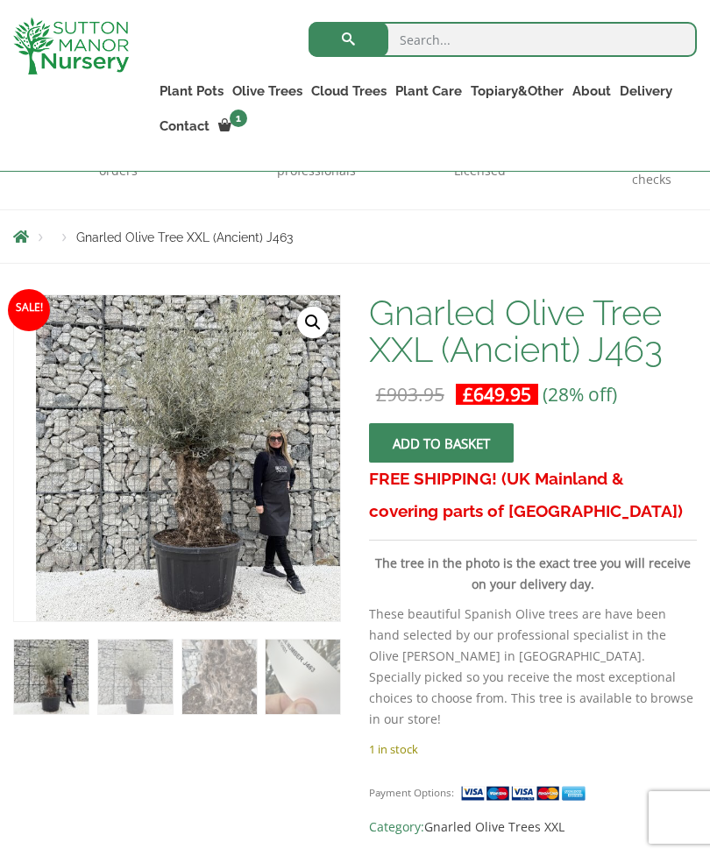
scroll to position [231, 0]
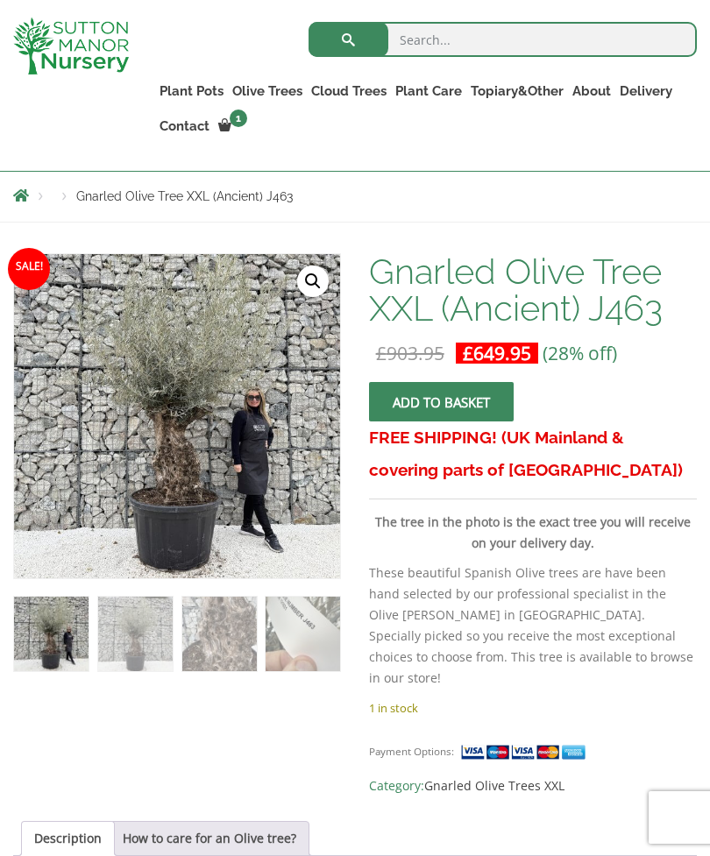
click at [309, 284] on link "🔍" at bounding box center [313, 281] width 32 height 32
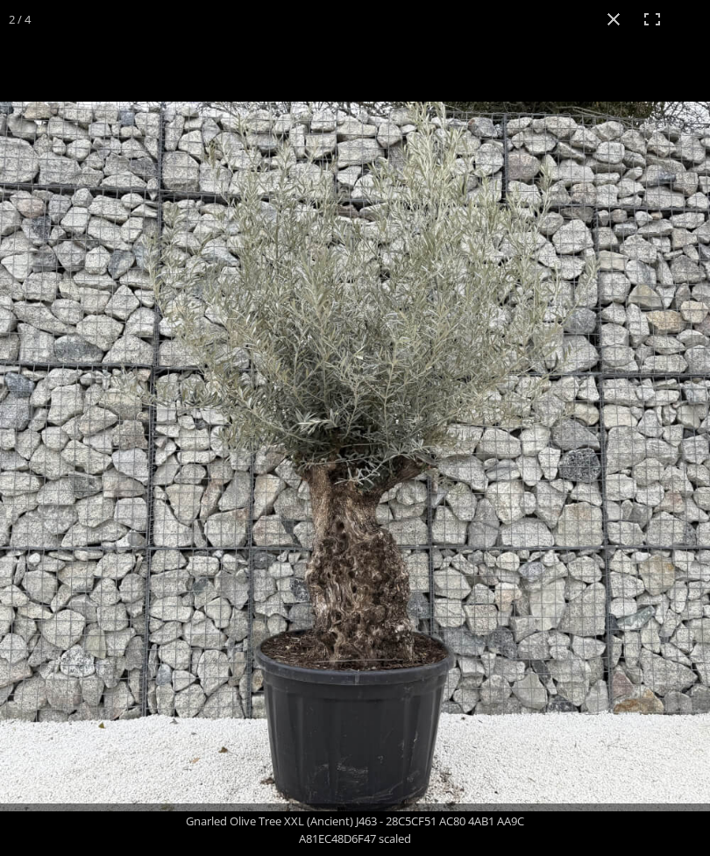
click at [613, 13] on button "Close (Esc)" at bounding box center [613, 19] width 39 height 39
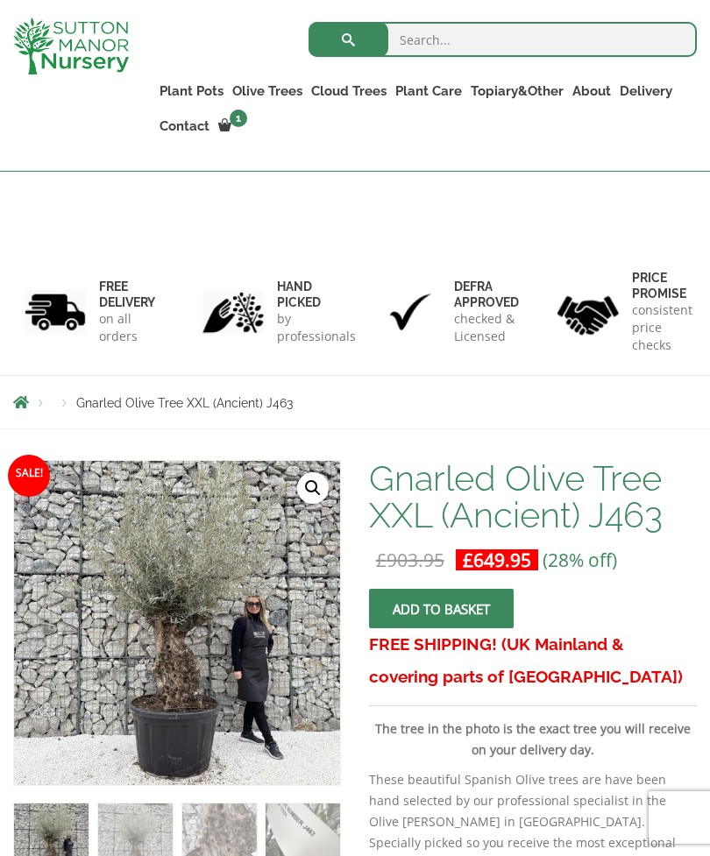
scroll to position [0, 0]
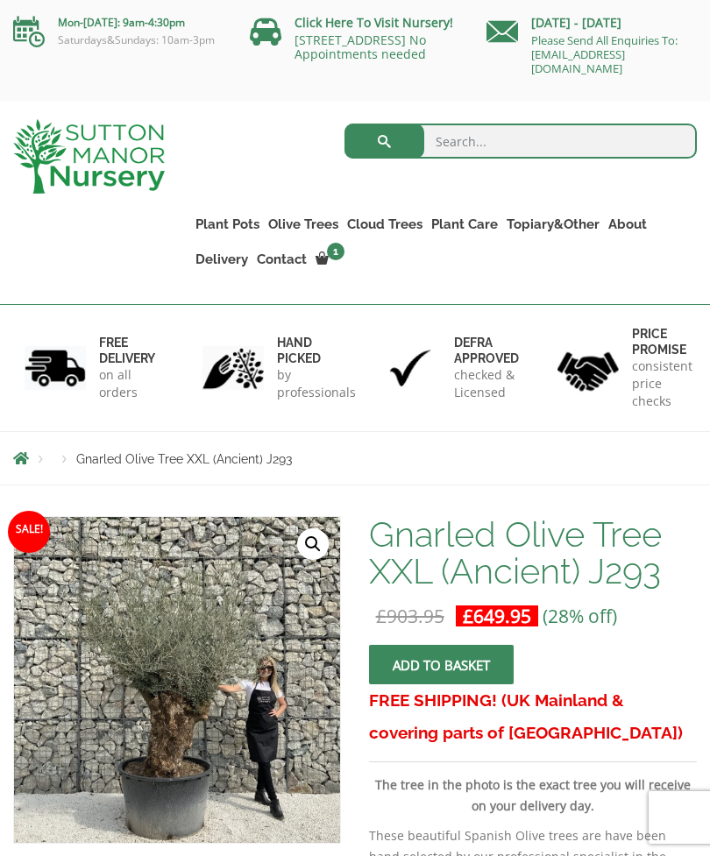
click at [315, 550] on link "🔍" at bounding box center [313, 544] width 32 height 32
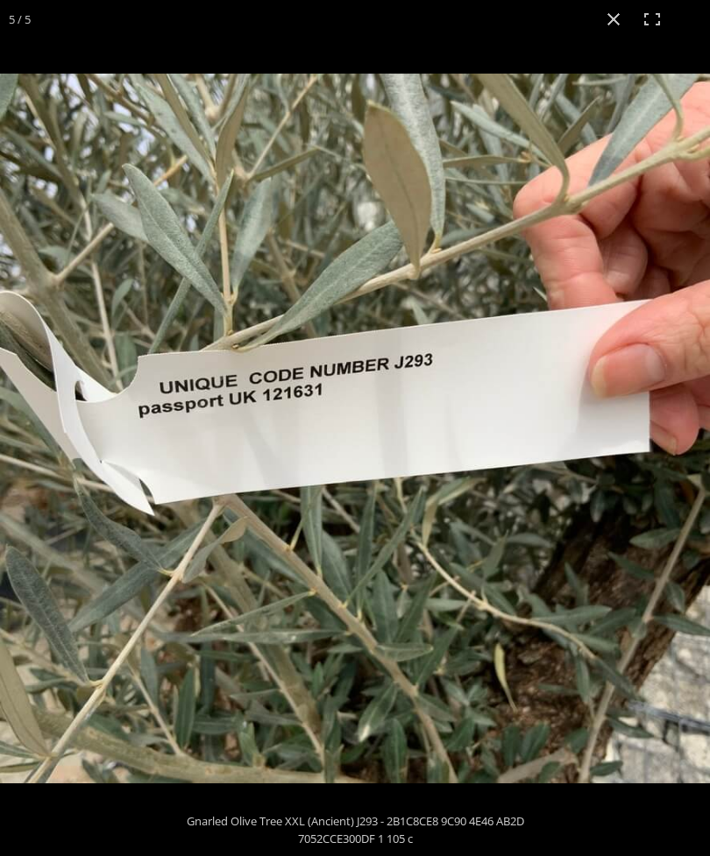
click at [648, 509] on img at bounding box center [355, 429] width 710 height 710
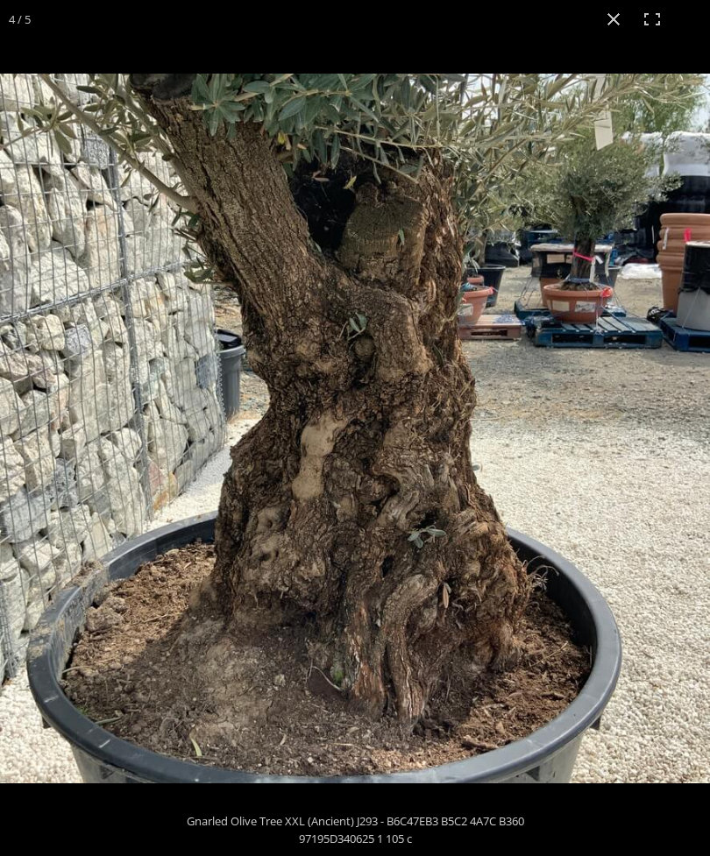
click at [650, 492] on img at bounding box center [355, 429] width 710 height 710
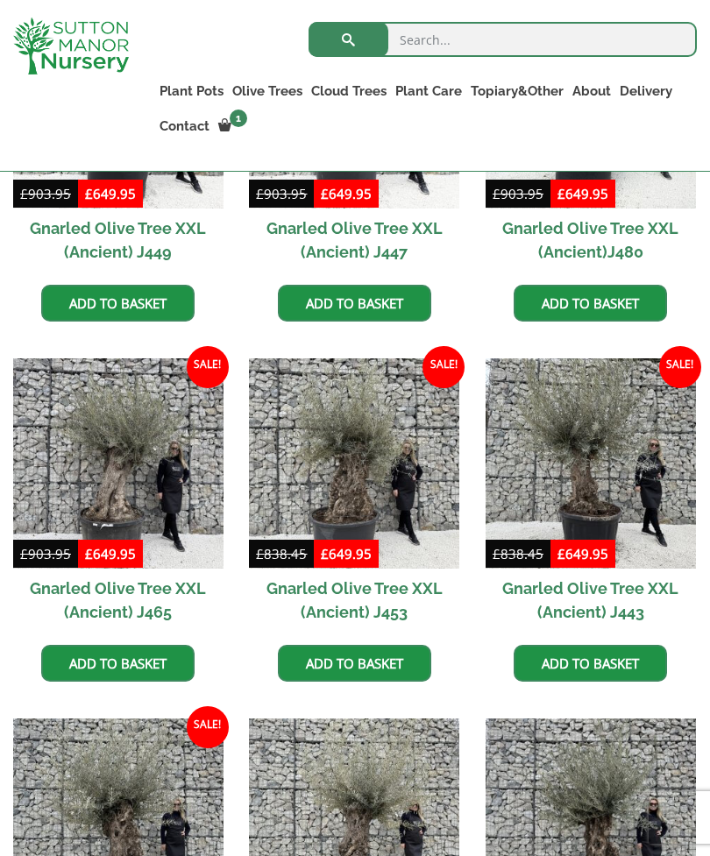
scroll to position [1386, 0]
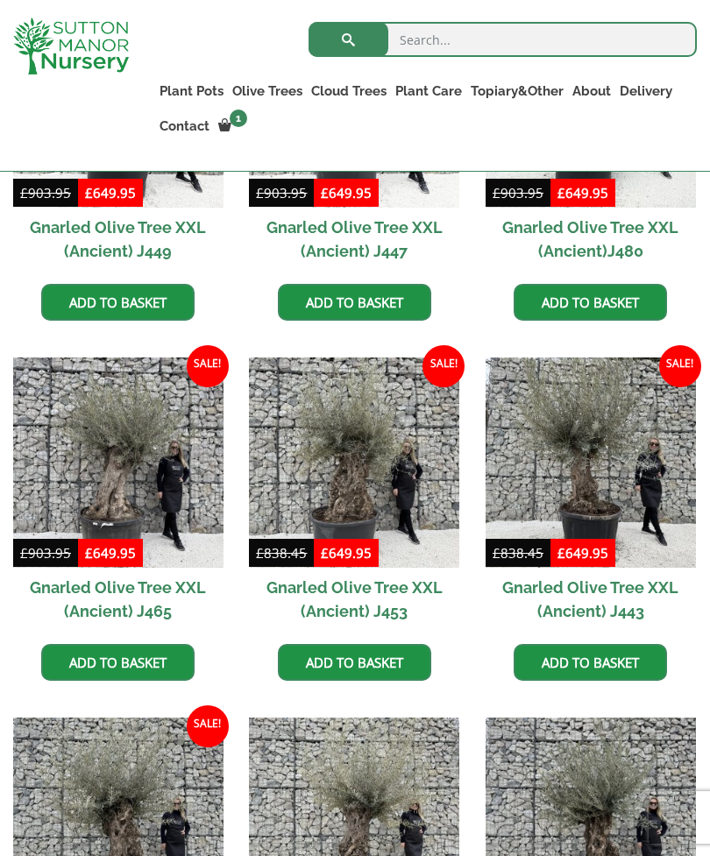
click at [353, 484] on img at bounding box center [354, 462] width 210 height 210
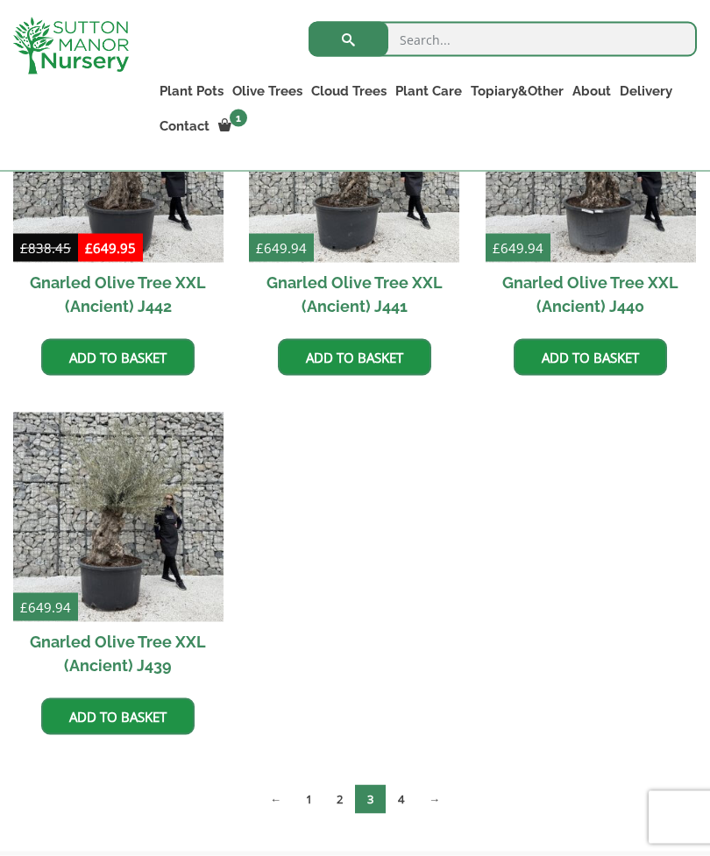
scroll to position [2061, 0]
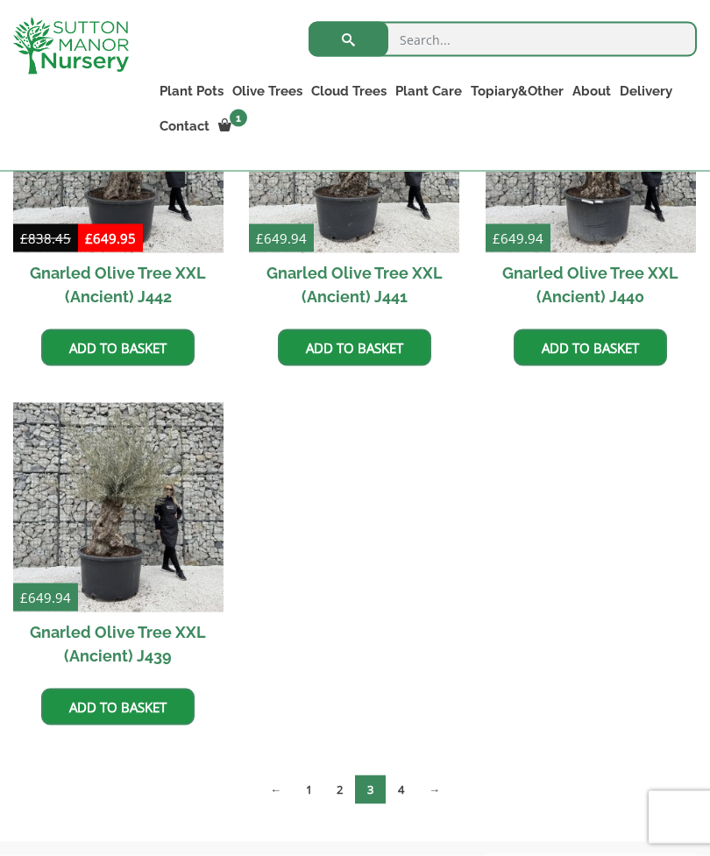
click at [402, 788] on link "4" at bounding box center [400, 789] width 31 height 29
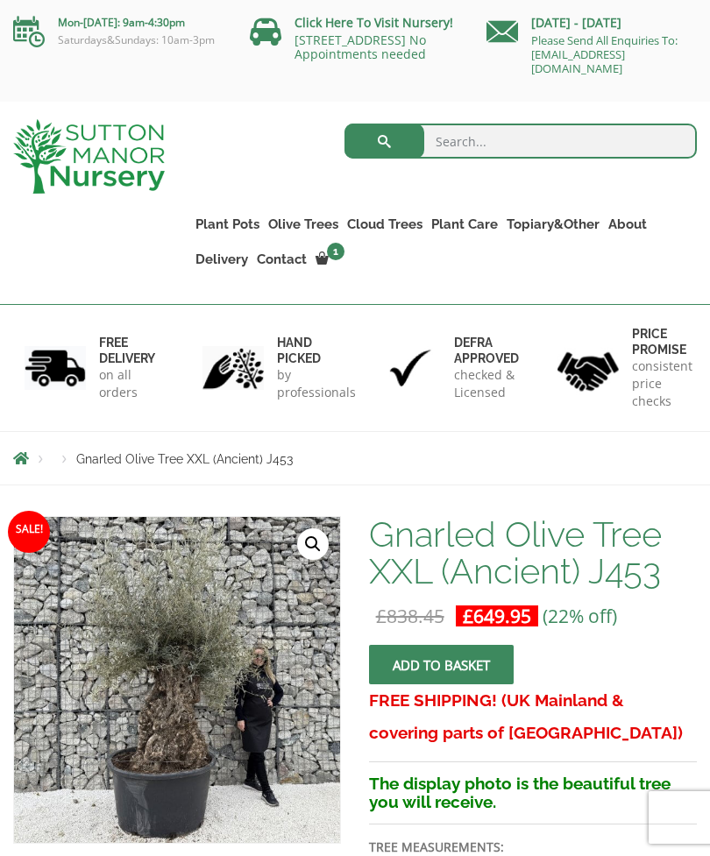
click at [316, 546] on link "🔍" at bounding box center [313, 544] width 32 height 32
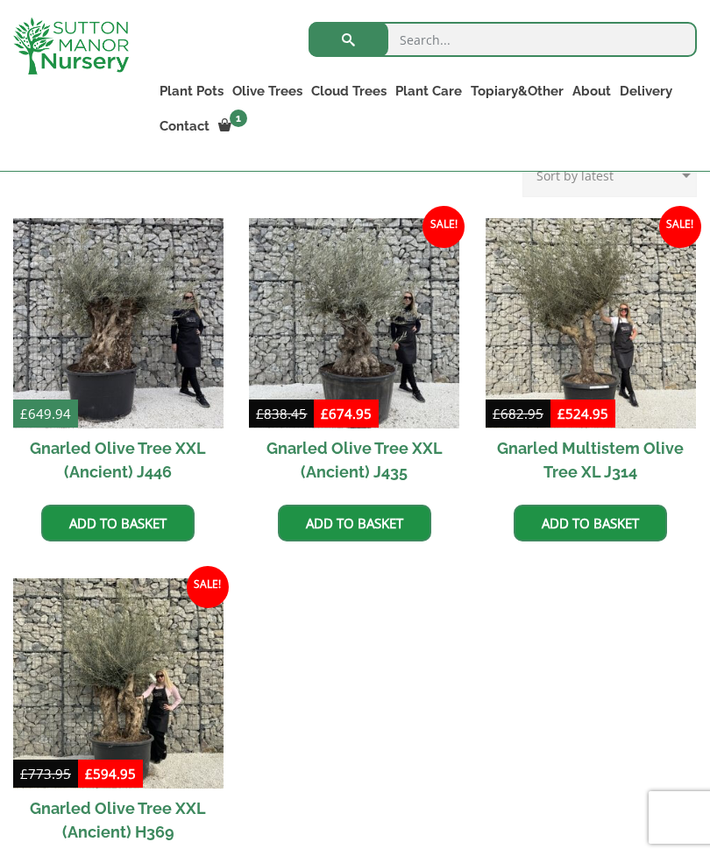
scroll to position [443, 0]
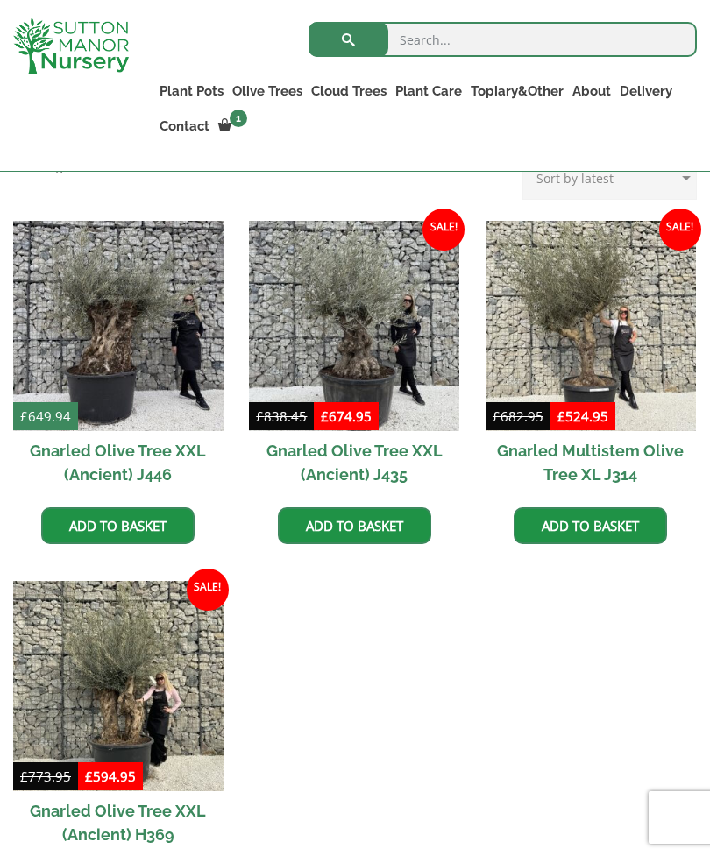
click at [351, 331] on img at bounding box center [354, 326] width 210 height 210
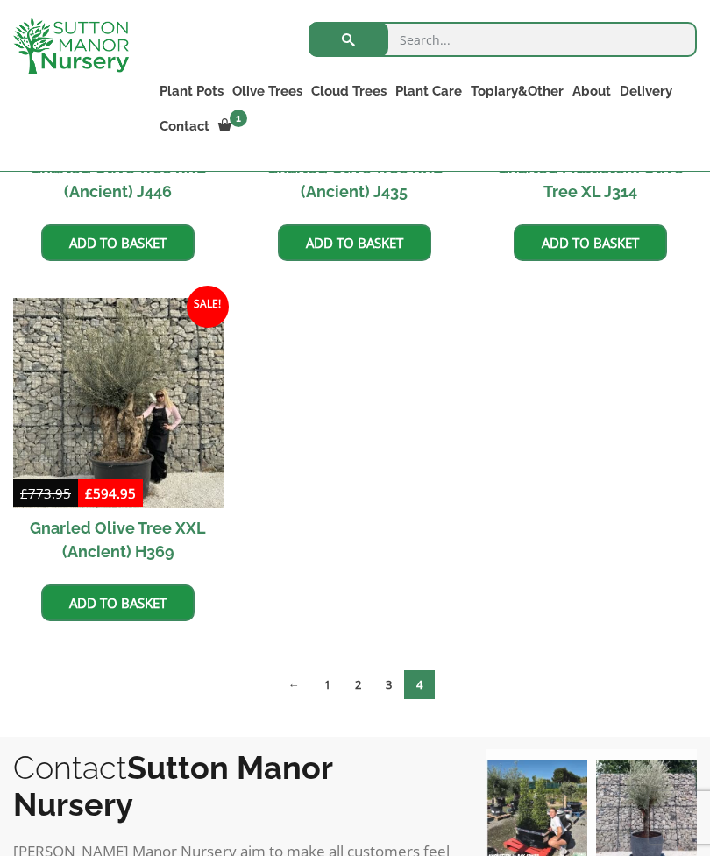
scroll to position [725, 0]
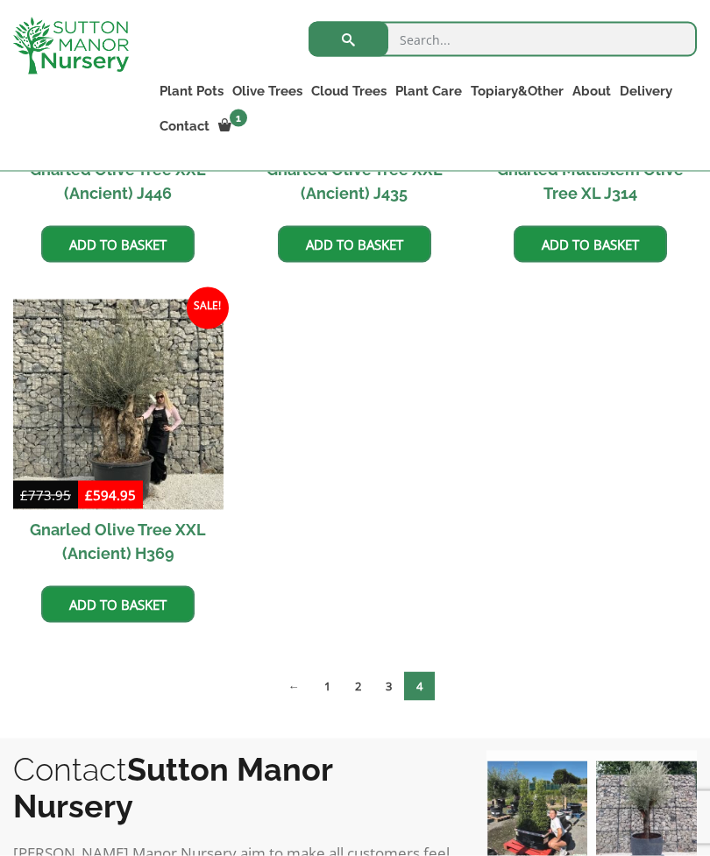
click at [325, 682] on link "1" at bounding box center [327, 686] width 31 height 29
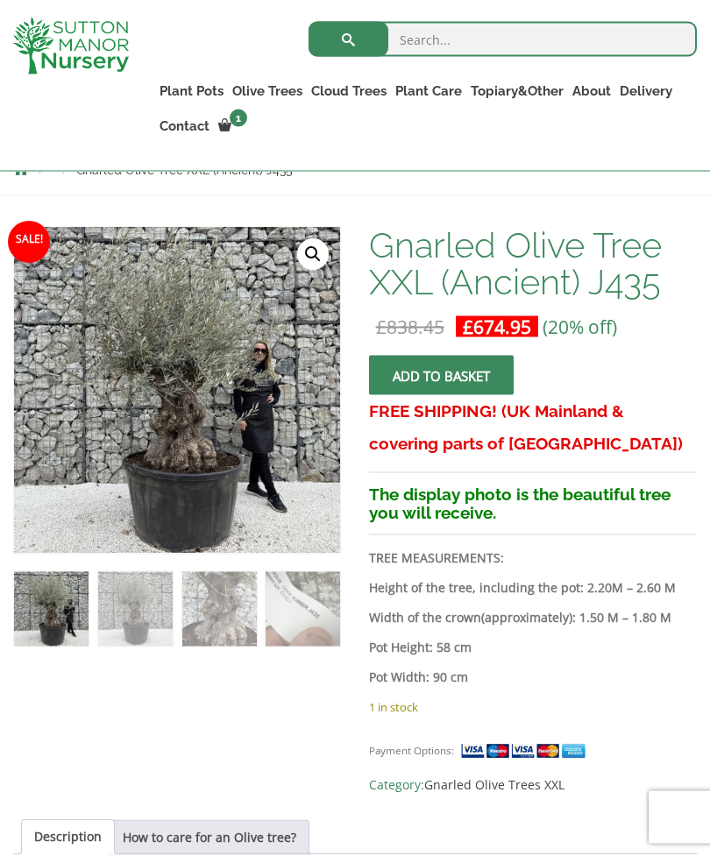
scroll to position [255, 0]
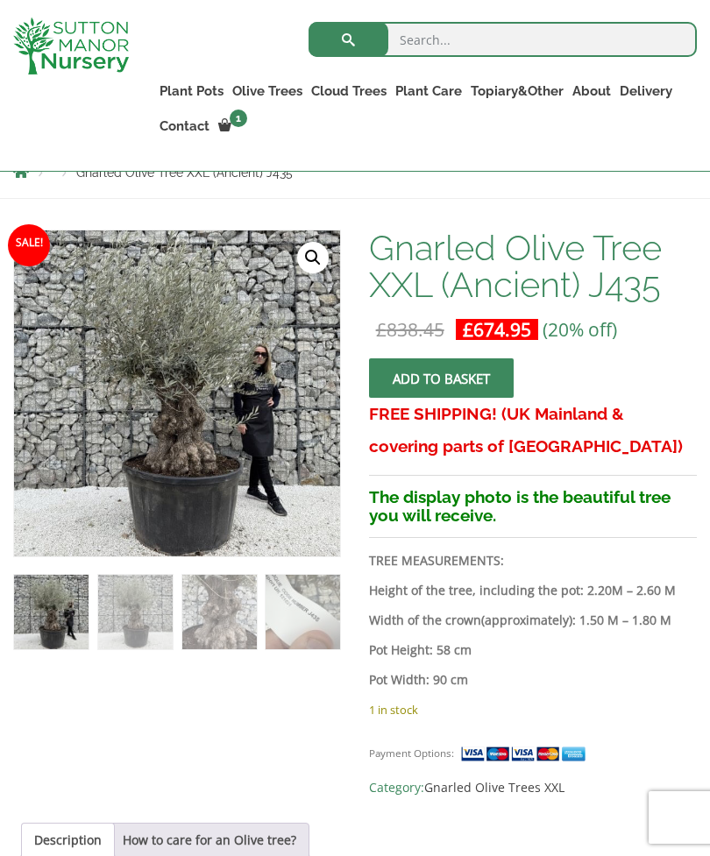
click at [311, 264] on link "🔍" at bounding box center [313, 258] width 32 height 32
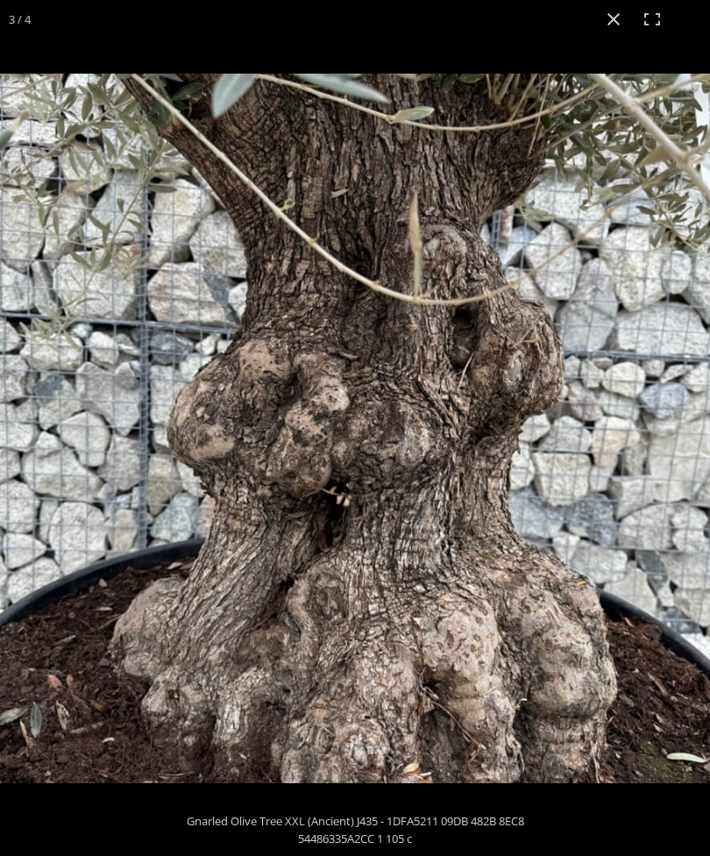
scroll to position [0, 0]
click at [615, 15] on button "Close (Esc)" at bounding box center [613, 19] width 39 height 39
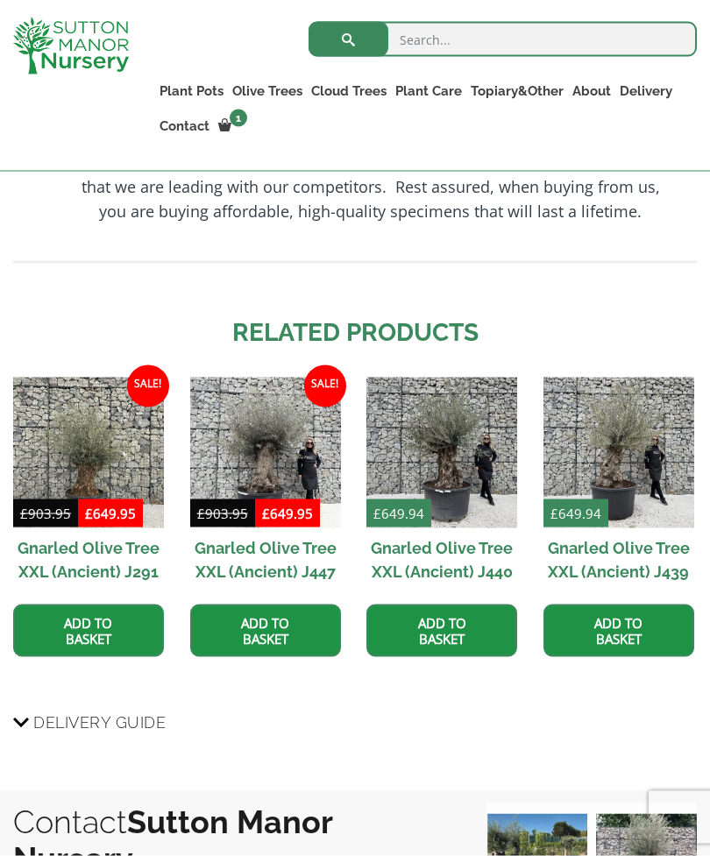
scroll to position [1481, 0]
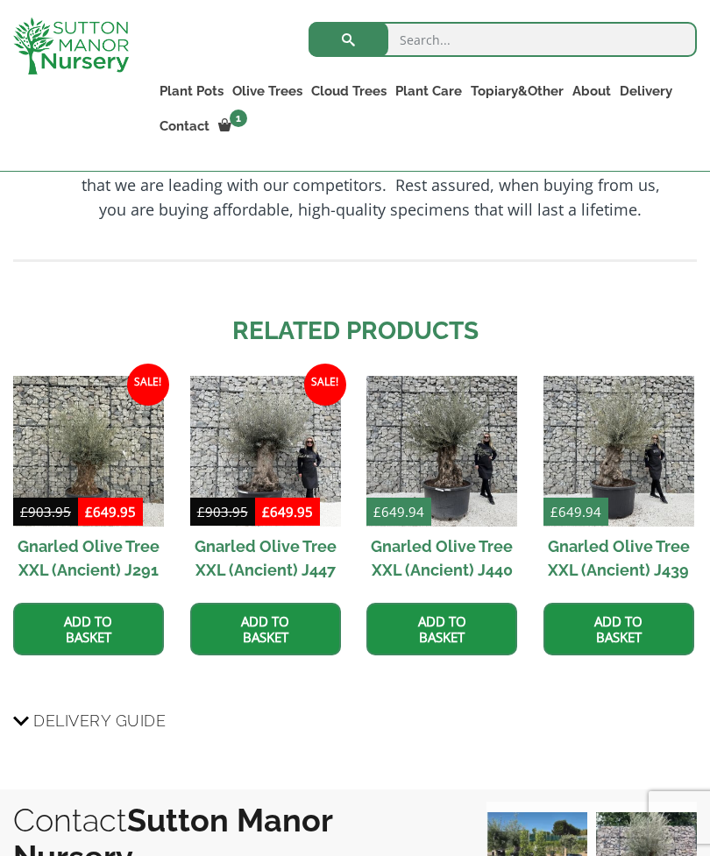
click at [266, 506] on img at bounding box center [265, 451] width 151 height 151
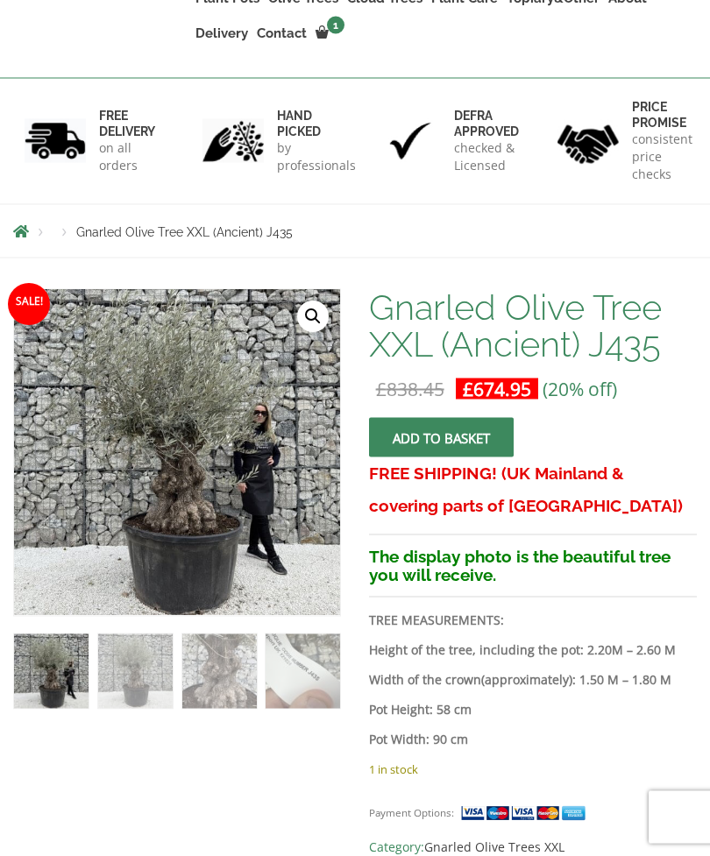
scroll to position [0, 0]
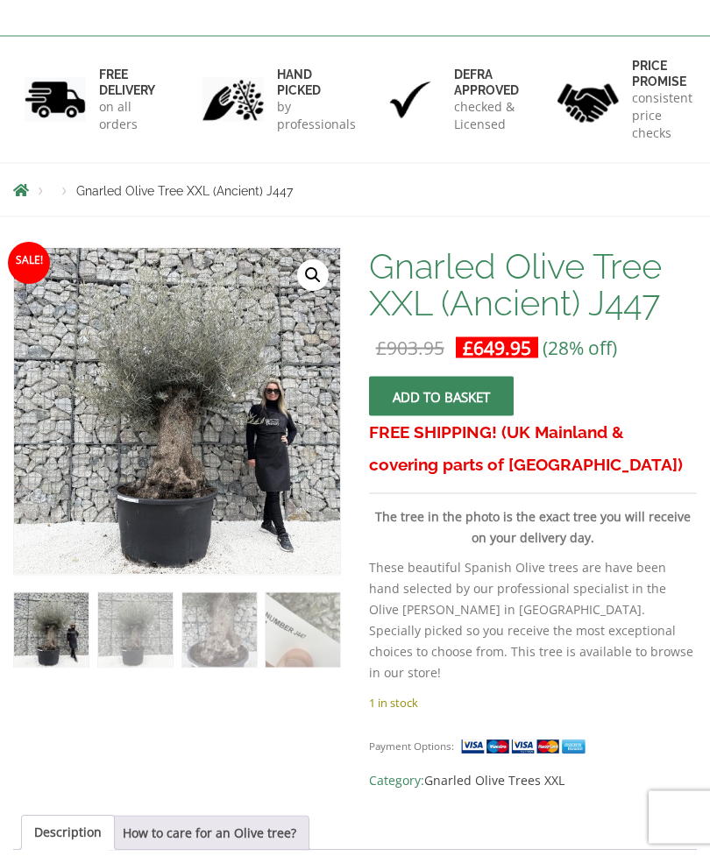
scroll to position [308, 0]
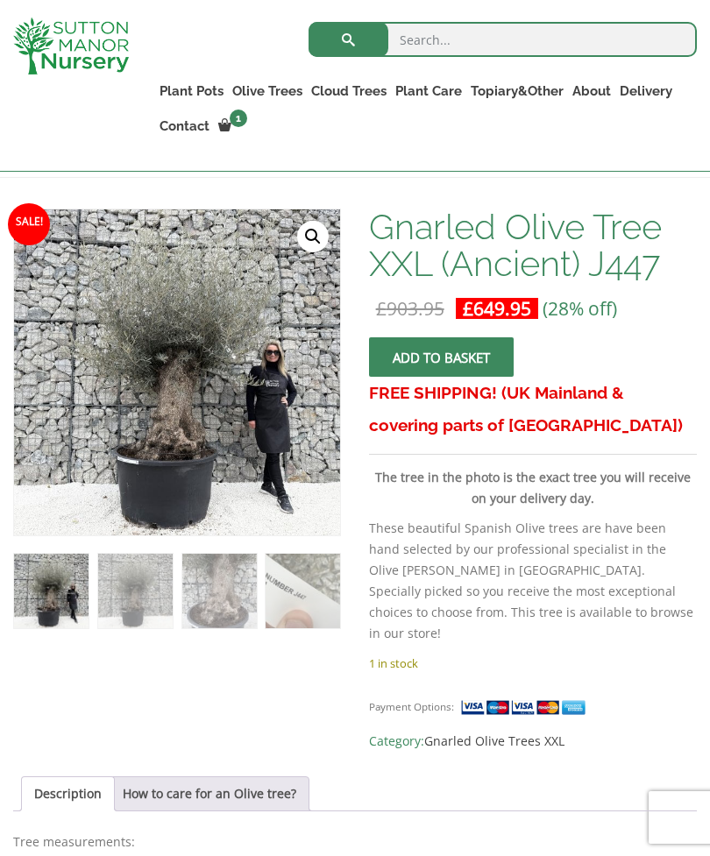
click at [319, 233] on link "🔍" at bounding box center [313, 237] width 32 height 32
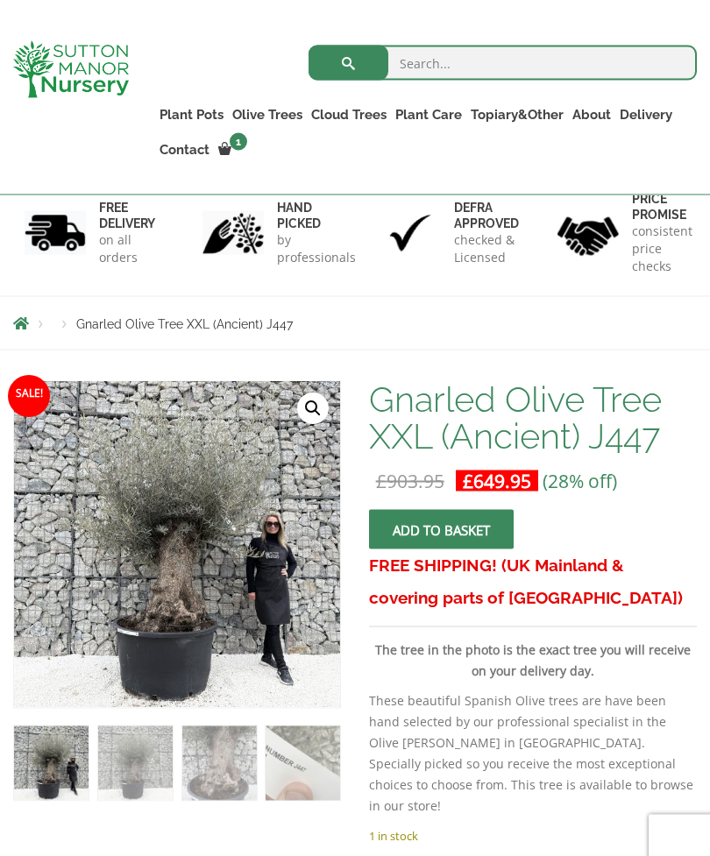
scroll to position [0, 0]
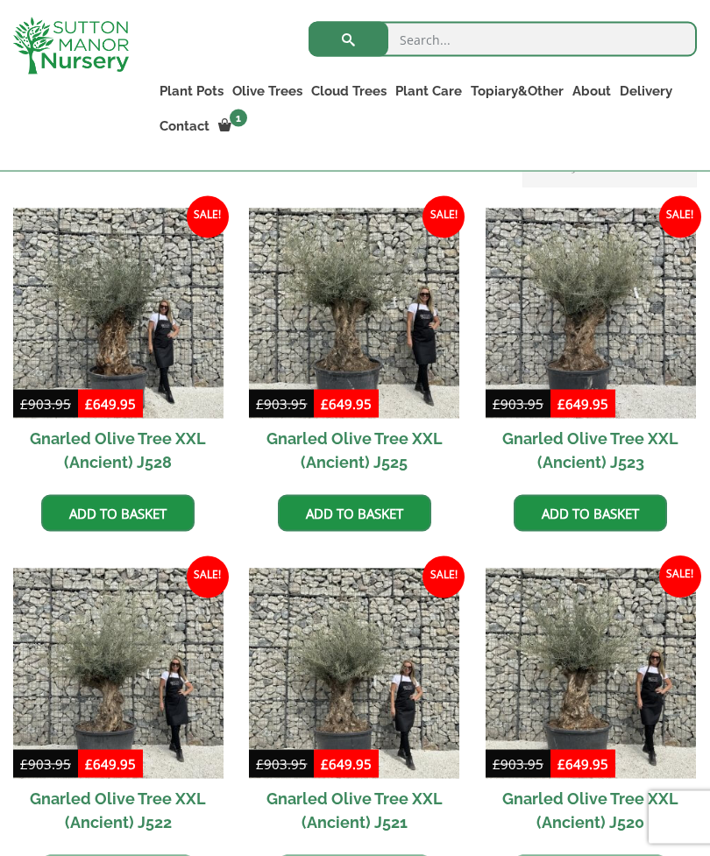
scroll to position [456, 0]
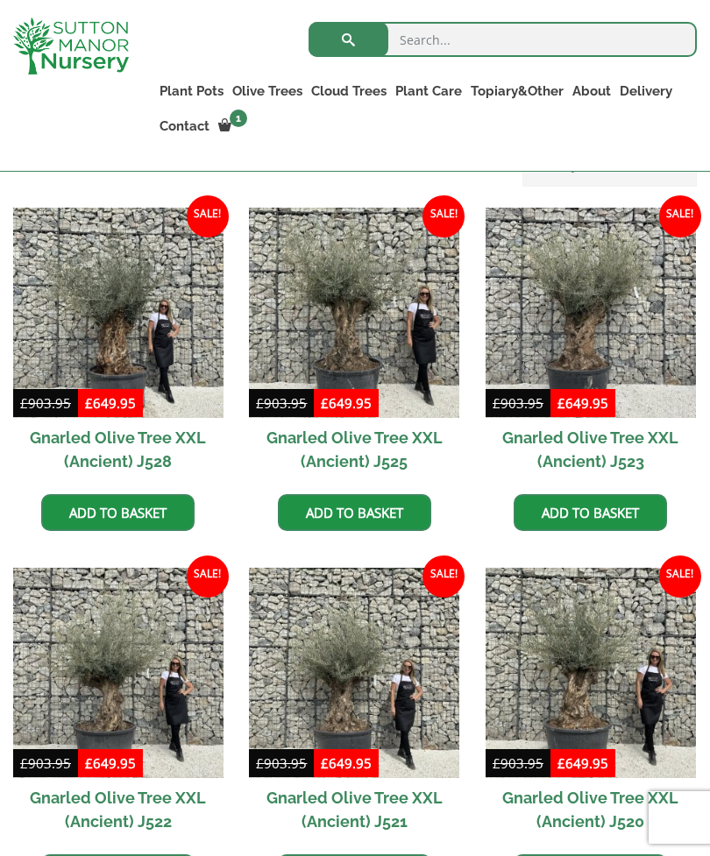
click at [354, 318] on img at bounding box center [354, 313] width 210 height 210
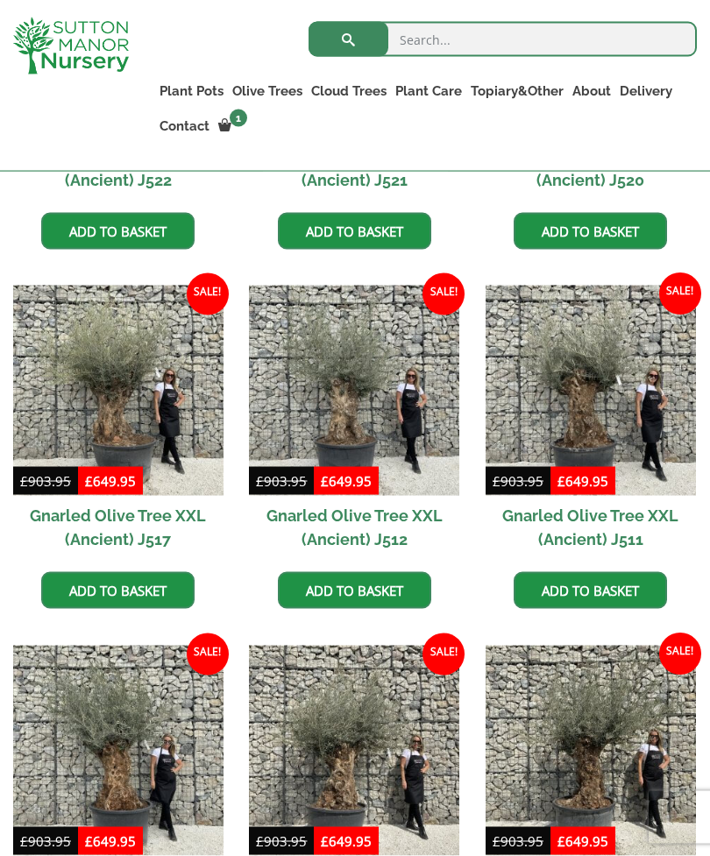
scroll to position [1099, 0]
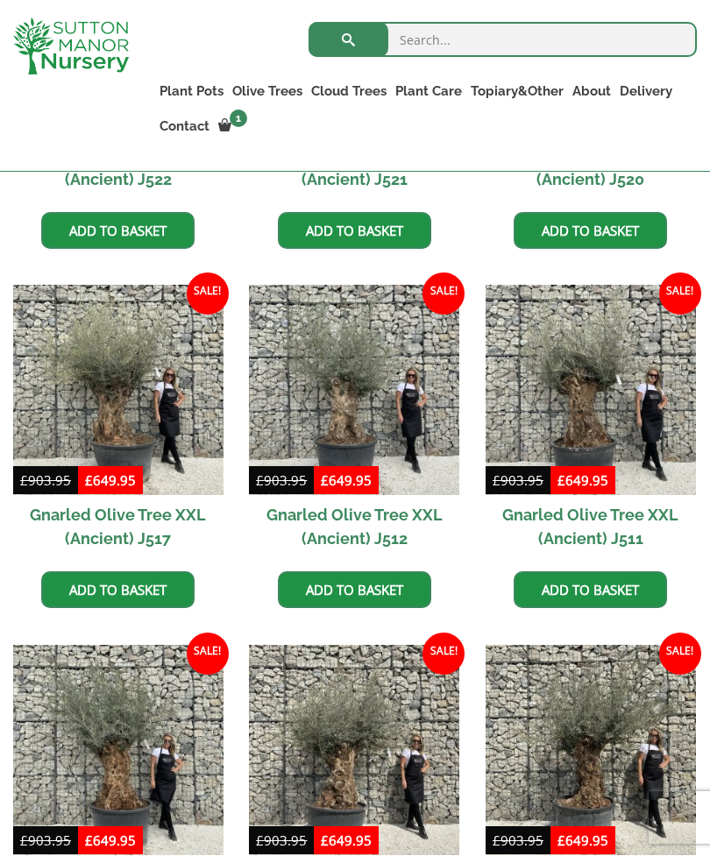
click at [120, 367] on img at bounding box center [118, 390] width 210 height 210
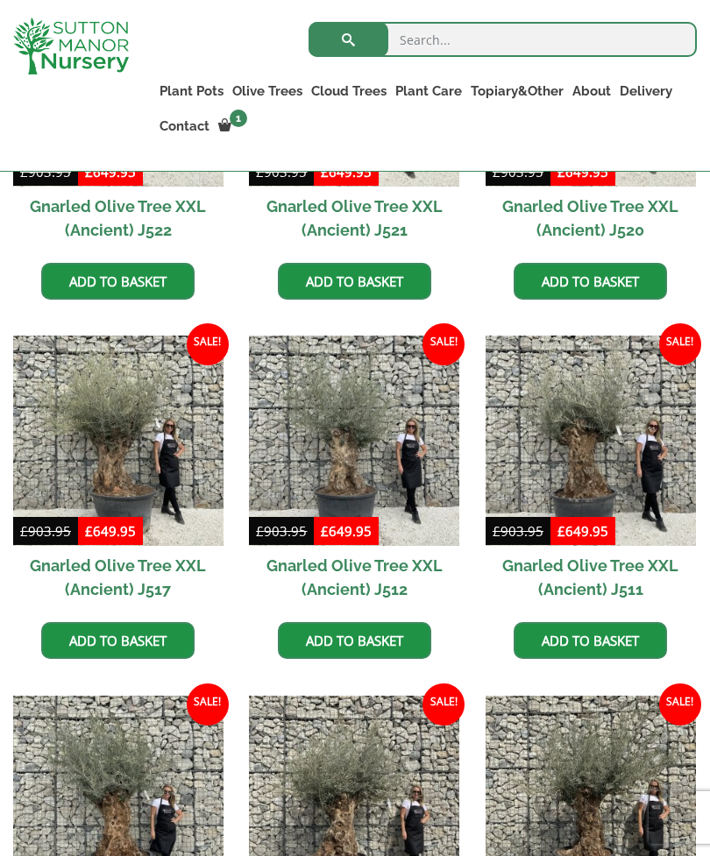
scroll to position [1047, 0]
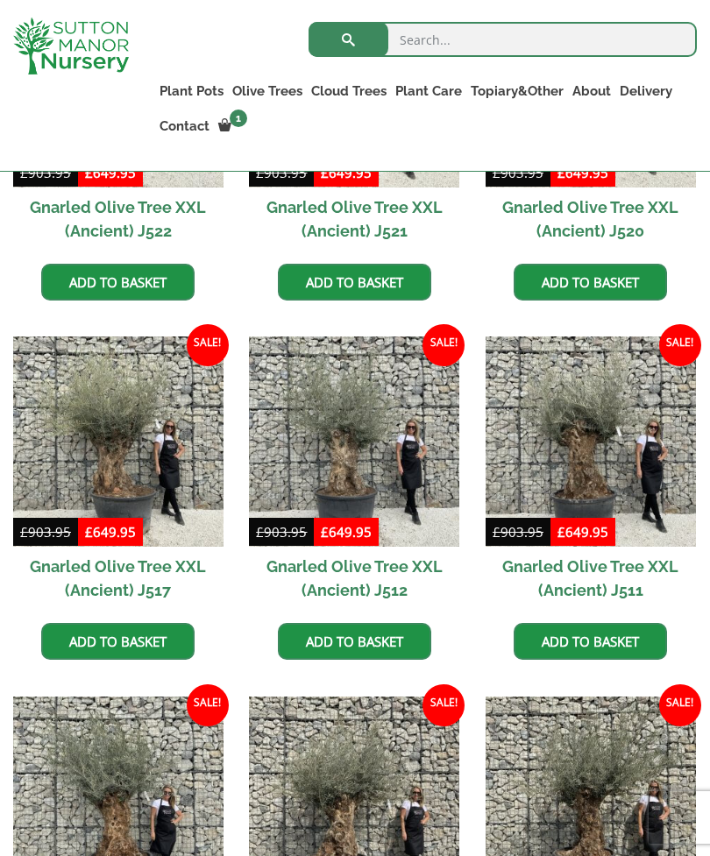
click at [582, 436] on img at bounding box center [590, 441] width 210 height 210
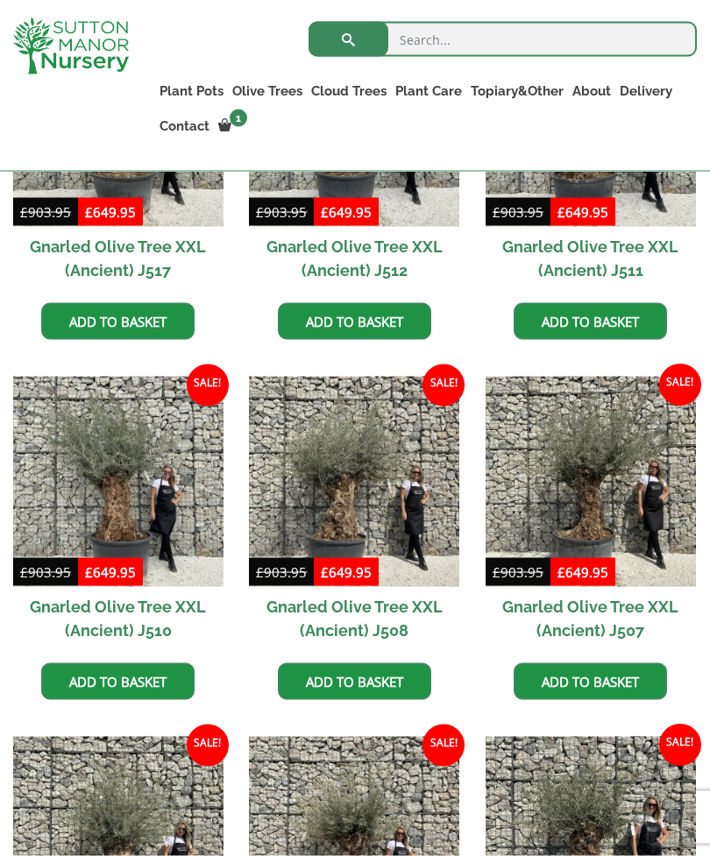
scroll to position [1371, 0]
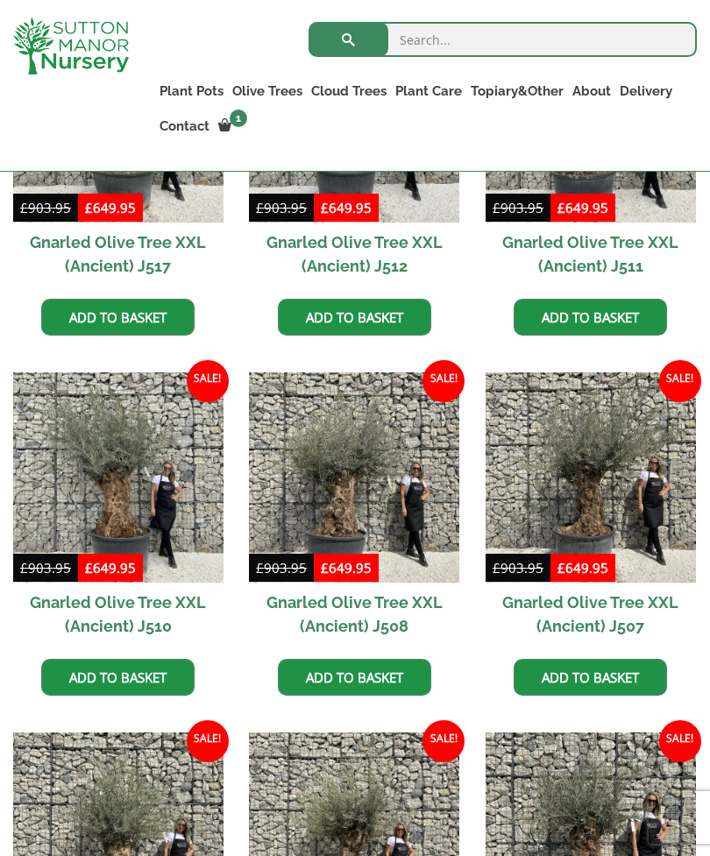
click at [336, 500] on img at bounding box center [354, 477] width 210 height 210
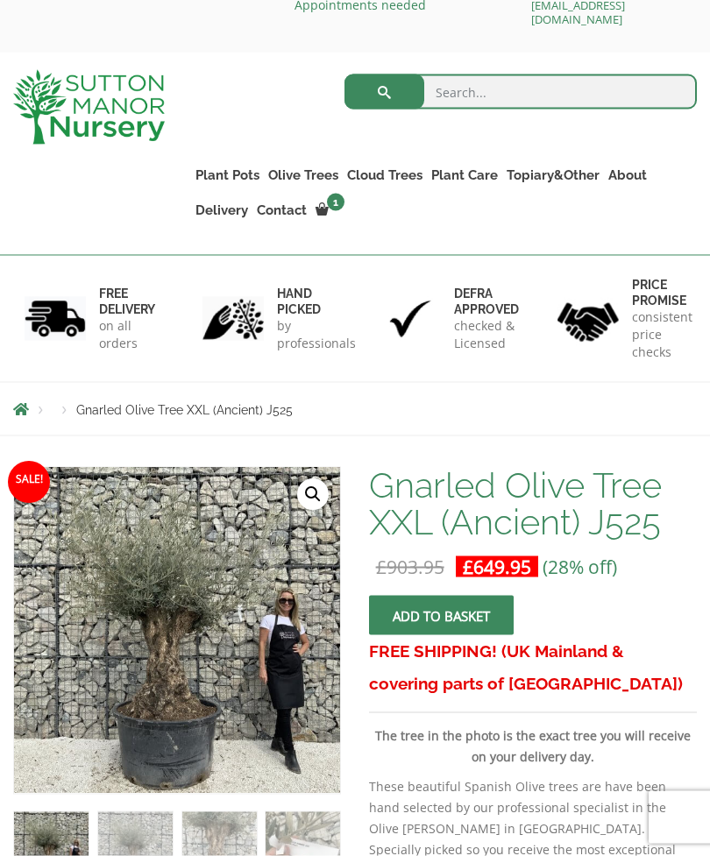
scroll to position [50, 0]
click at [248, 655] on img at bounding box center [402, 855] width 776 height 776
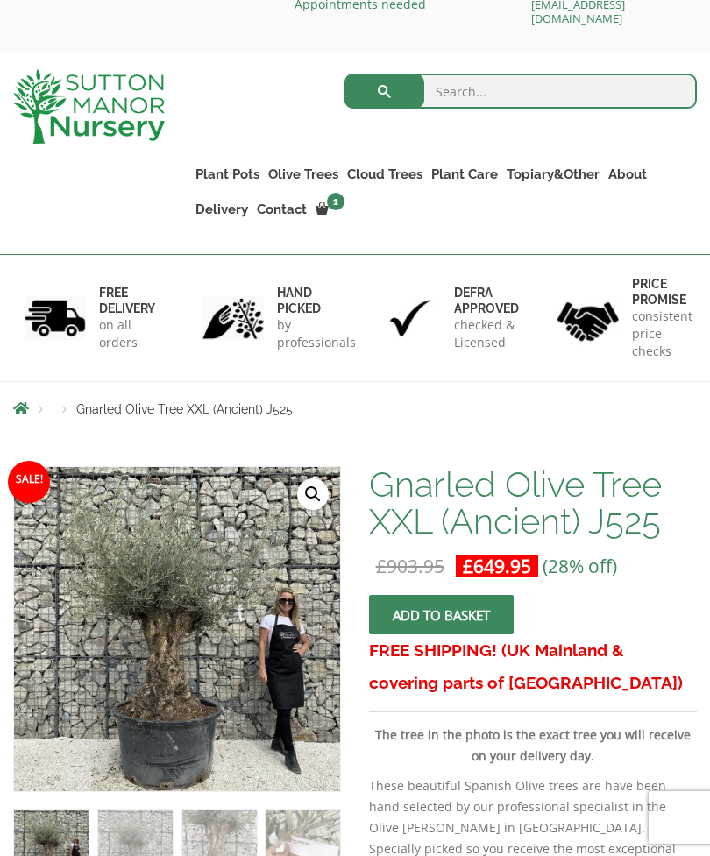
click at [321, 491] on link "🔍" at bounding box center [313, 494] width 32 height 32
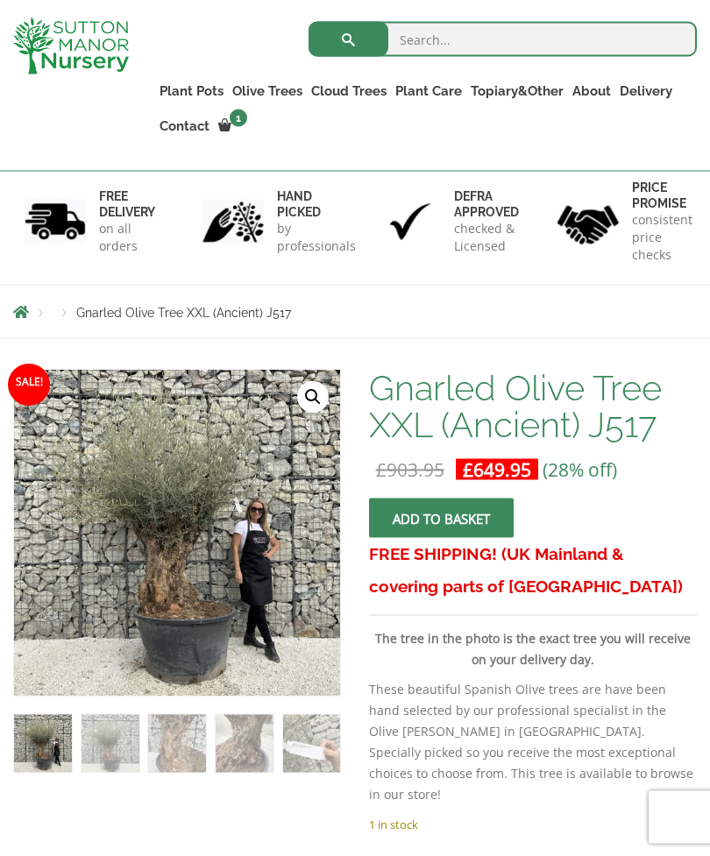
scroll to position [116, 0]
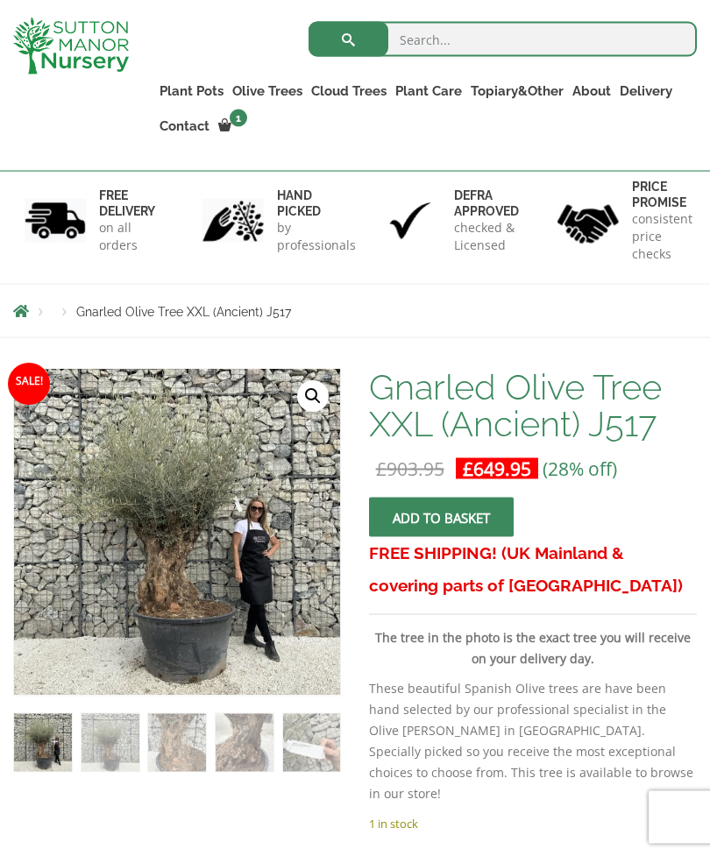
click at [299, 398] on link "🔍" at bounding box center [313, 397] width 32 height 32
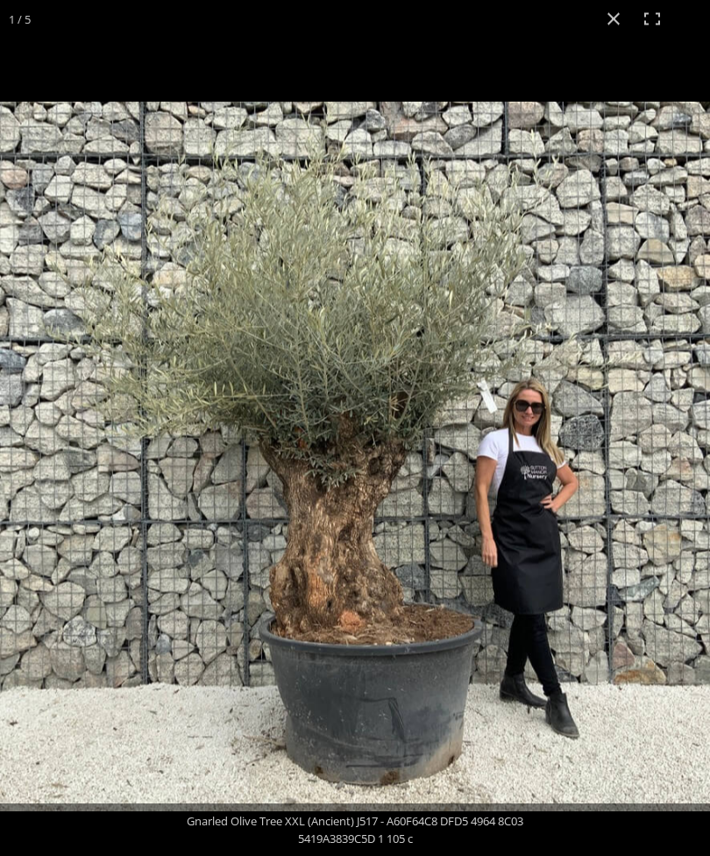
scroll to position [117, 0]
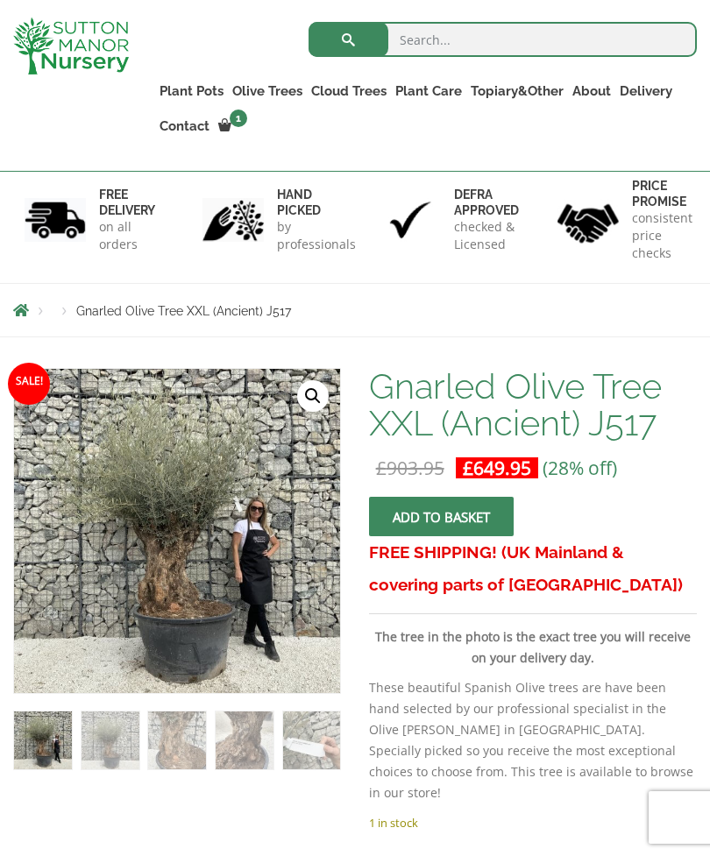
scroll to position [0, 0]
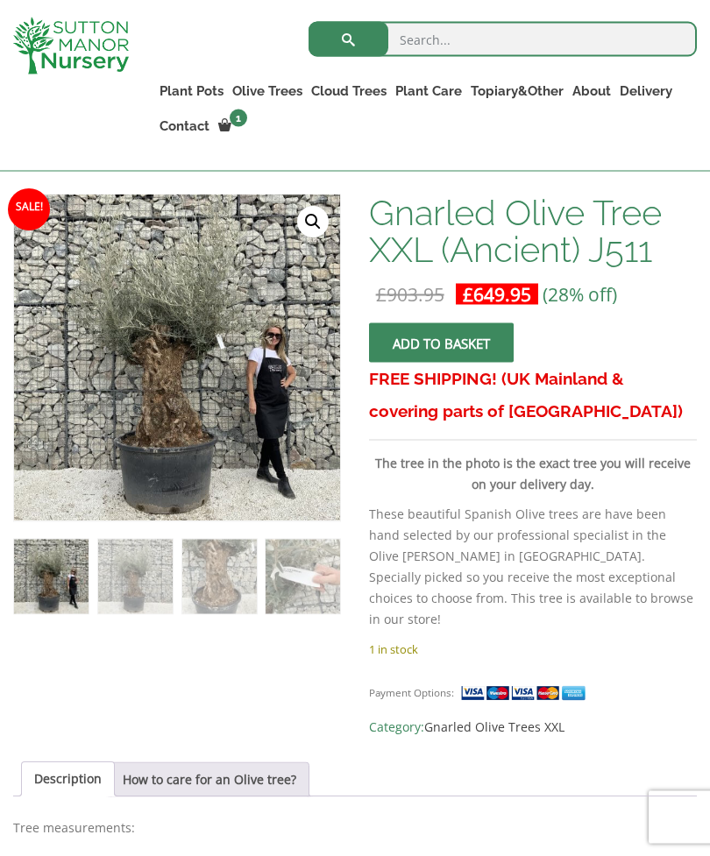
scroll to position [265, 0]
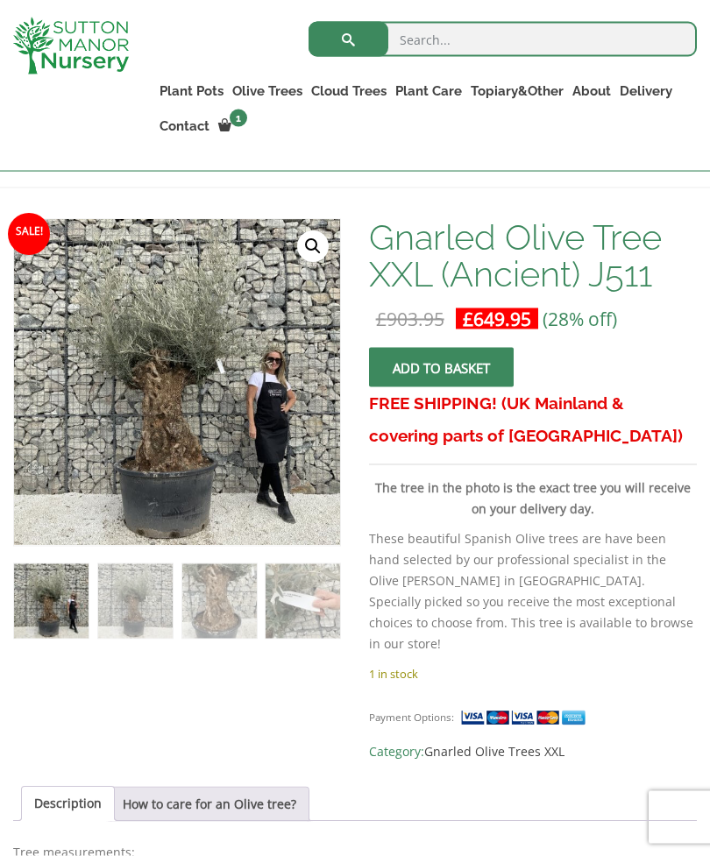
click at [315, 251] on link "🔍" at bounding box center [313, 247] width 32 height 32
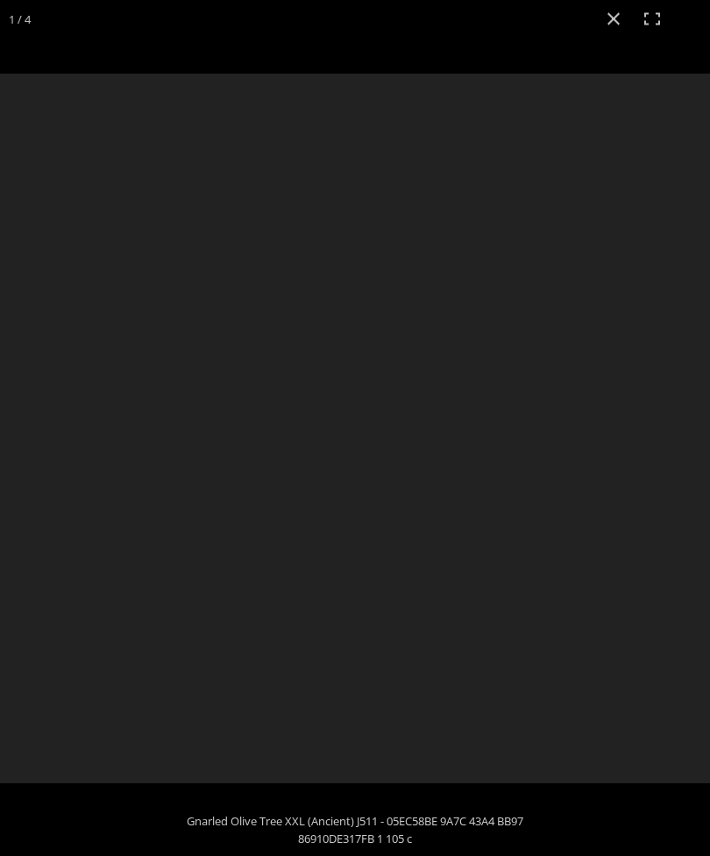
scroll to position [266, 0]
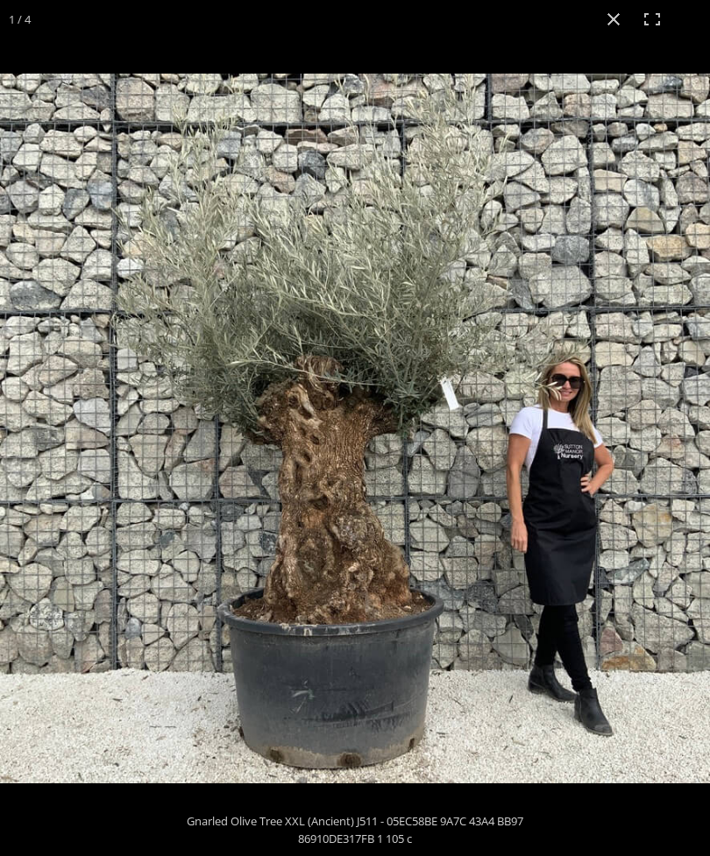
click at [682, 476] on img at bounding box center [355, 429] width 710 height 710
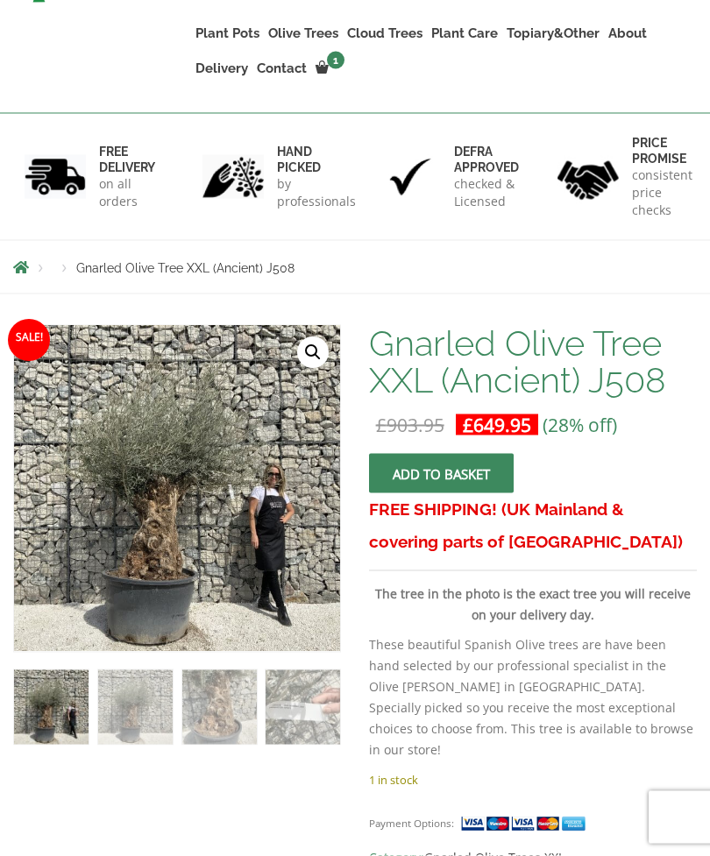
scroll to position [193, 0]
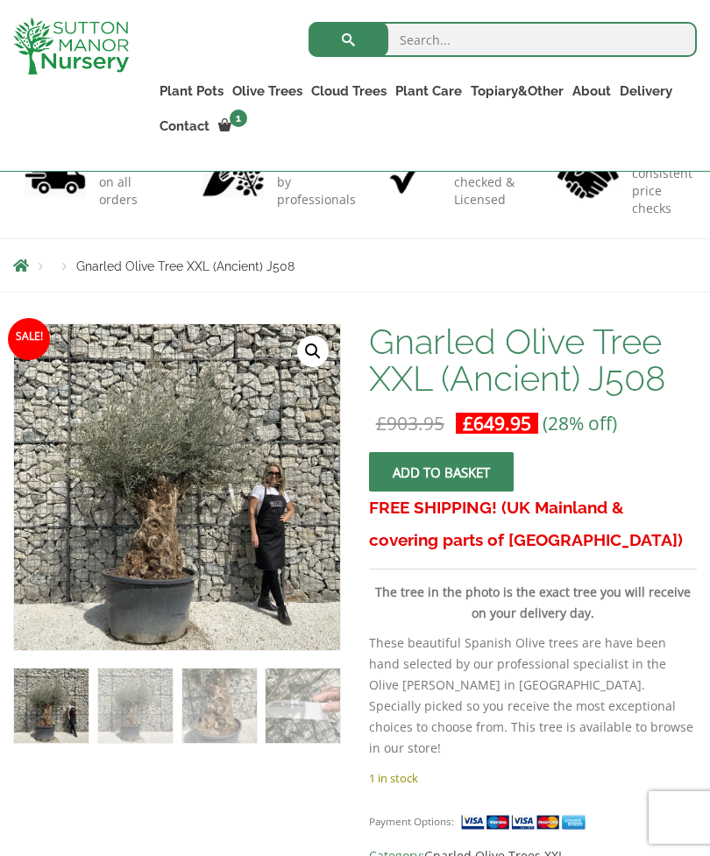
click at [314, 347] on link "🔍" at bounding box center [313, 352] width 32 height 32
